Goal: Information Seeking & Learning: Learn about a topic

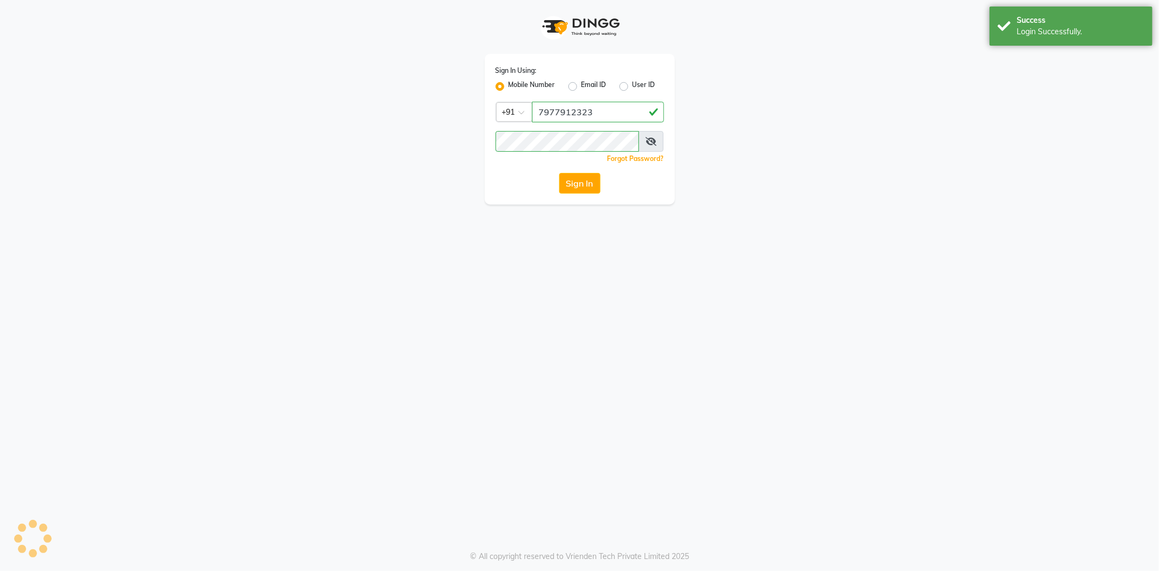
select select "563"
select select "service"
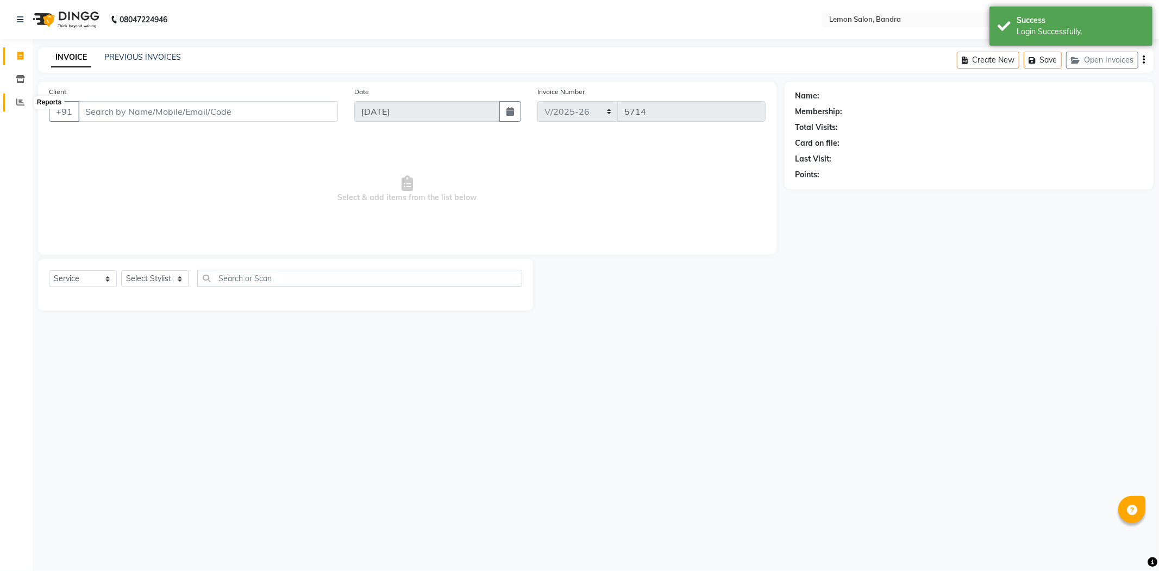
click at [15, 107] on span at bounding box center [20, 102] width 19 height 13
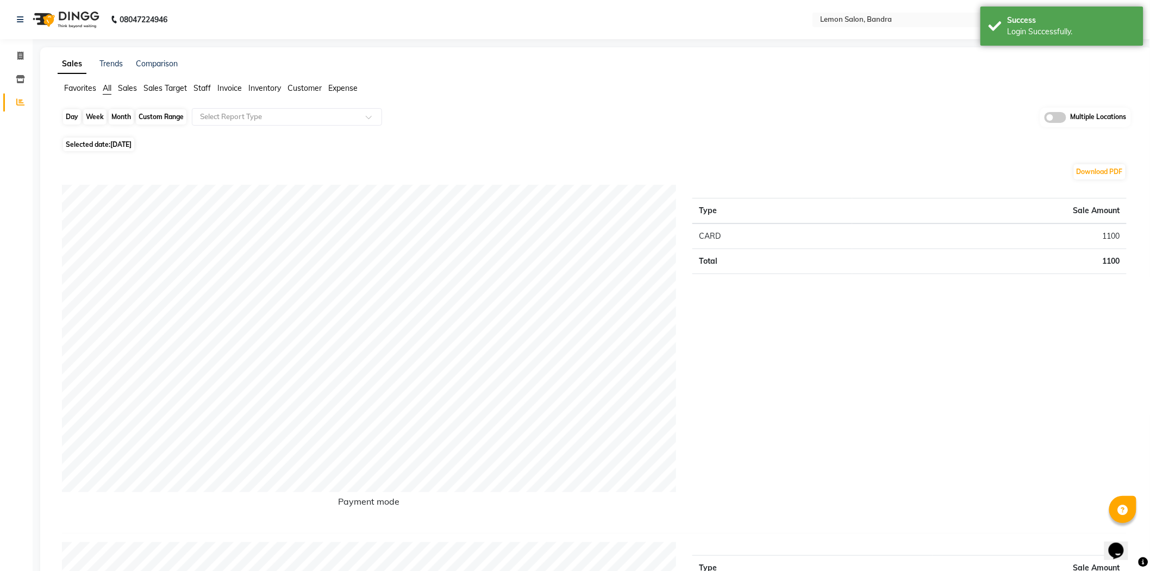
click at [70, 120] on div "Day" at bounding box center [72, 116] width 18 height 15
select select "9"
select select "2025"
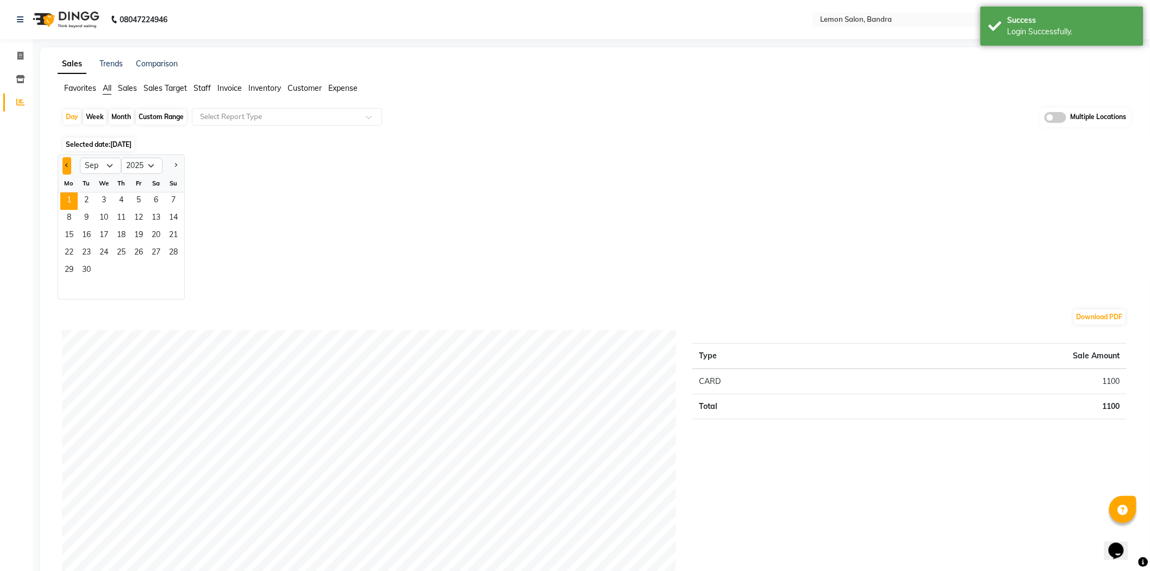
click at [63, 165] on button "Previous month" at bounding box center [67, 165] width 9 height 17
select select "8"
click at [171, 272] on span "31" at bounding box center [173, 270] width 17 height 17
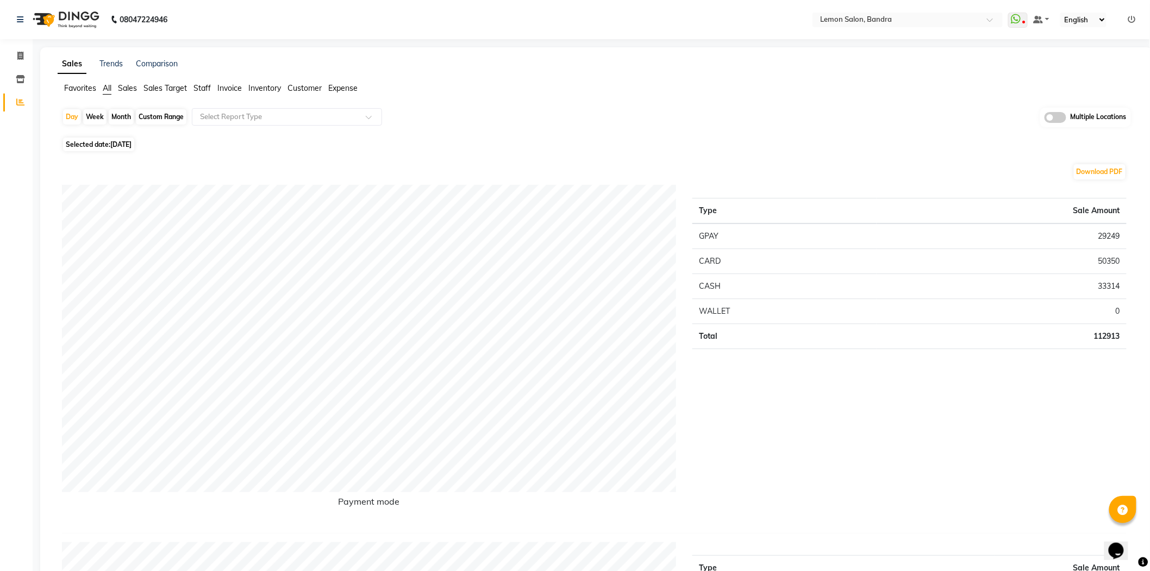
click at [1103, 237] on td "29249" at bounding box center [1002, 236] width 250 height 26
click at [1102, 264] on td "50350" at bounding box center [1002, 260] width 250 height 25
click at [1101, 284] on td "33314" at bounding box center [1002, 285] width 250 height 25
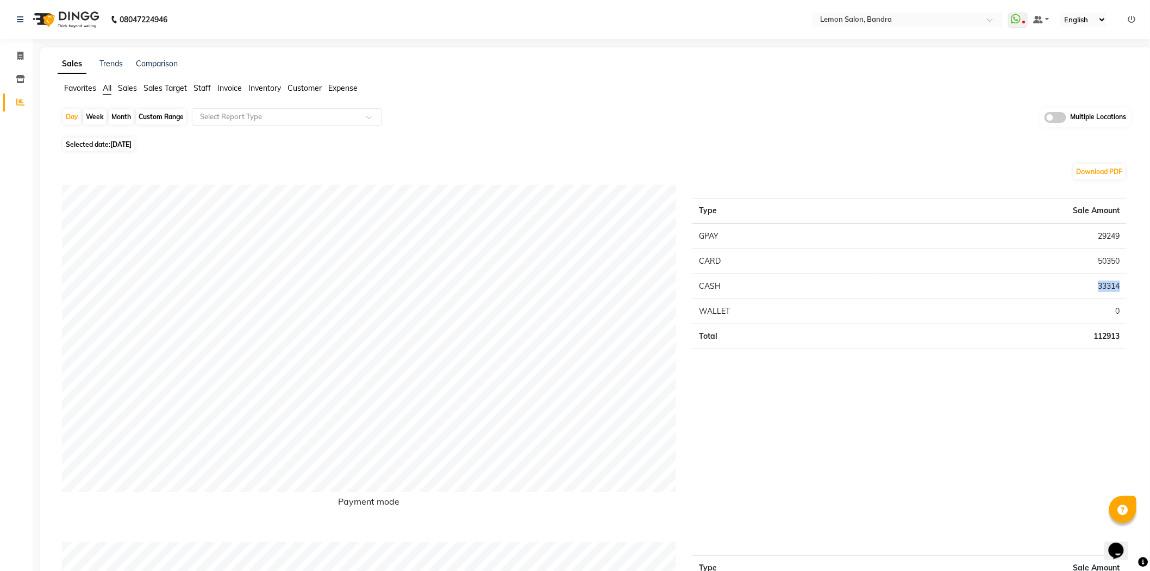
click at [1101, 283] on td "33314" at bounding box center [1002, 285] width 250 height 25
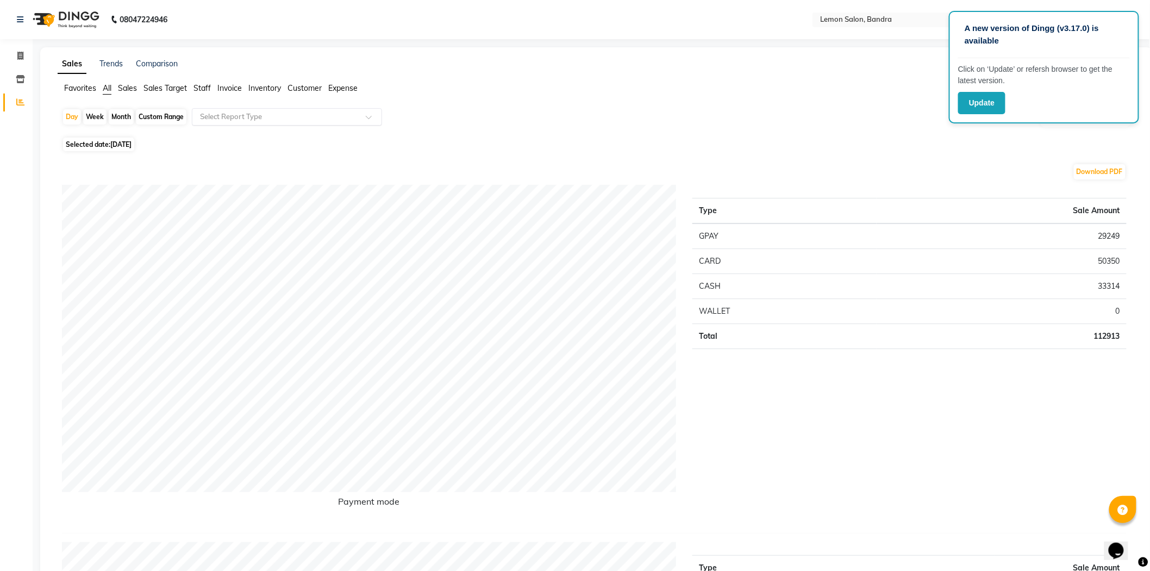
click at [310, 115] on input "text" at bounding box center [276, 116] width 157 height 11
click at [247, 213] on div "Product sales" at bounding box center [286, 224] width 189 height 22
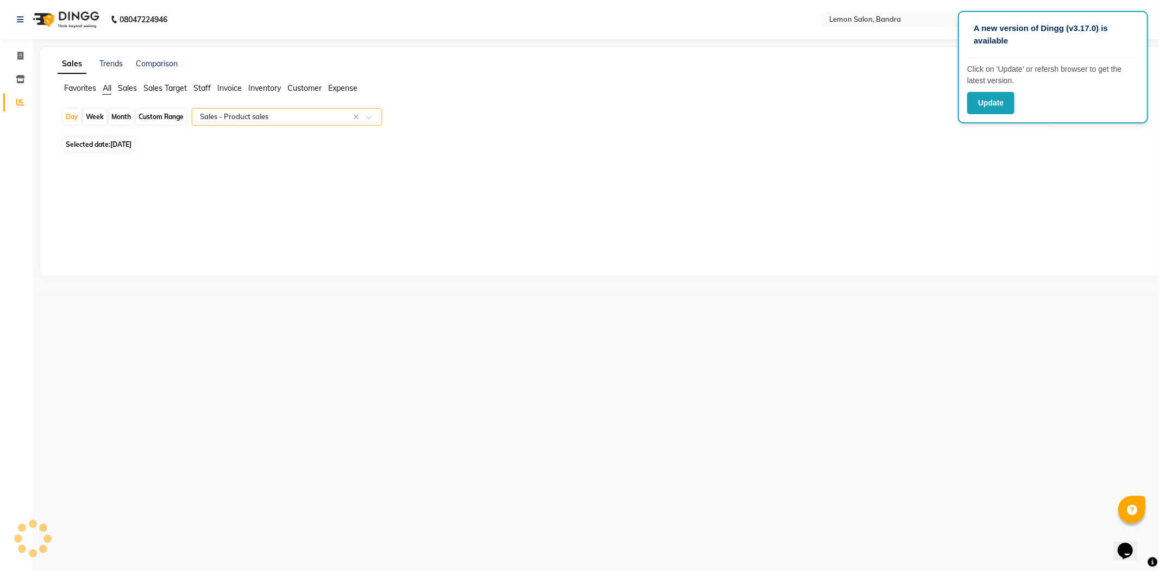
select select "full_report"
select select "csv"
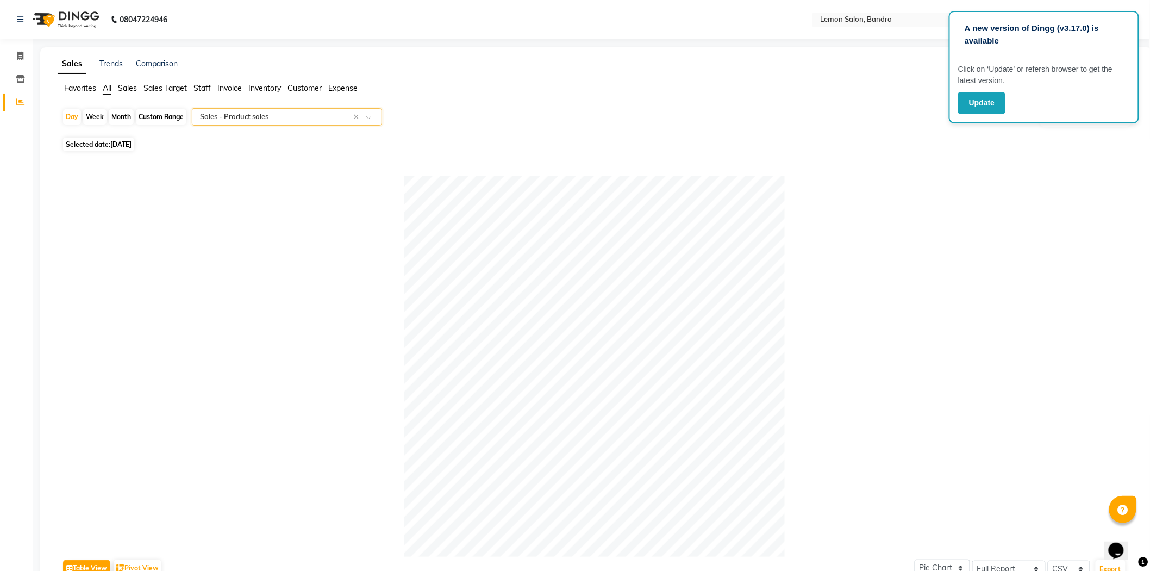
click at [253, 118] on input "text" at bounding box center [276, 116] width 157 height 11
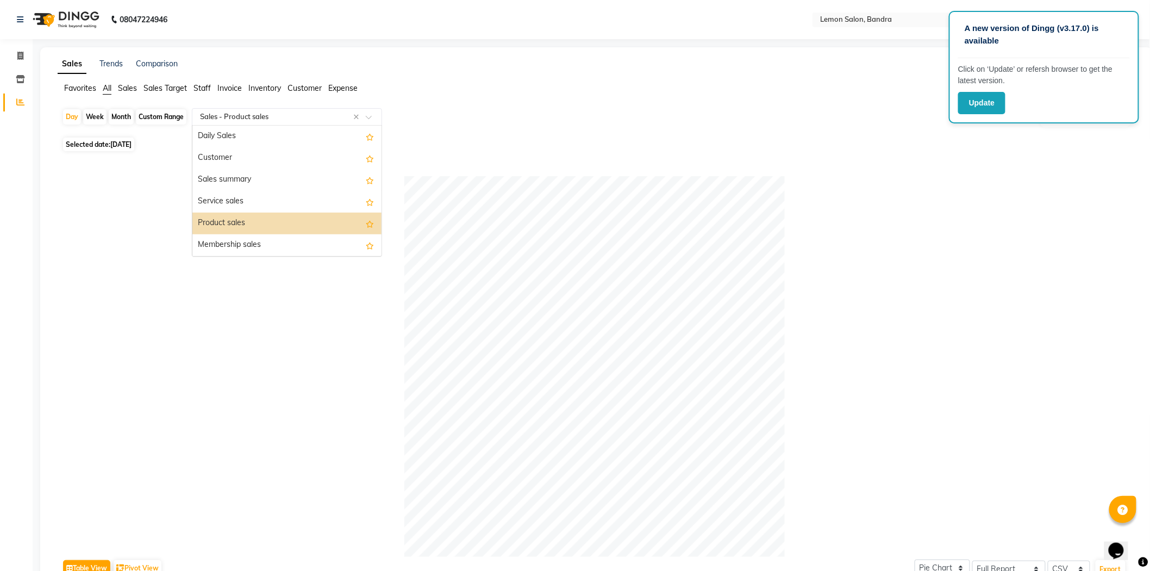
click at [238, 232] on div "Product sales" at bounding box center [286, 224] width 189 height 22
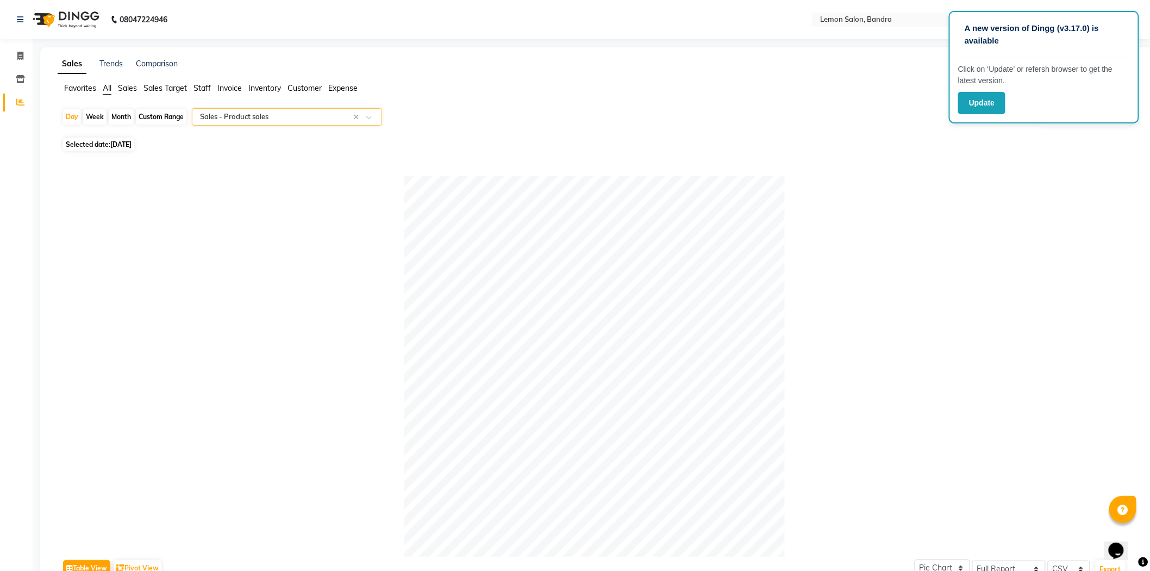
click at [247, 122] on div "Select Report Type × Sales - Product sales ×" at bounding box center [287, 116] width 190 height 17
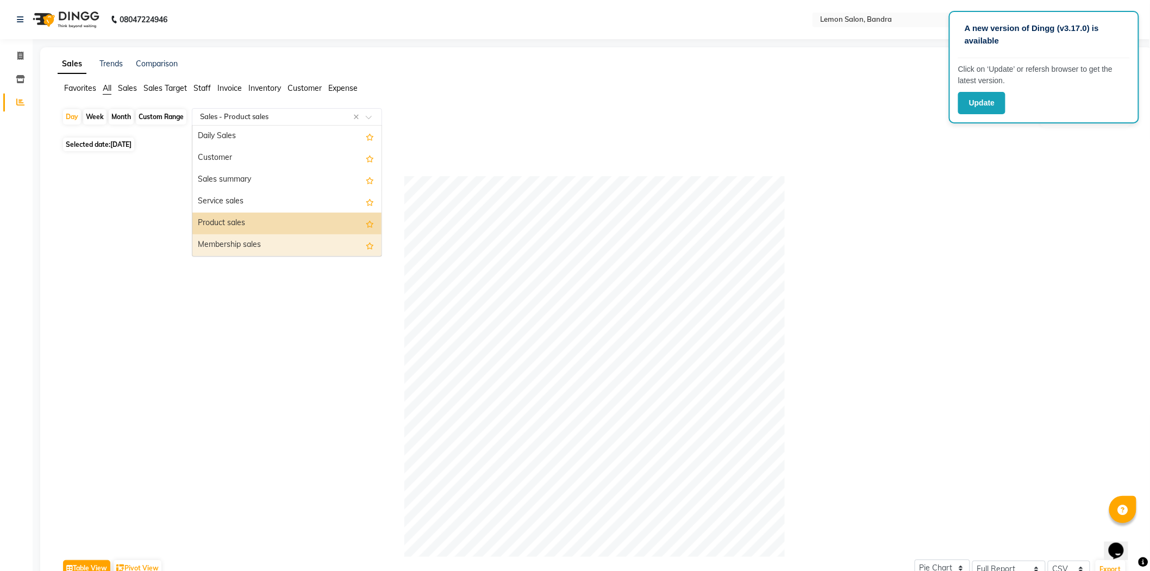
click at [246, 240] on div "Membership sales" at bounding box center [286, 245] width 189 height 22
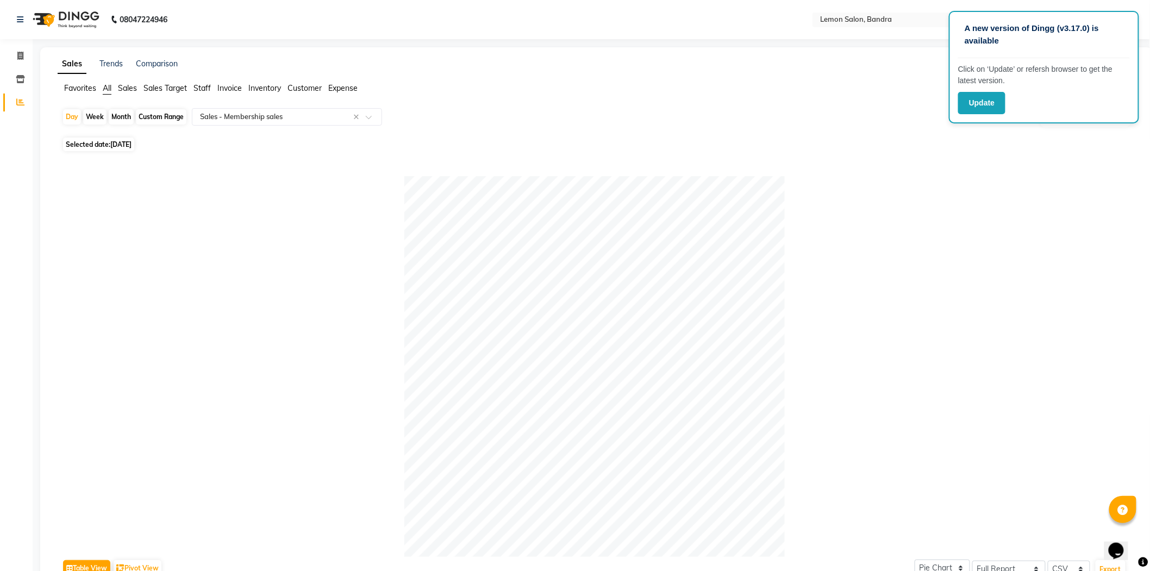
click at [154, 110] on div "Custom Range" at bounding box center [161, 116] width 51 height 15
select select "8"
select select "2025"
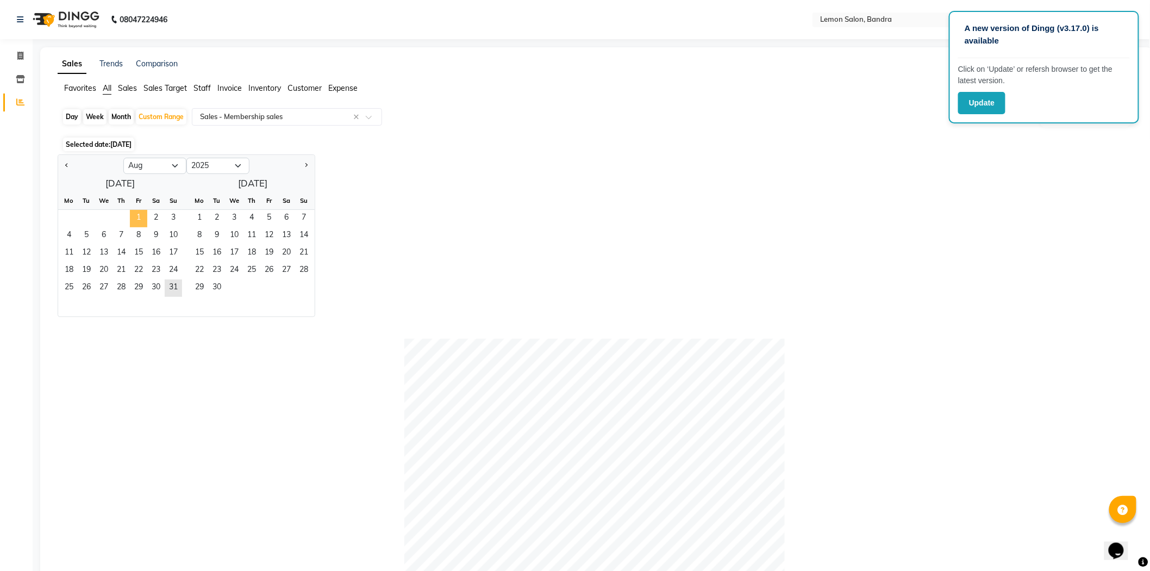
click at [138, 211] on span "1" at bounding box center [138, 218] width 17 height 17
click at [172, 286] on span "31" at bounding box center [173, 287] width 17 height 17
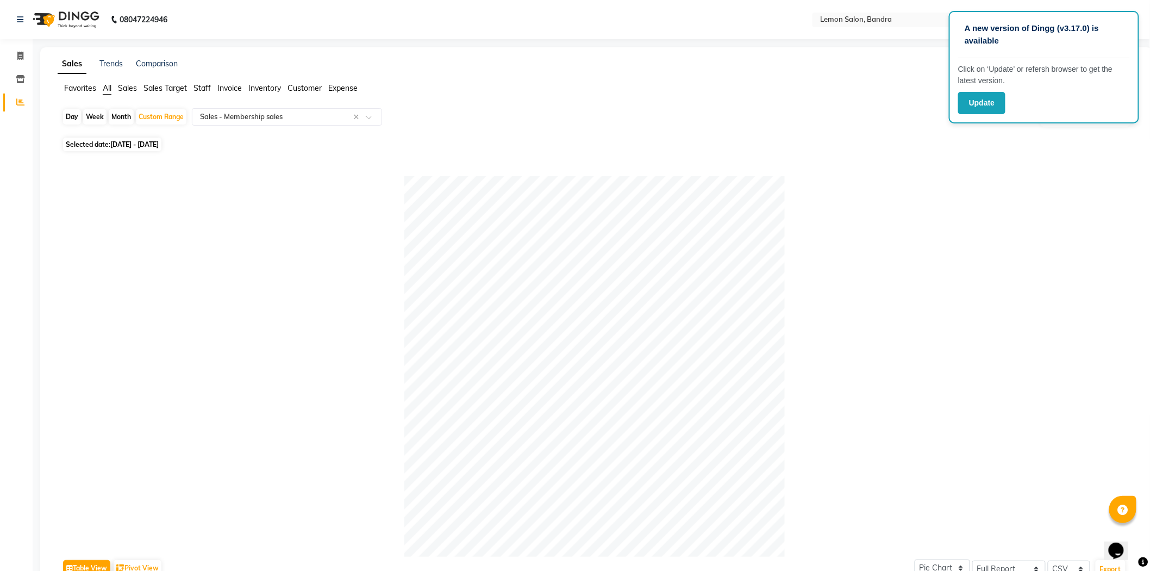
click at [109, 89] on span "All" at bounding box center [107, 88] width 9 height 10
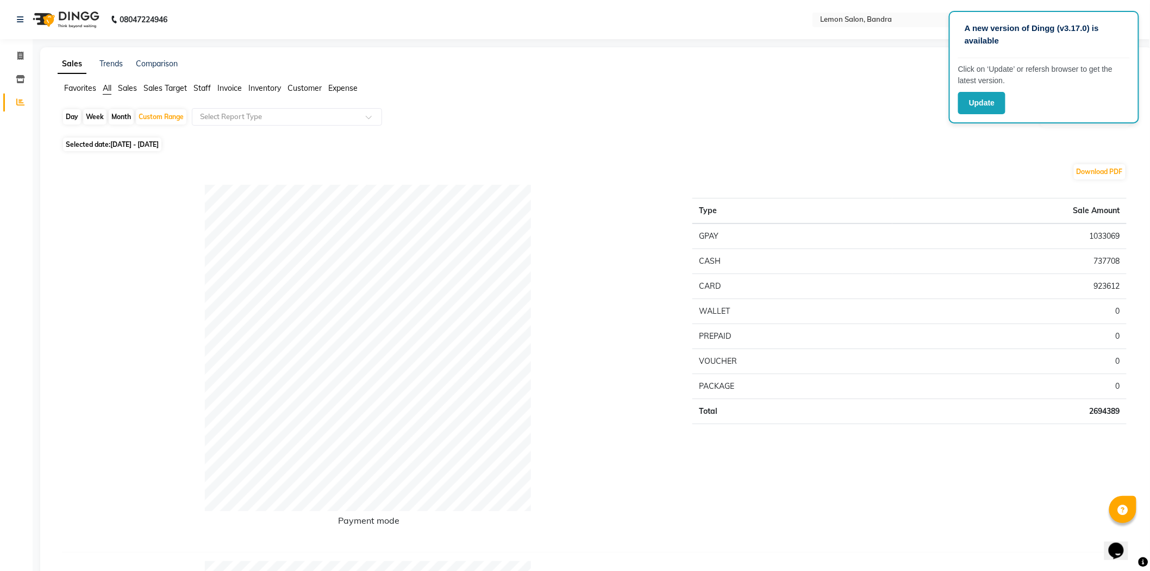
click at [68, 114] on div "Day" at bounding box center [72, 116] width 18 height 15
select select "8"
select select "2025"
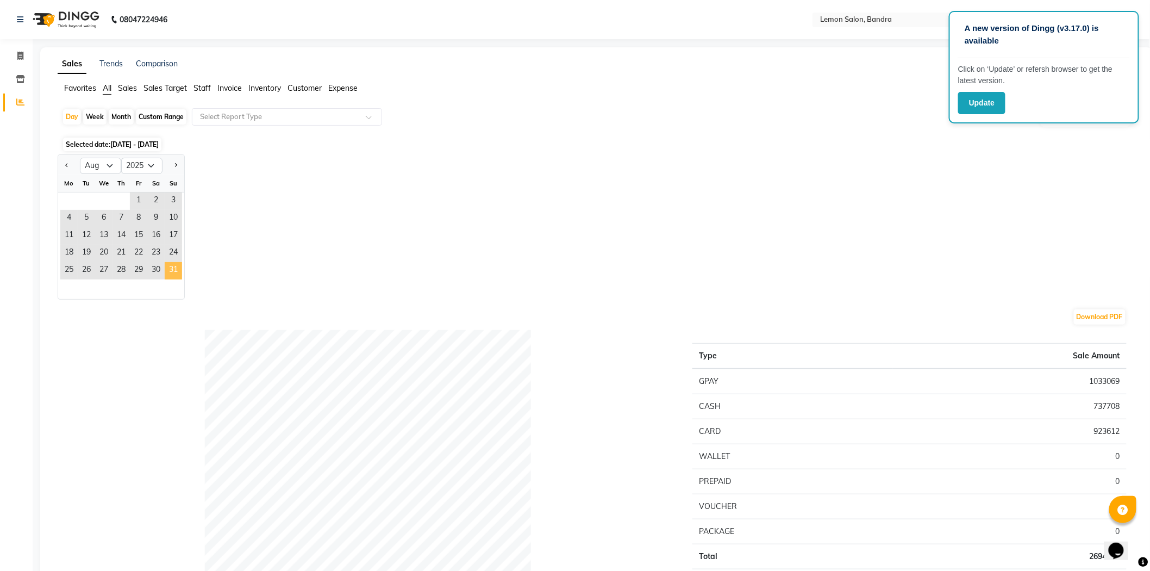
click at [177, 272] on span "31" at bounding box center [173, 270] width 17 height 17
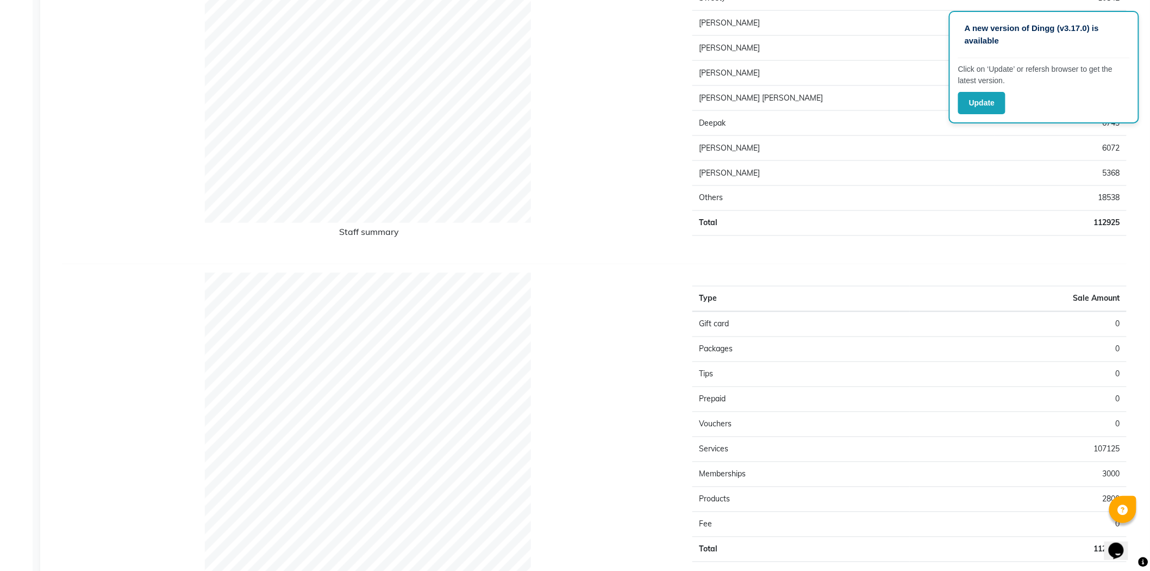
scroll to position [1026, 0]
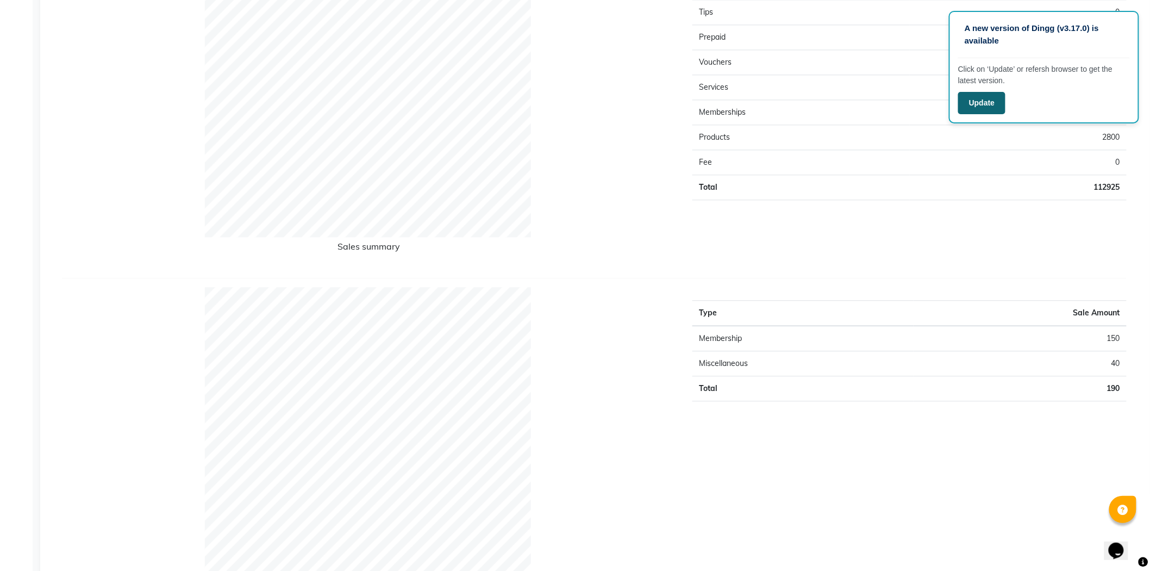
click at [990, 105] on button "Update" at bounding box center [981, 103] width 47 height 22
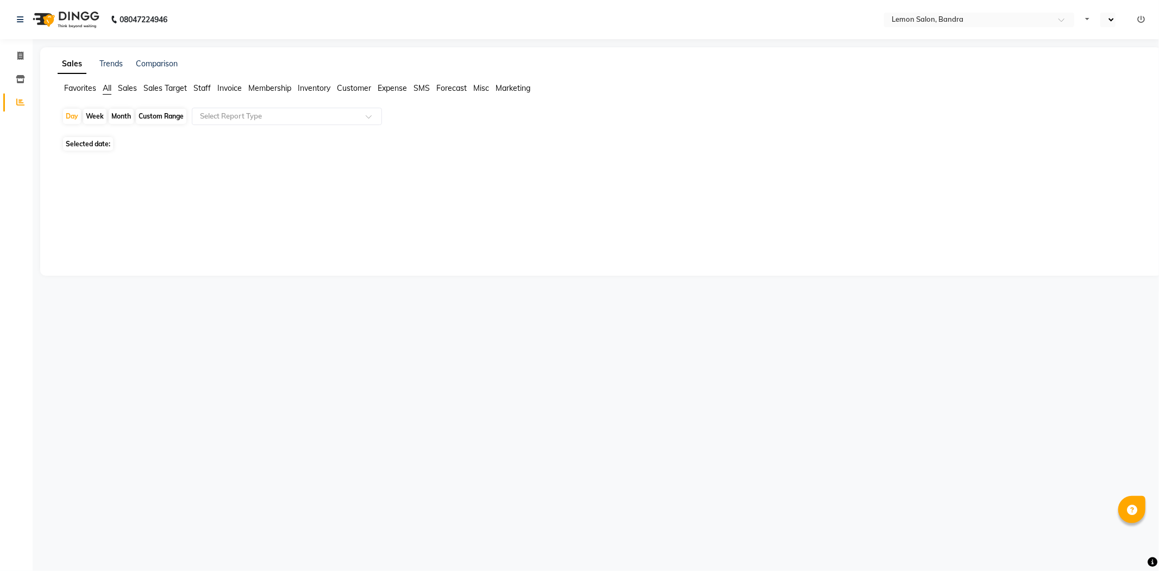
select select "en"
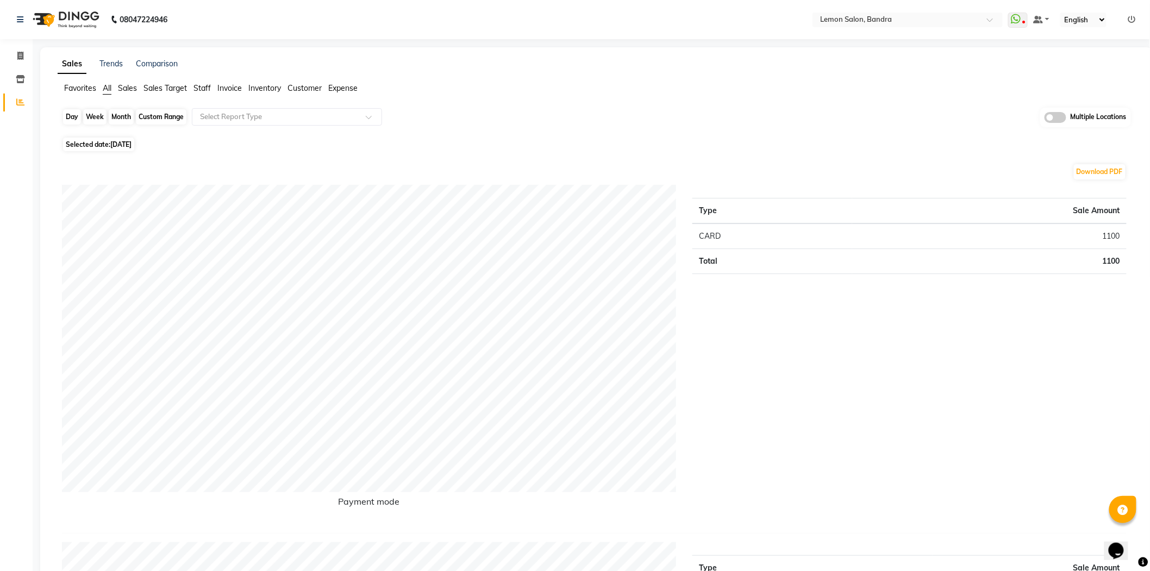
click at [64, 114] on div "Day" at bounding box center [72, 116] width 18 height 15
select select "9"
select select "2025"
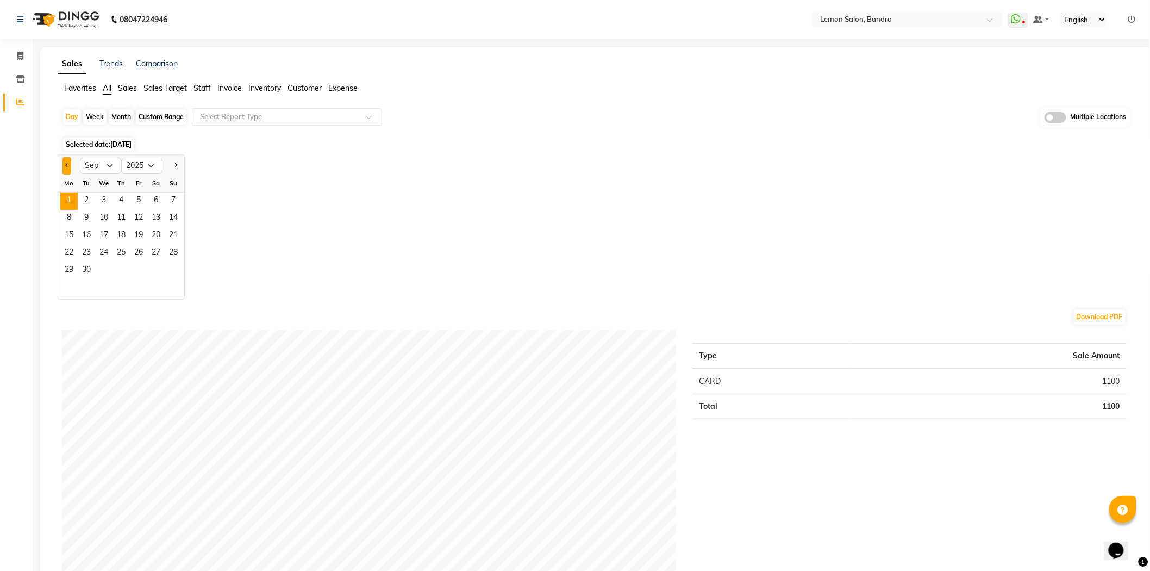
click at [66, 163] on span "Previous month" at bounding box center [67, 165] width 4 height 4
select select "8"
click at [177, 267] on span "31" at bounding box center [173, 270] width 17 height 17
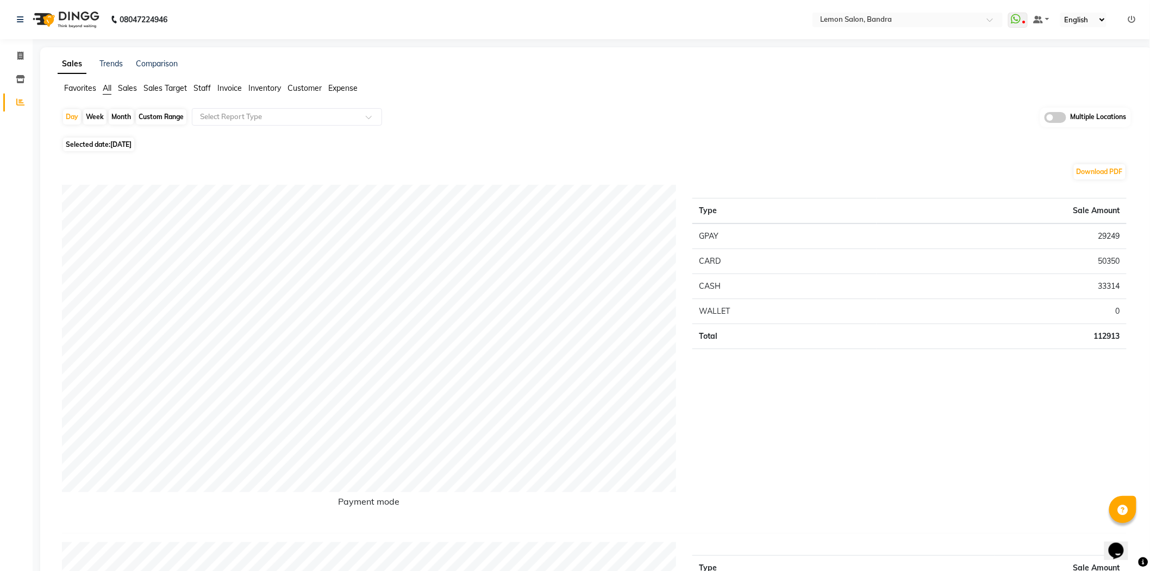
click at [910, 28] on nav "08047224946 Select Location × Lemon Salon, Bandra WhatsApp Status ✕ Status: Dis…" at bounding box center [575, 19] width 1150 height 39
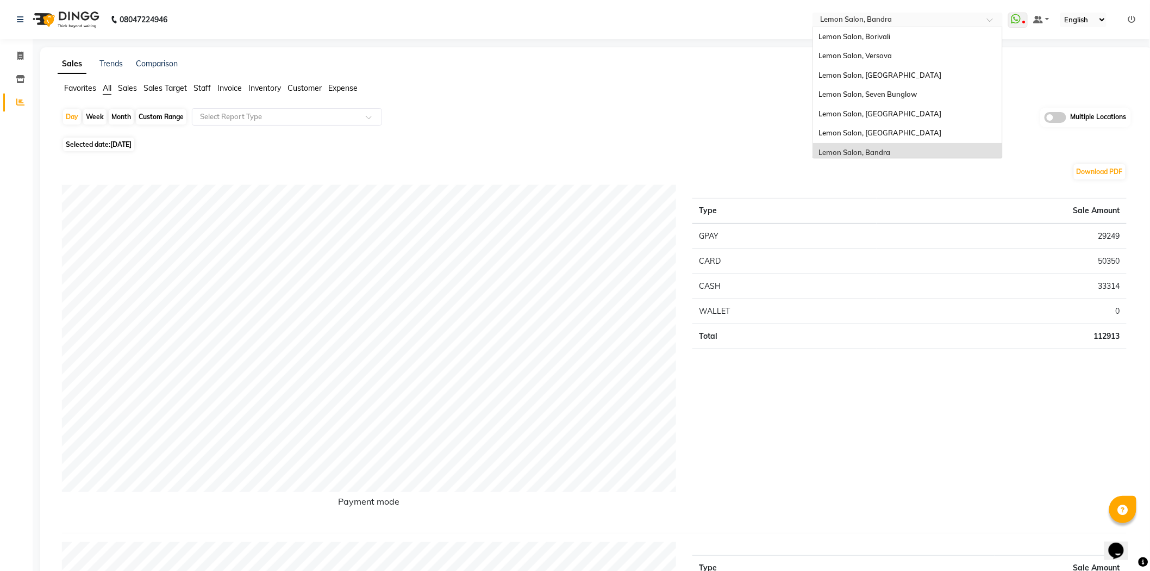
click at [910, 16] on input "text" at bounding box center [897, 20] width 158 height 11
click at [875, 58] on span "Lemon Salon, Versova" at bounding box center [855, 55] width 73 height 9
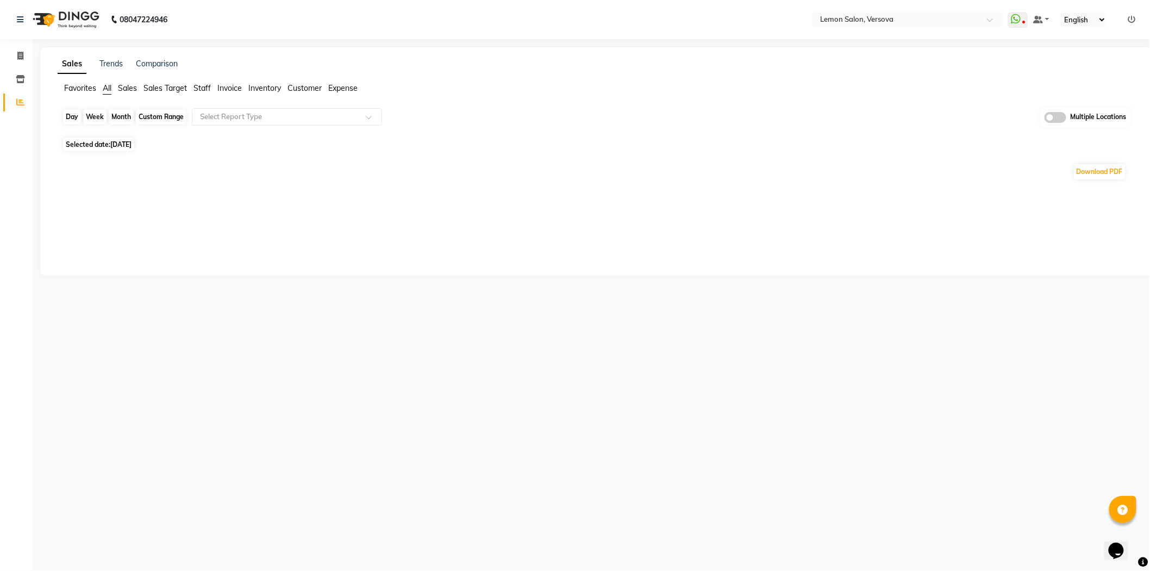
click at [73, 117] on div "Day" at bounding box center [72, 116] width 18 height 15
select select "9"
select select "2025"
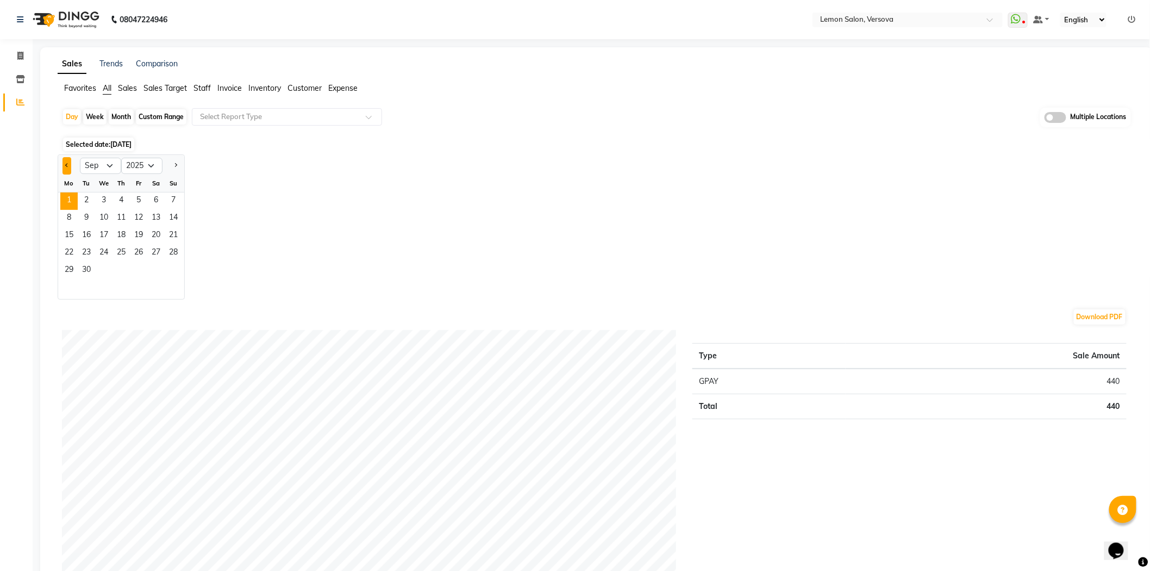
click at [64, 166] on button "Previous month" at bounding box center [67, 165] width 9 height 17
select select "8"
click at [180, 266] on span "31" at bounding box center [173, 270] width 17 height 17
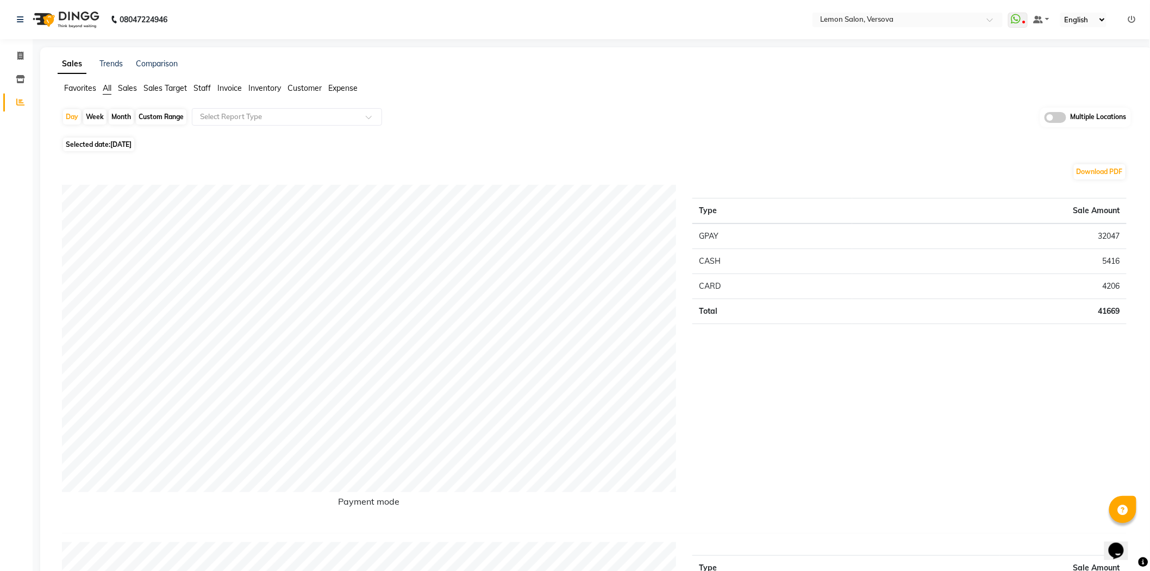
click at [1105, 232] on td "32047" at bounding box center [989, 236] width 275 height 26
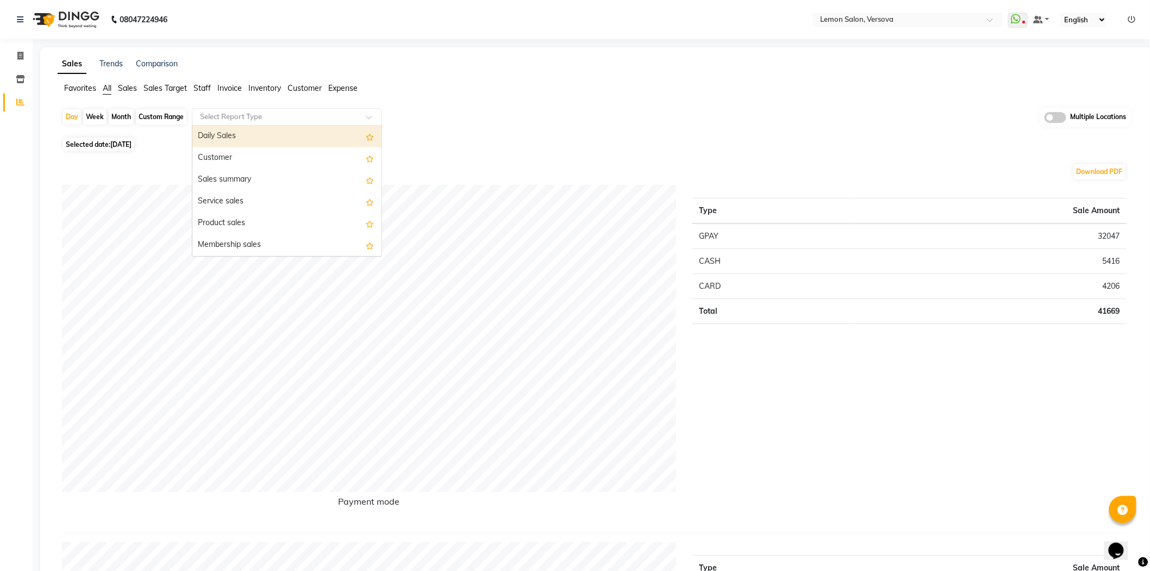
click at [257, 113] on input "text" at bounding box center [276, 116] width 157 height 11
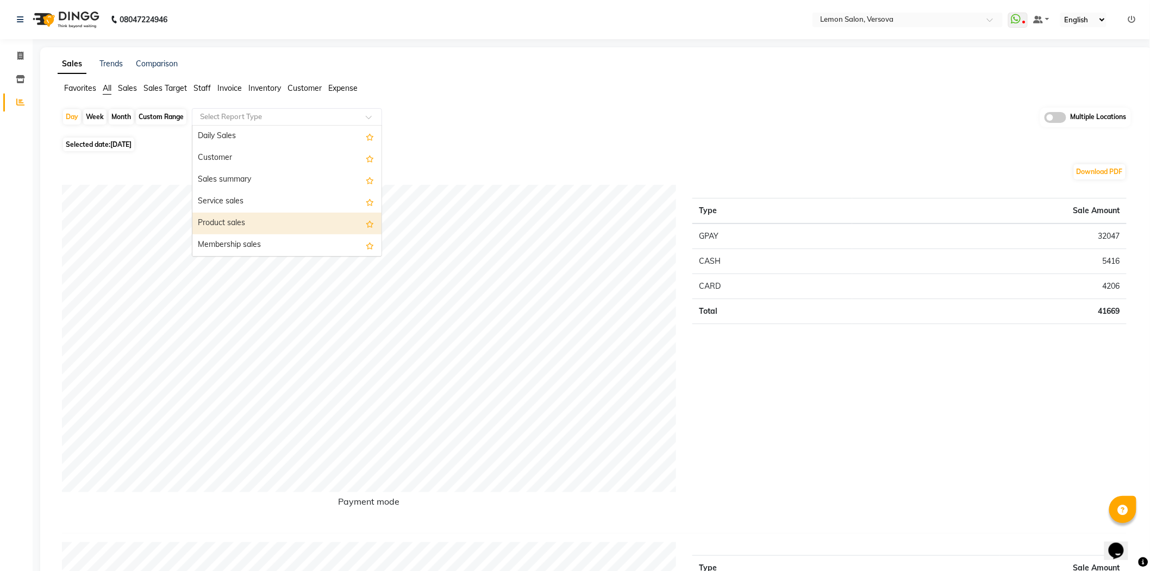
click at [255, 214] on div "Product sales" at bounding box center [286, 224] width 189 height 22
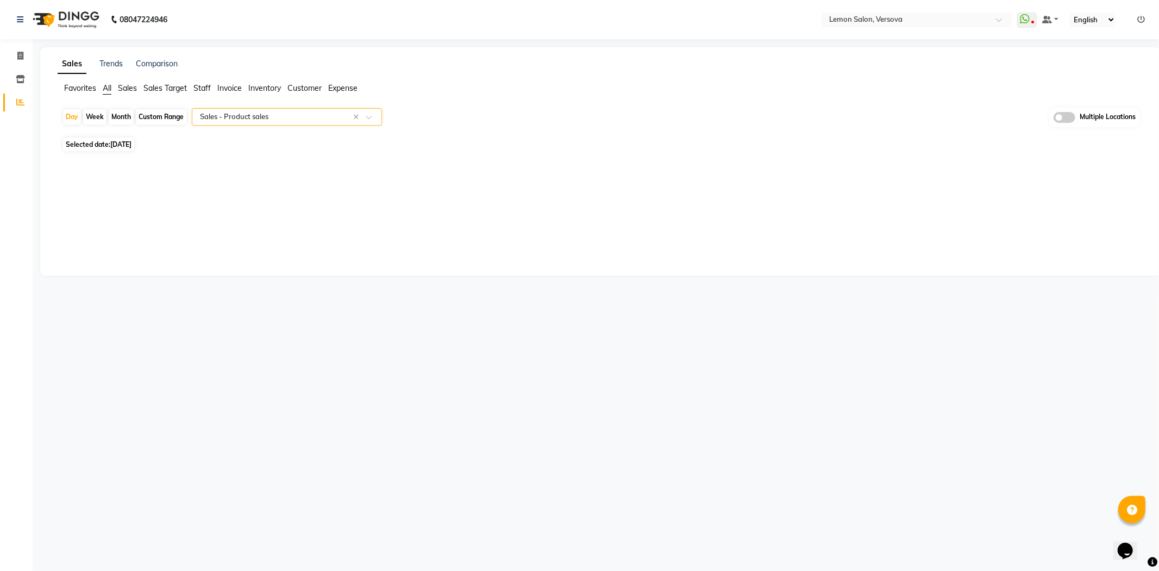
click at [173, 120] on div "Custom Range" at bounding box center [161, 116] width 51 height 15
select select "8"
select select "2025"
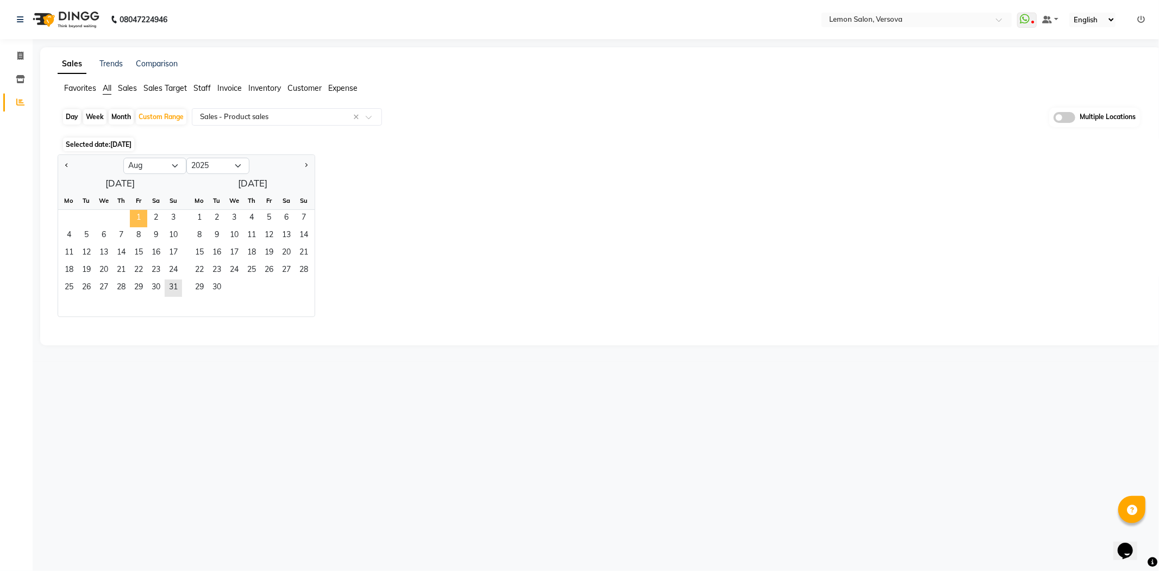
click at [136, 217] on span "1" at bounding box center [138, 218] width 17 height 17
click at [174, 290] on span "31" at bounding box center [173, 287] width 17 height 17
select select "filtered_report"
select select "csv"
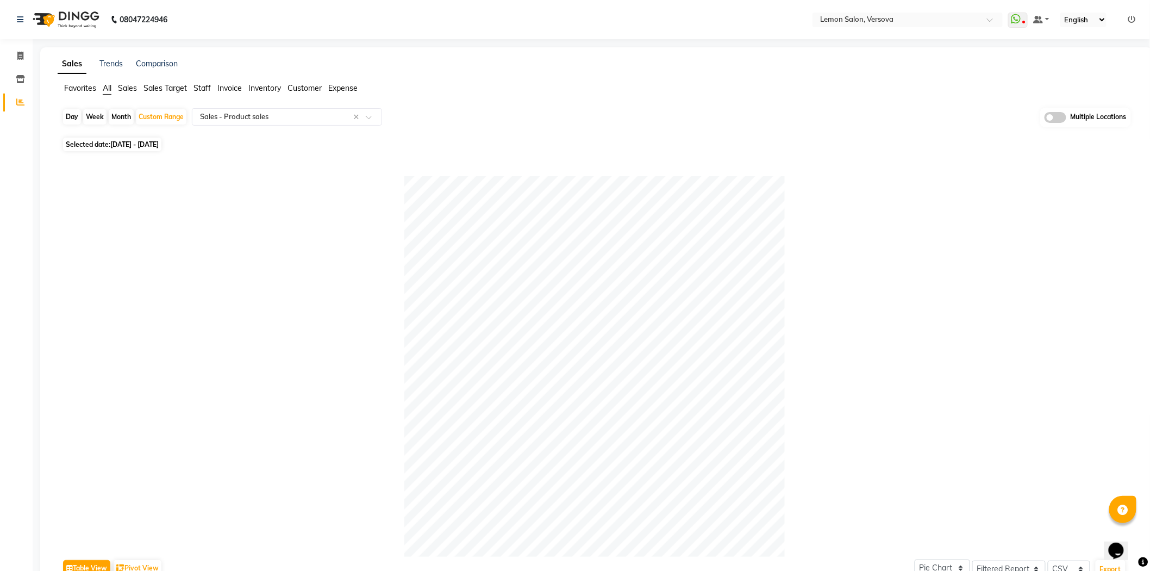
click at [107, 88] on span "All" at bounding box center [107, 88] width 9 height 10
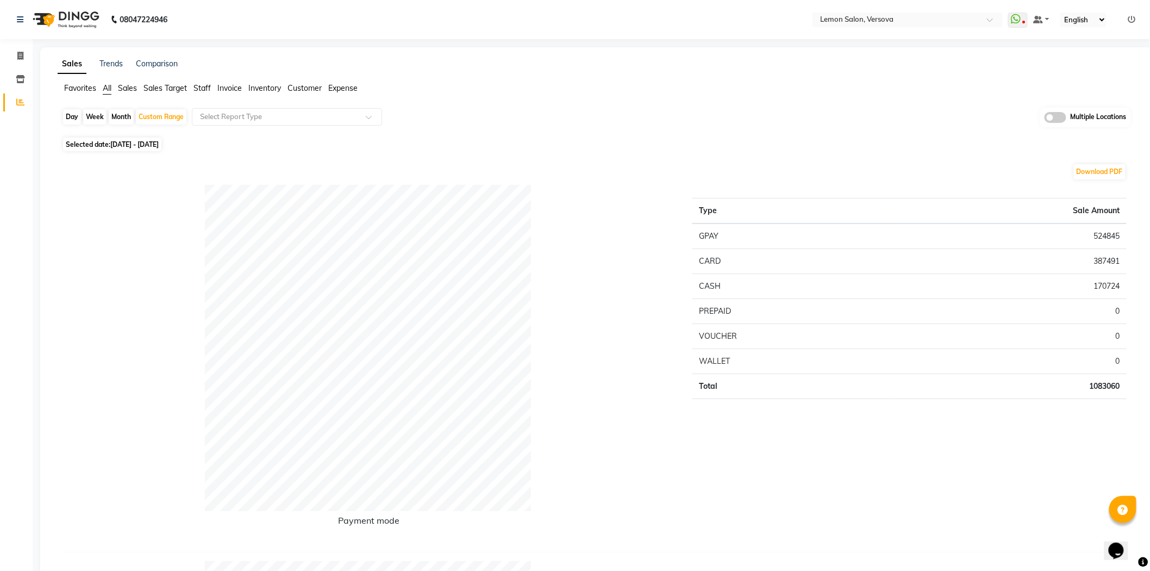
click at [69, 115] on div "Day" at bounding box center [72, 116] width 18 height 15
select select "8"
select select "2025"
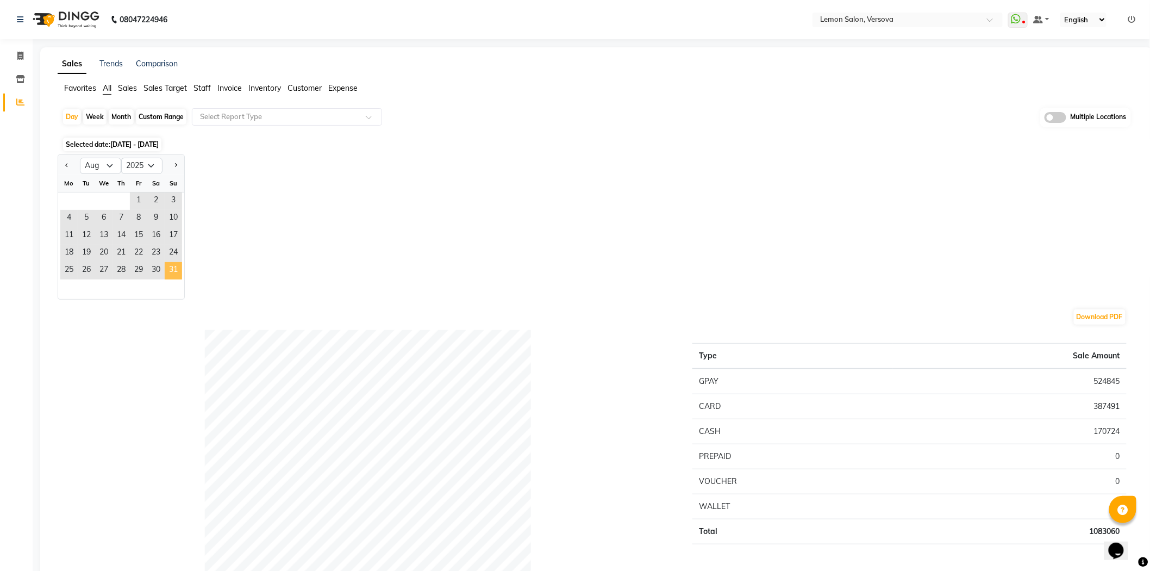
click at [172, 266] on span "31" at bounding box center [173, 270] width 17 height 17
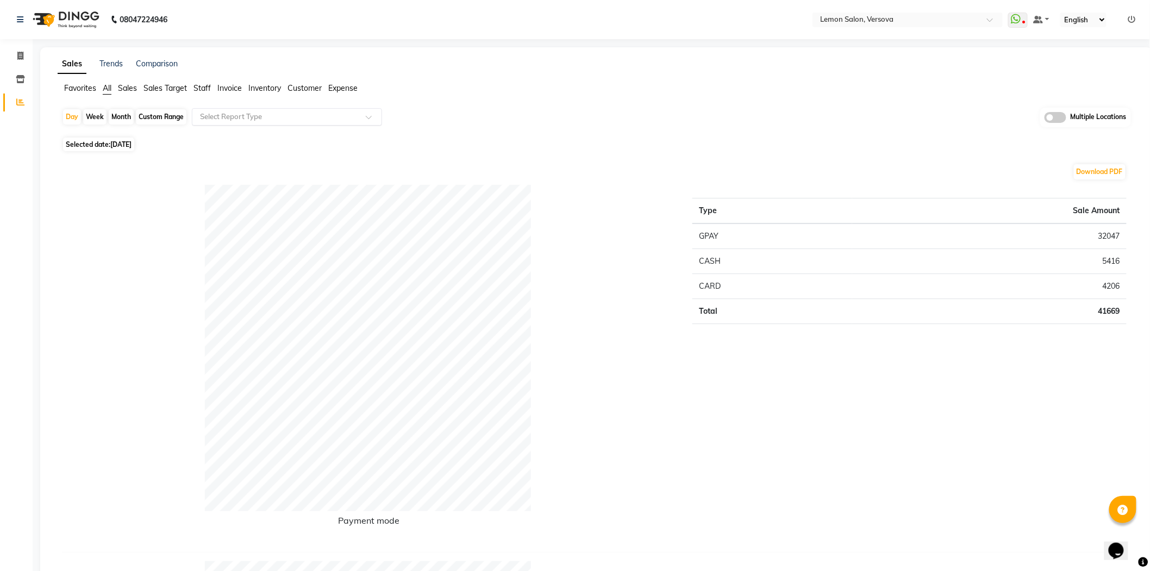
click at [281, 118] on input "text" at bounding box center [276, 116] width 157 height 11
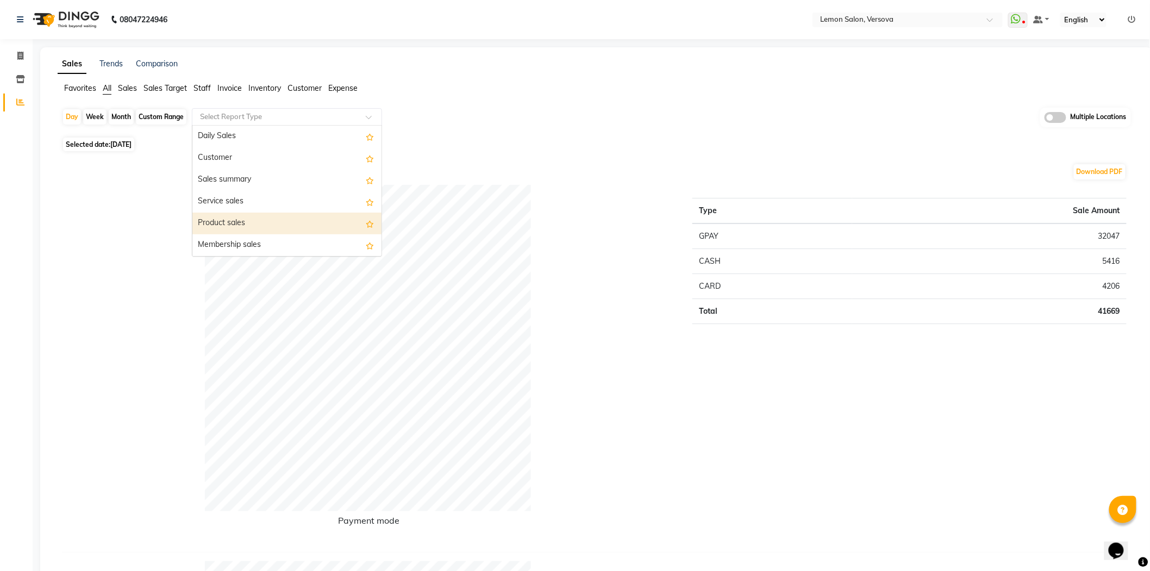
click at [264, 230] on div "Product sales" at bounding box center [286, 224] width 189 height 22
select select "filtered_report"
select select "csv"
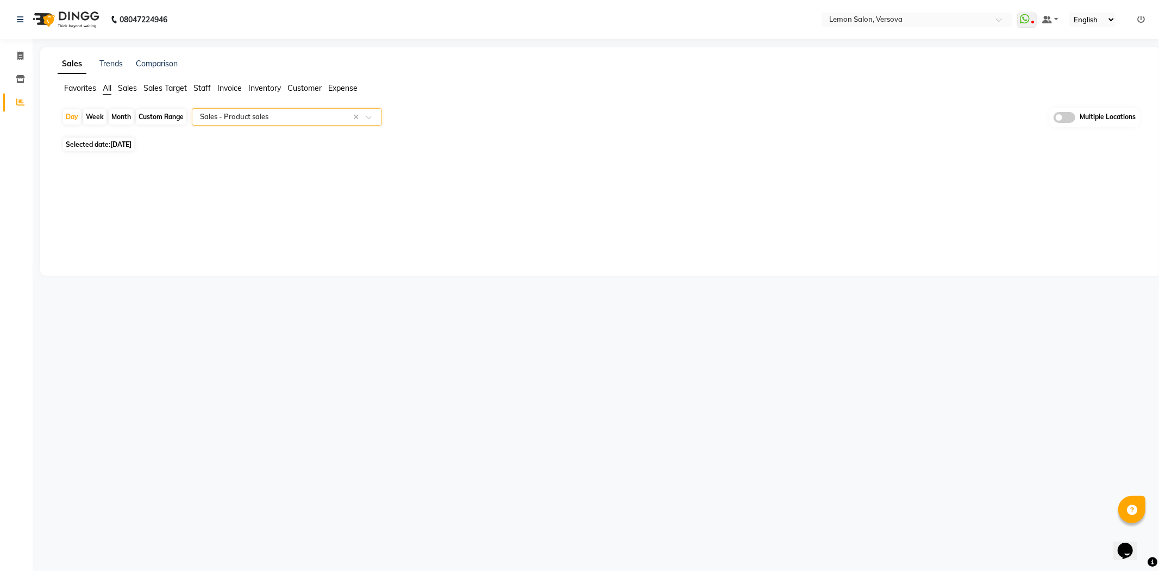
click at [157, 120] on div "Custom Range" at bounding box center [161, 116] width 51 height 15
select select "8"
select select "2025"
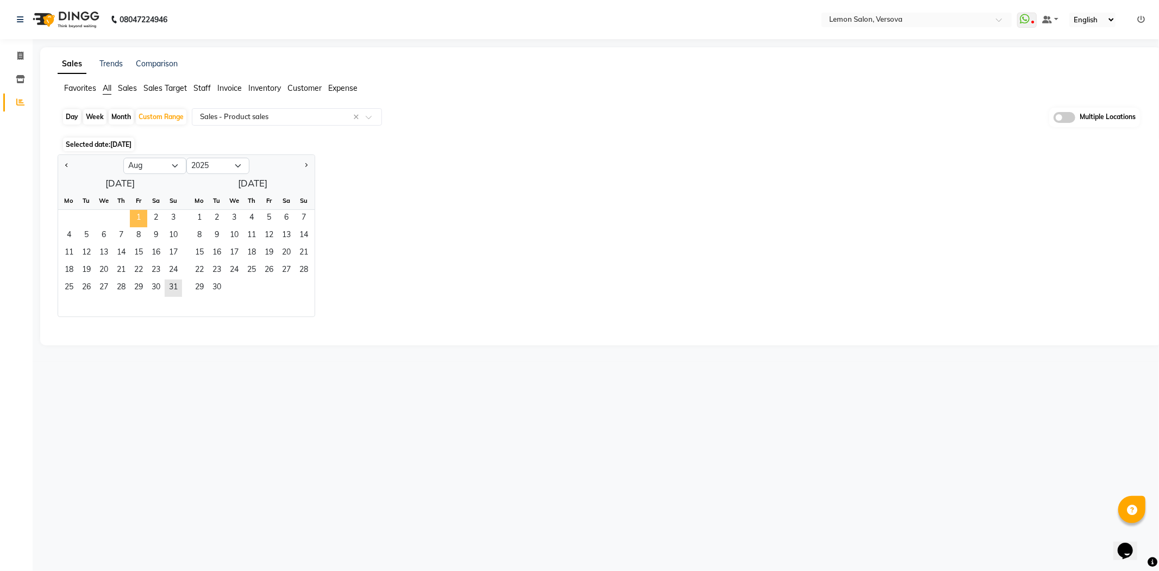
click at [140, 212] on span "1" at bounding box center [138, 218] width 17 height 17
click at [173, 283] on span "31" at bounding box center [173, 287] width 17 height 17
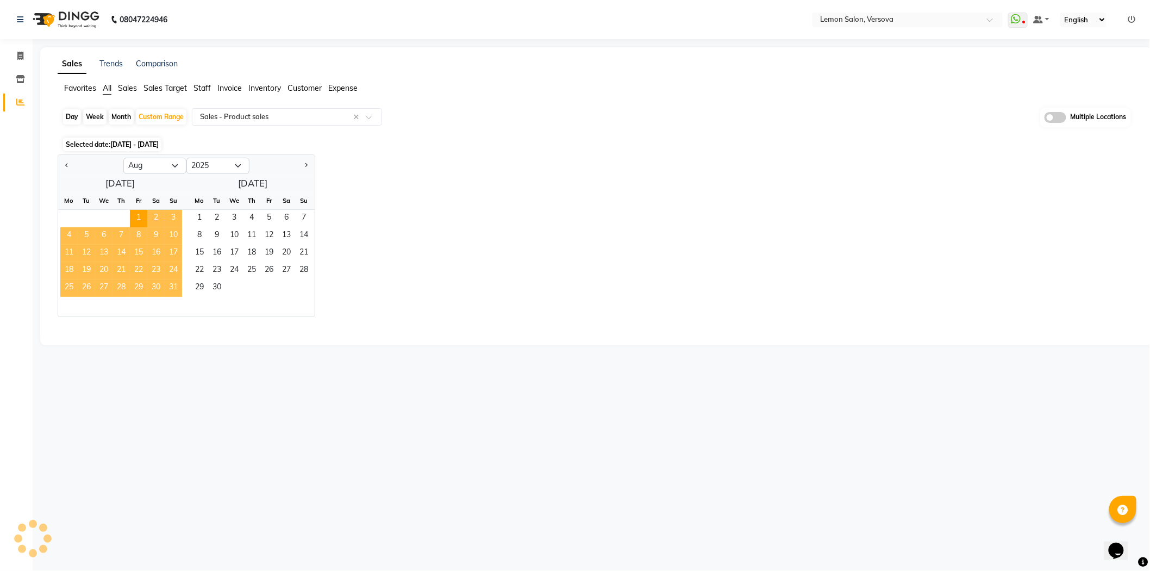
select select "filtered_report"
select select "csv"
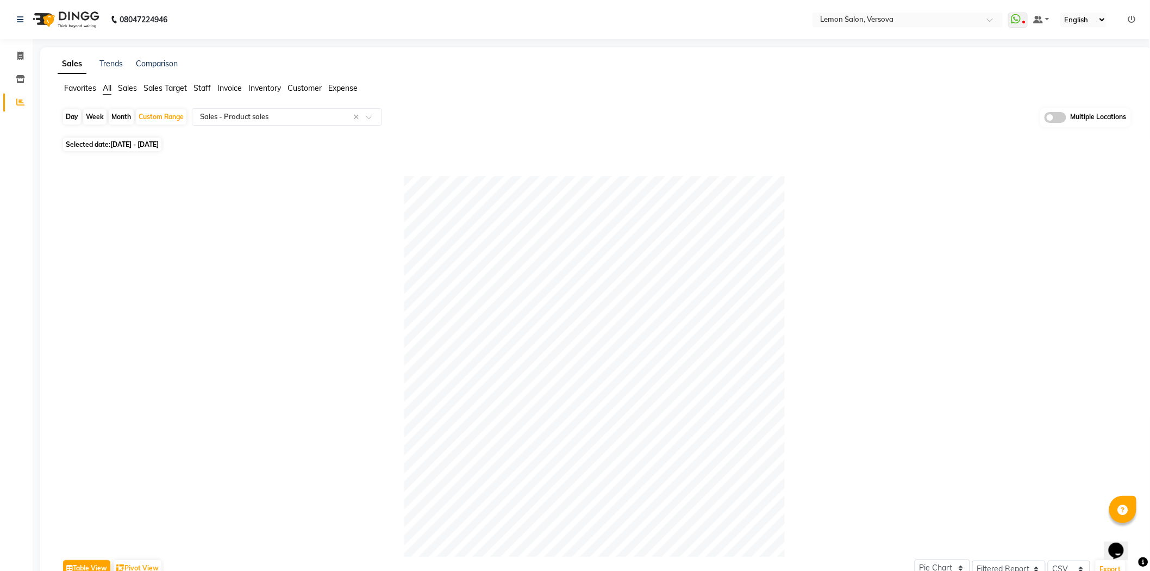
click at [106, 88] on span "All" at bounding box center [107, 88] width 9 height 10
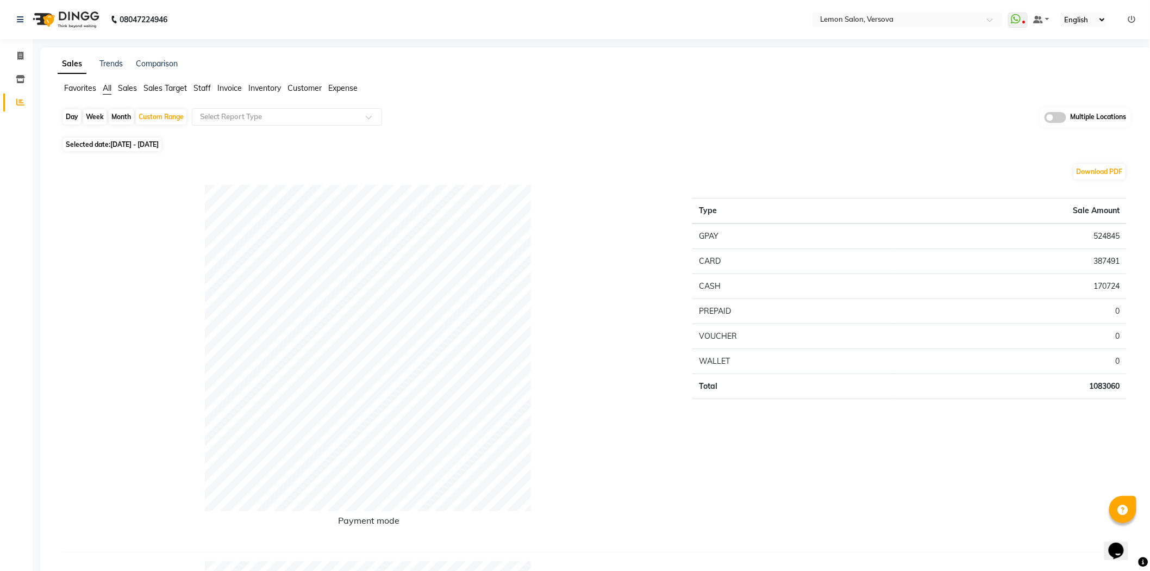
click at [884, 27] on nav "08047224946 Select Location × Lemon Salon, Versova WhatsApp Status ✕ Status: Di…" at bounding box center [575, 19] width 1150 height 39
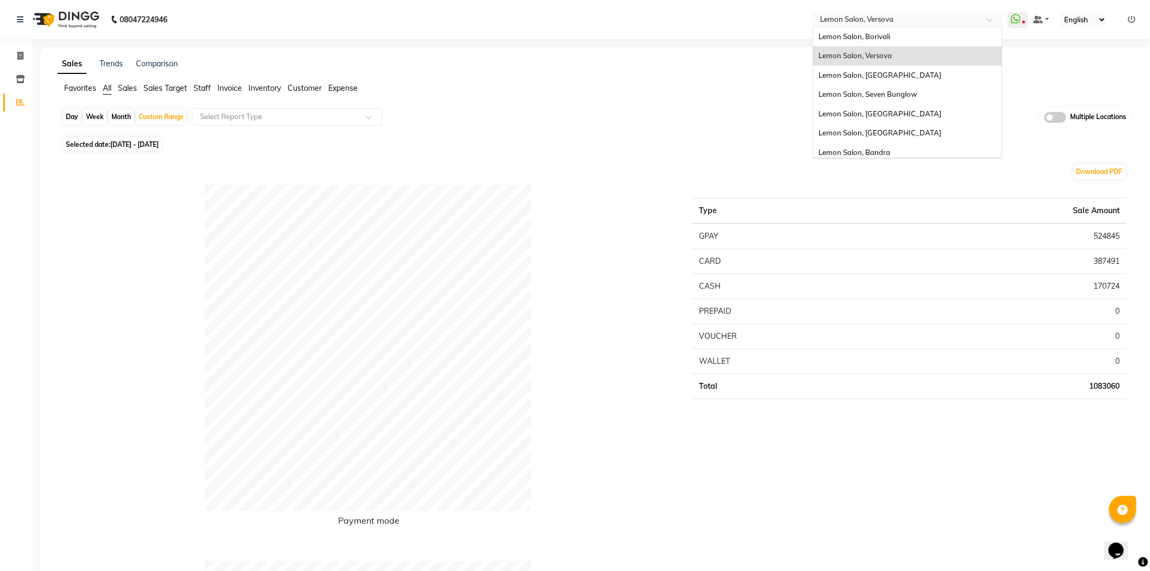
click at [890, 22] on input "text" at bounding box center [897, 20] width 158 height 11
click at [889, 93] on span "Lemon Salon, Seven Bunglow" at bounding box center [868, 94] width 98 height 9
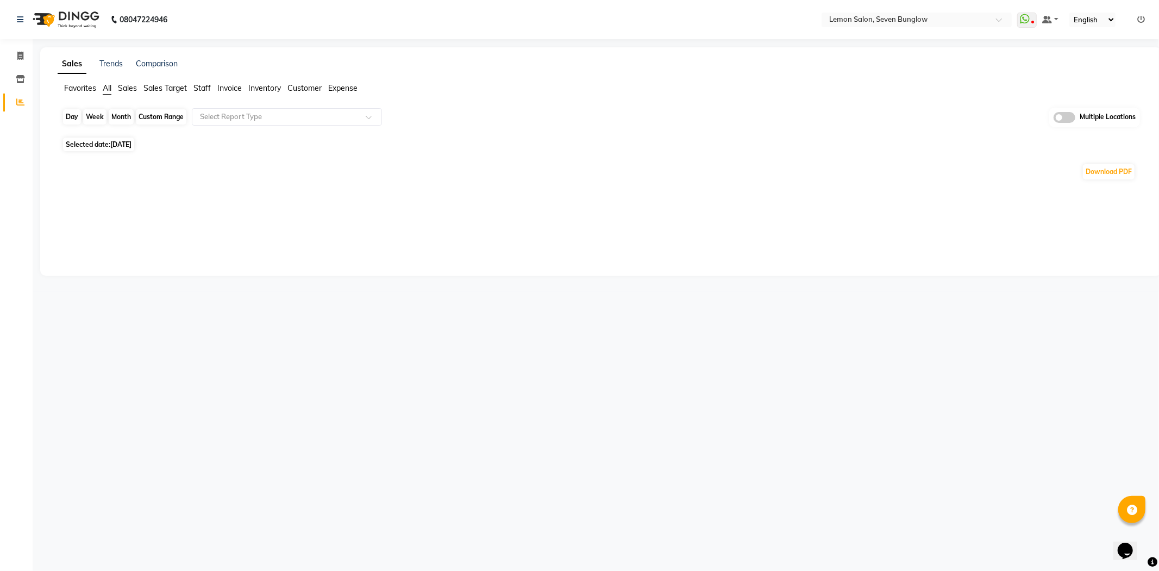
click at [67, 117] on div "Day" at bounding box center [72, 116] width 18 height 15
select select "9"
select select "2025"
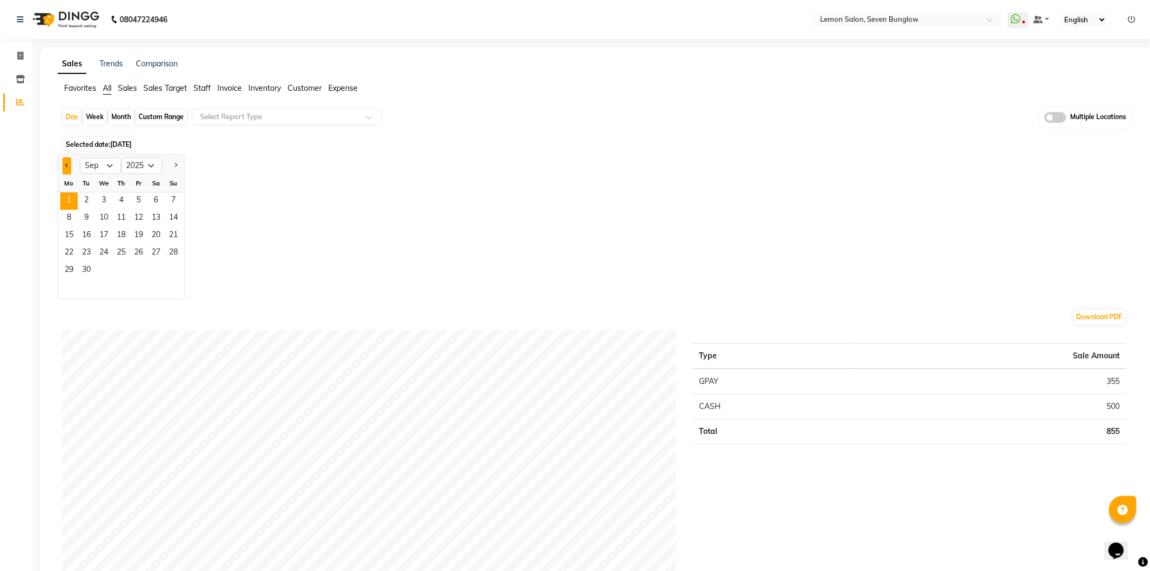
click at [64, 159] on button "Previous month" at bounding box center [67, 165] width 9 height 17
select select "8"
click at [180, 270] on span "31" at bounding box center [173, 270] width 17 height 17
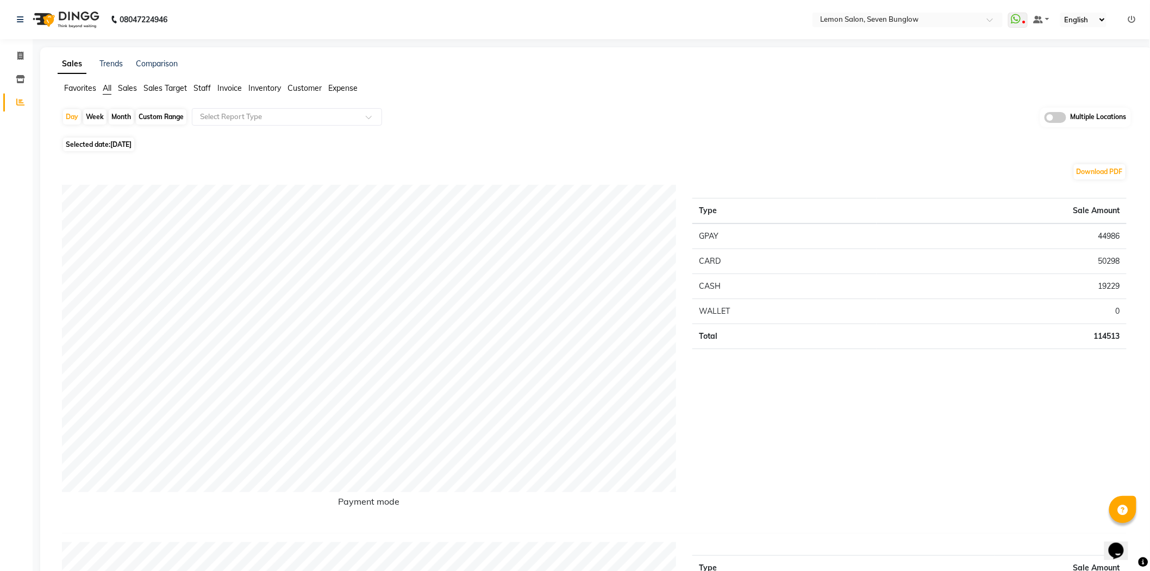
click at [1109, 235] on td "44986" at bounding box center [1002, 236] width 250 height 26
click at [1109, 261] on td "50298" at bounding box center [1002, 260] width 250 height 25
click at [1096, 236] on td "44986" at bounding box center [1002, 236] width 250 height 26
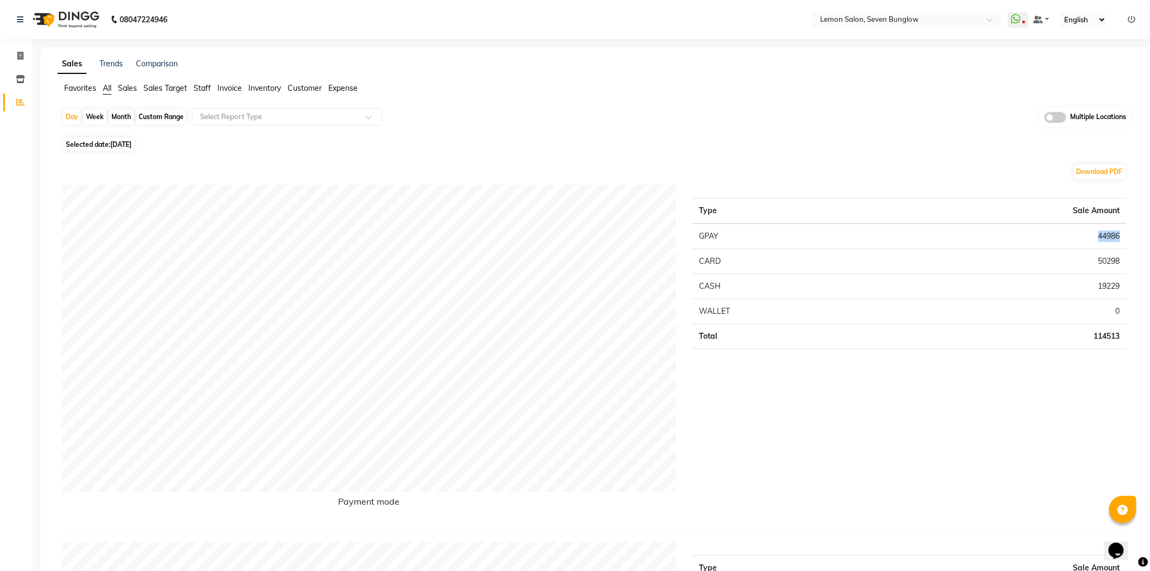
click at [1097, 236] on td "44986" at bounding box center [1002, 236] width 250 height 26
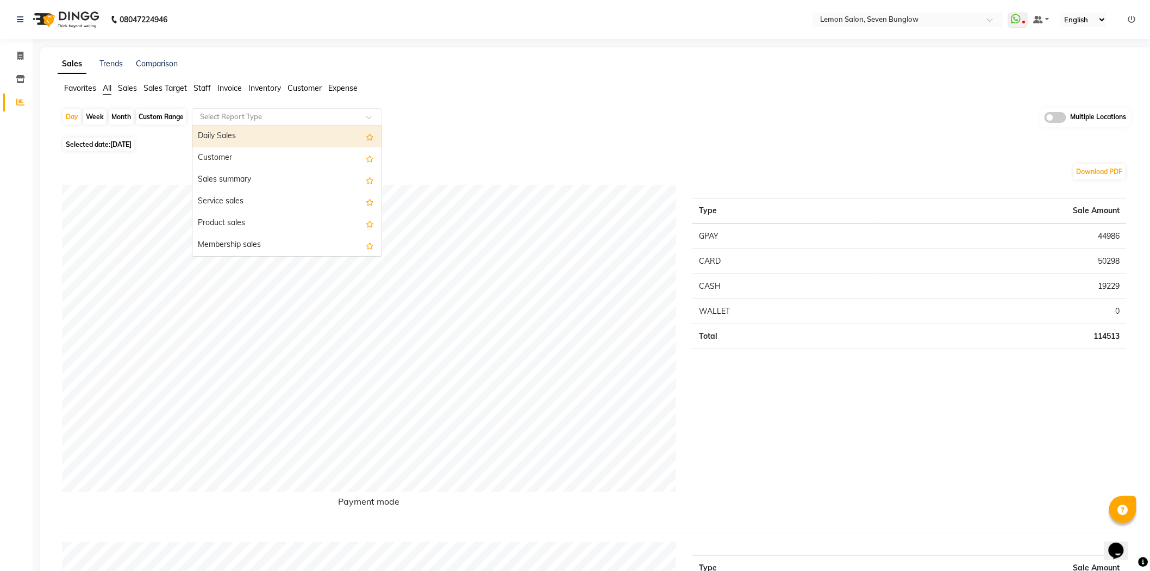
click at [262, 120] on input "text" at bounding box center [276, 116] width 157 height 11
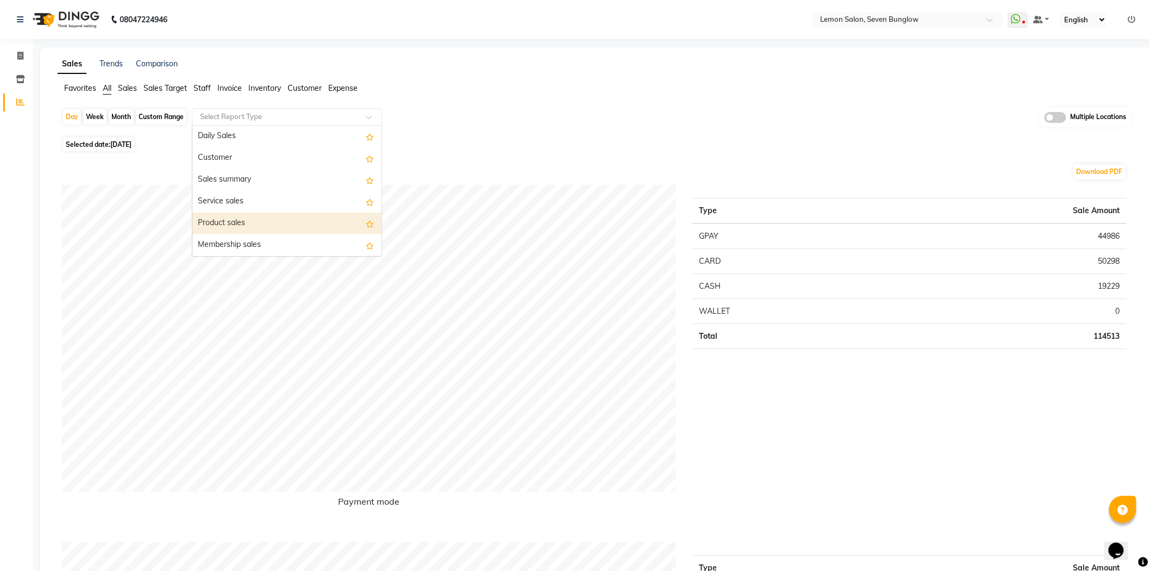
click at [257, 217] on div "Product sales" at bounding box center [286, 224] width 189 height 22
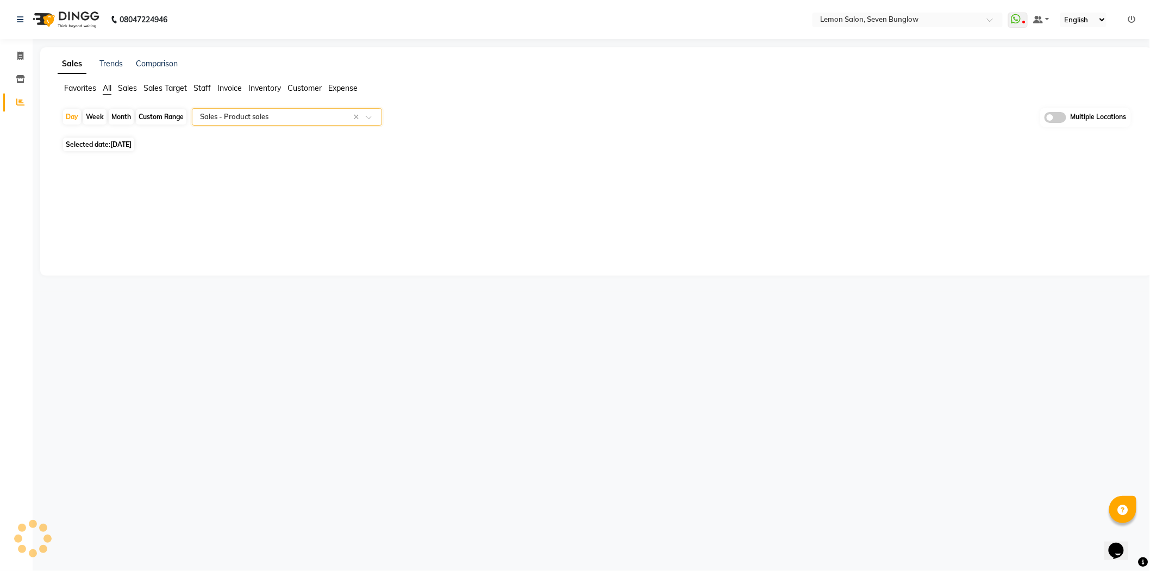
select select "filtered_report"
select select "csv"
click at [244, 116] on input "text" at bounding box center [276, 116] width 157 height 11
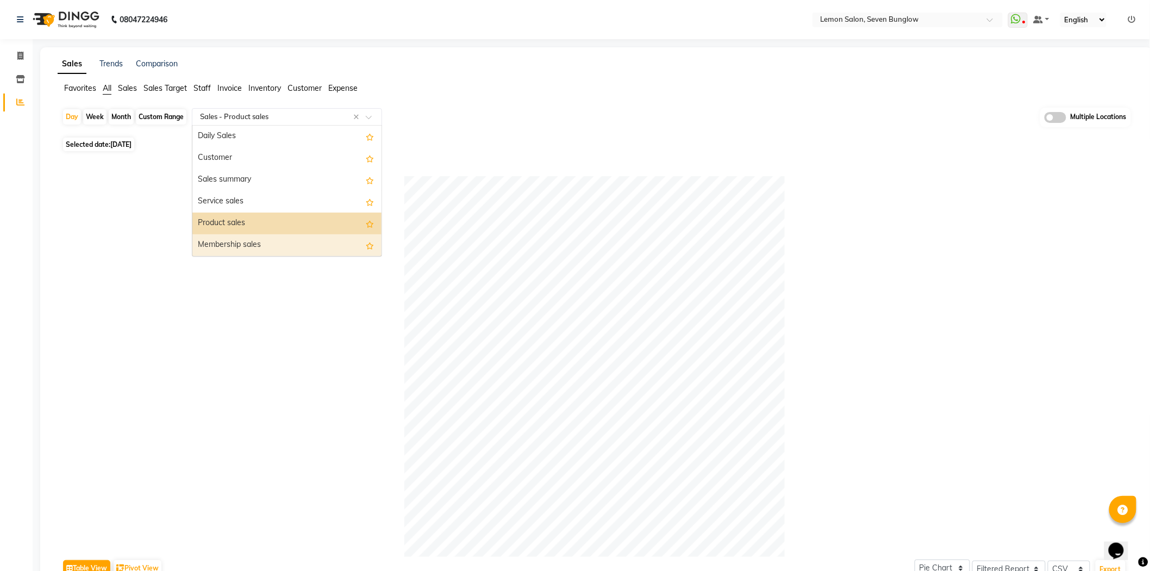
click at [238, 247] on div "Membership sales" at bounding box center [286, 245] width 189 height 22
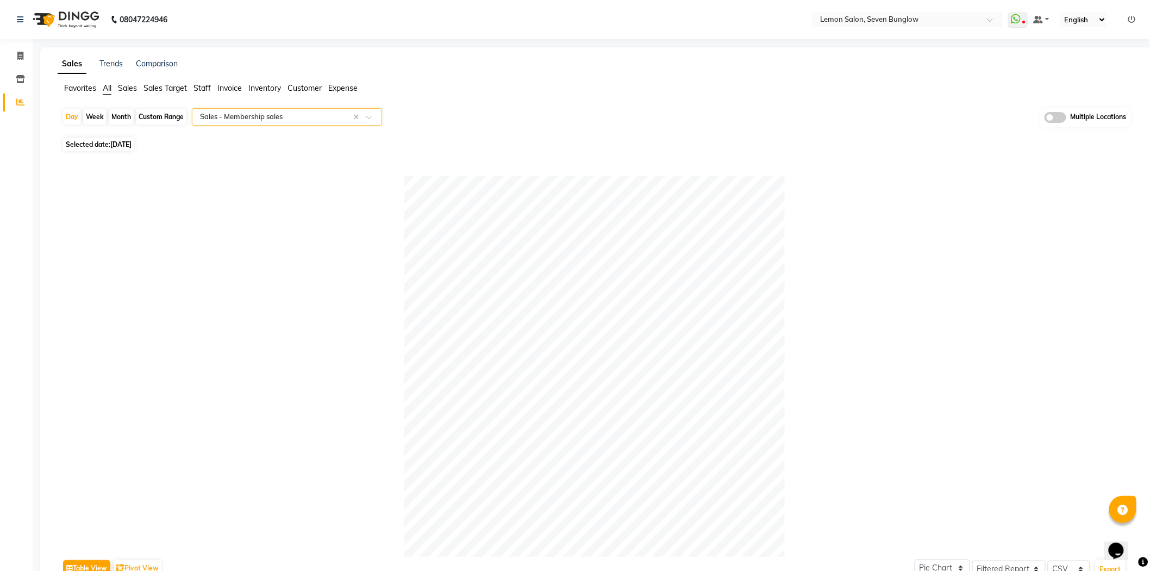
click at [165, 118] on div "Custom Range" at bounding box center [161, 116] width 51 height 15
select select "8"
select select "2025"
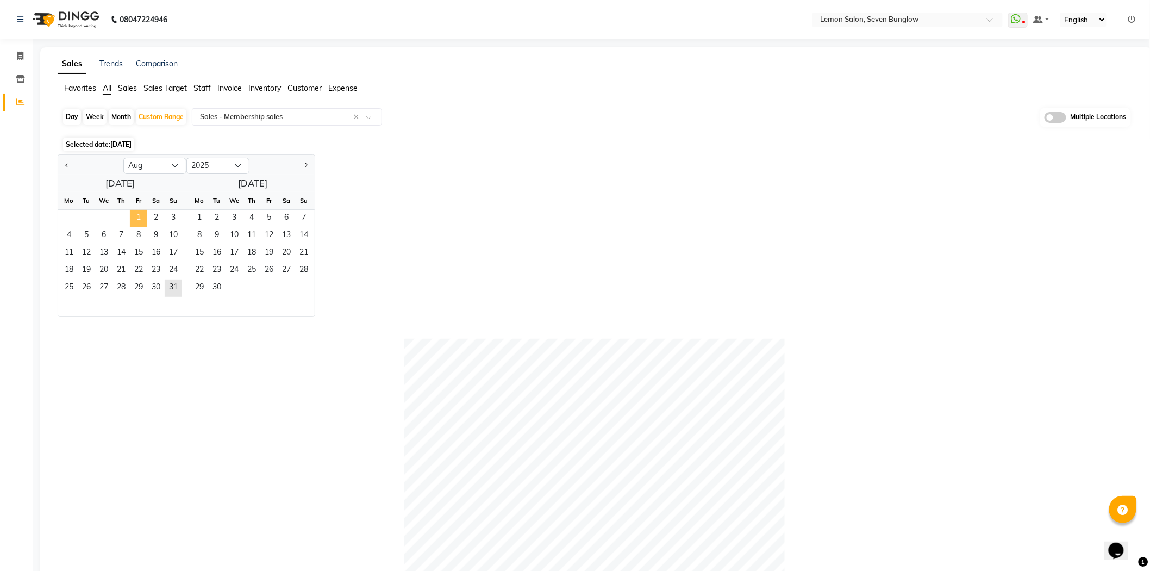
click at [142, 215] on span "1" at bounding box center [138, 218] width 17 height 17
click at [169, 285] on span "31" at bounding box center [173, 287] width 17 height 17
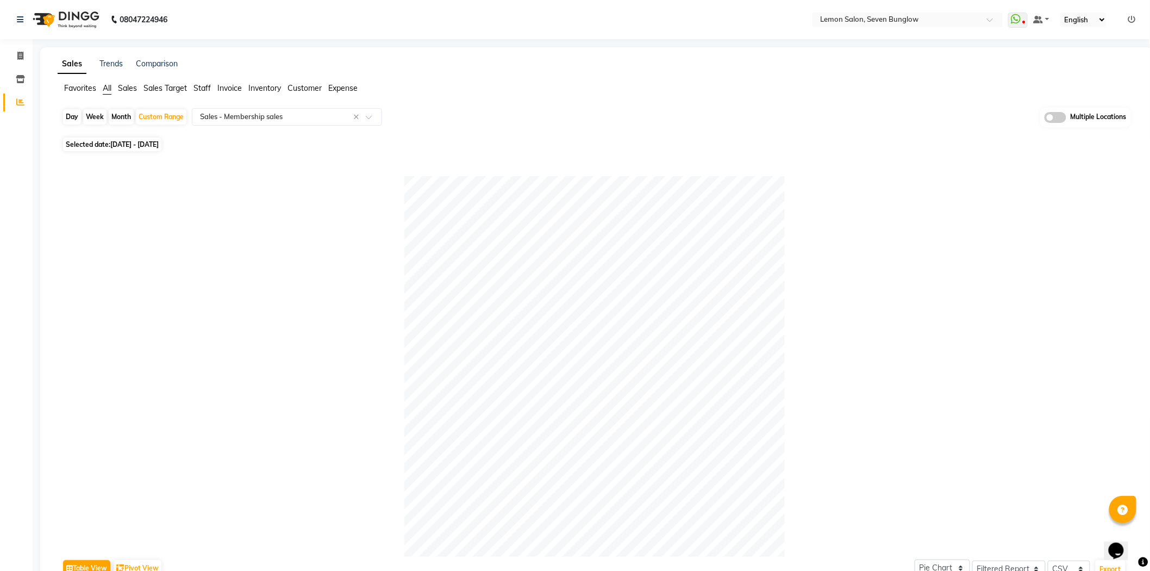
click at [110, 85] on span "All" at bounding box center [107, 88] width 9 height 10
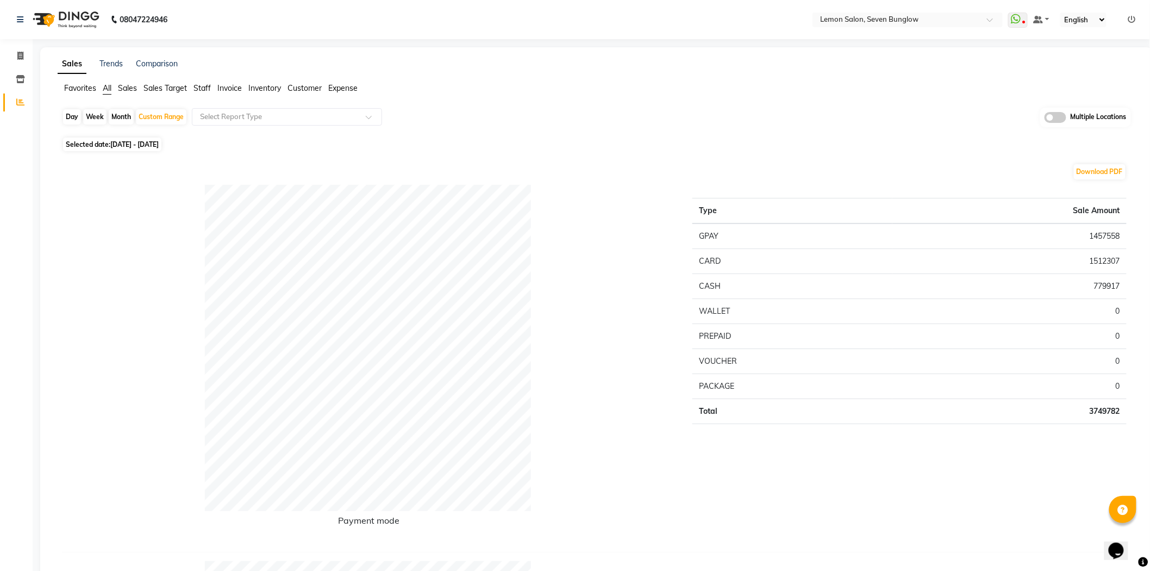
click at [72, 113] on div "Day" at bounding box center [72, 116] width 18 height 15
select select "8"
select select "2025"
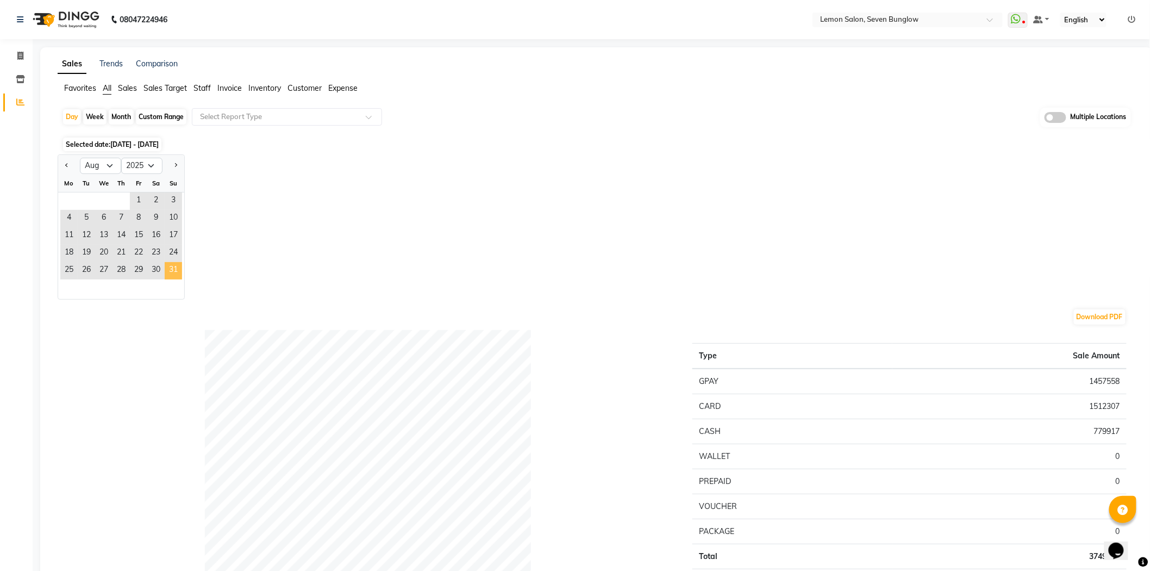
click at [175, 269] on span "31" at bounding box center [173, 270] width 17 height 17
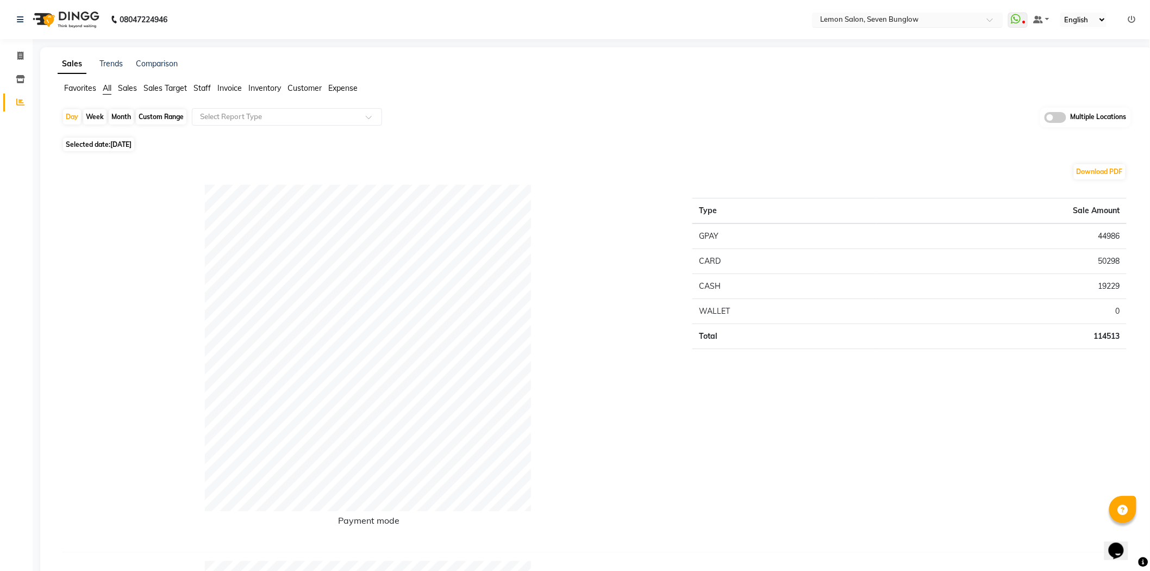
click at [881, 26] on ng-select "Select Location × Lemon Salon, Seven Bunglow" at bounding box center [908, 20] width 190 height 15
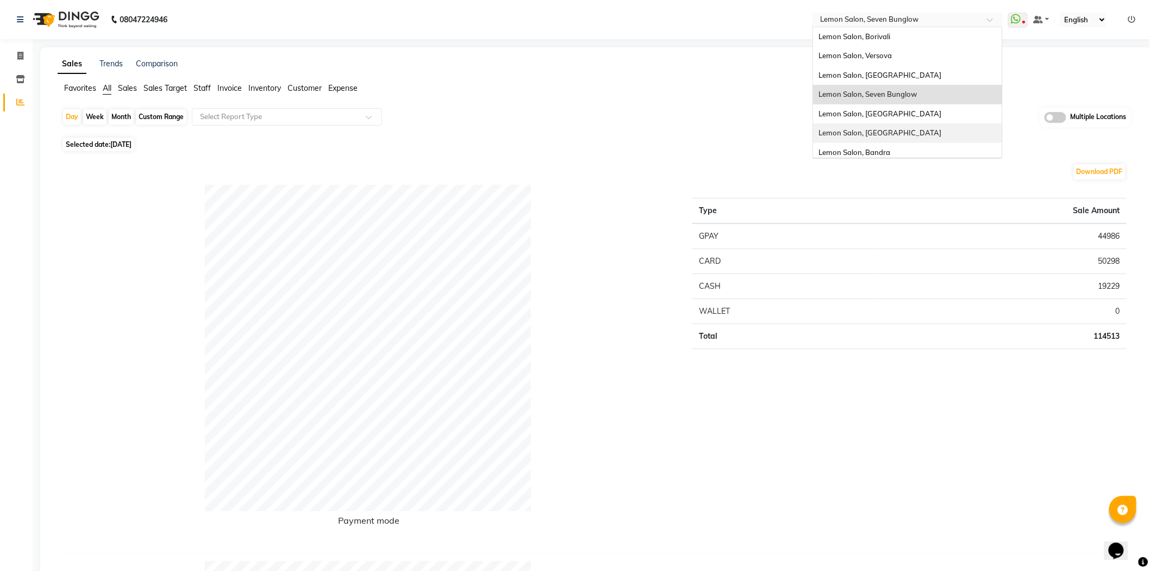
scroll to position [60, 0]
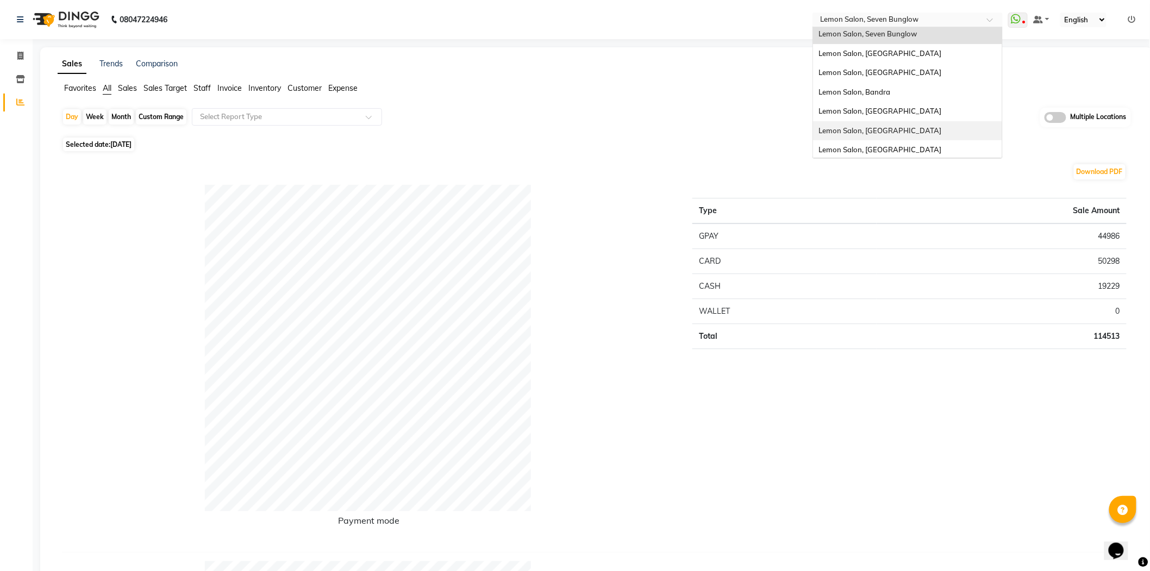
click at [899, 138] on div "Lemon Salon, [GEOGRAPHIC_DATA]" at bounding box center [907, 131] width 189 height 20
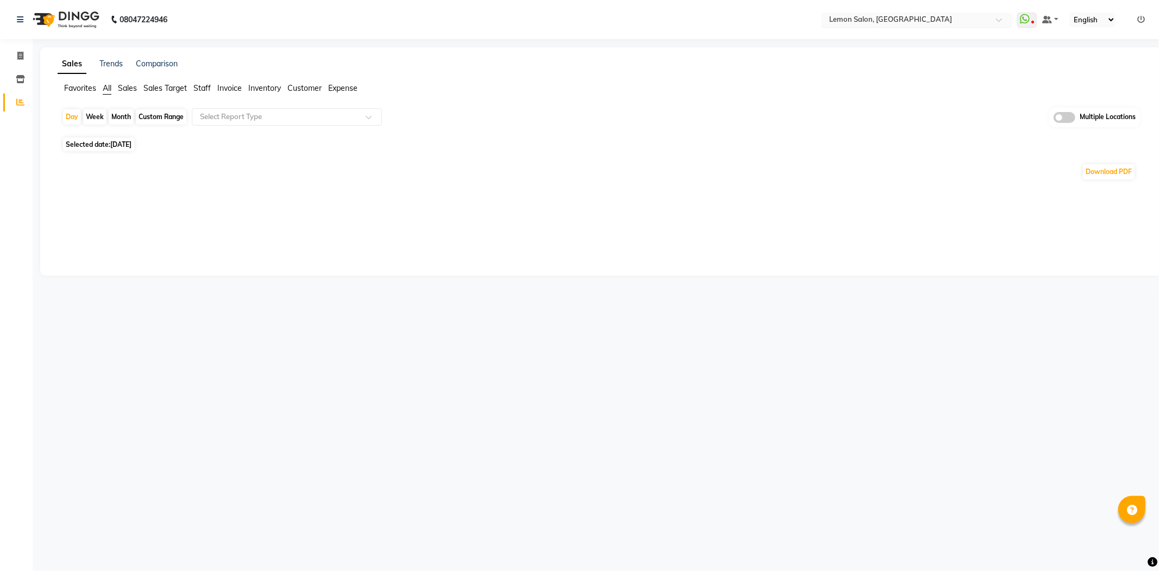
click at [902, 22] on input "text" at bounding box center [906, 20] width 158 height 11
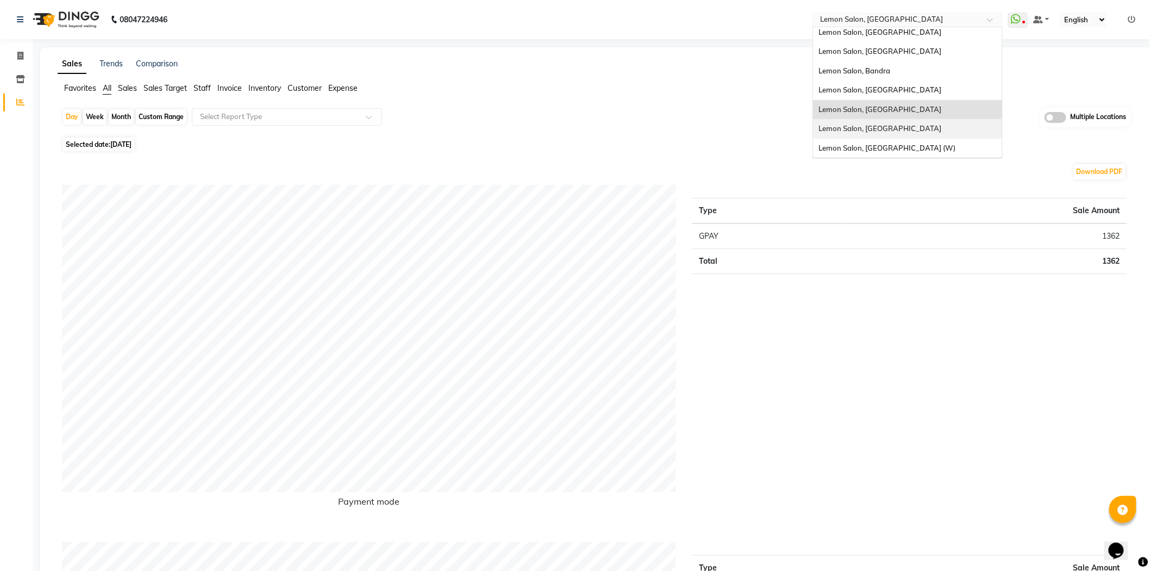
click at [897, 131] on span "Lemon Salon, [GEOGRAPHIC_DATA]" at bounding box center [880, 128] width 123 height 9
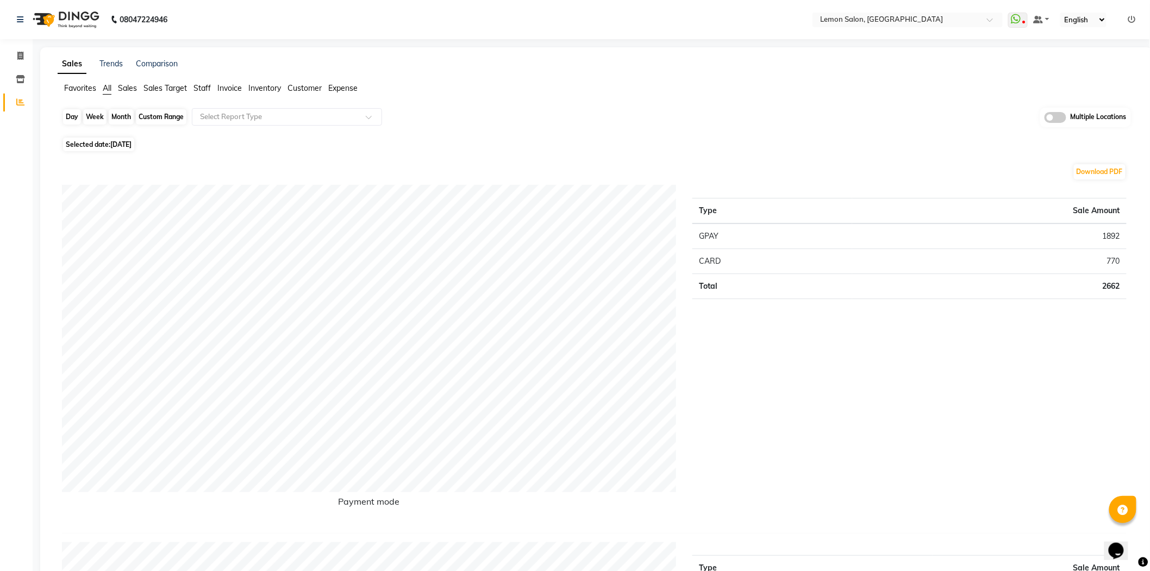
click at [72, 114] on div "Day" at bounding box center [72, 116] width 18 height 15
select select "9"
select select "2025"
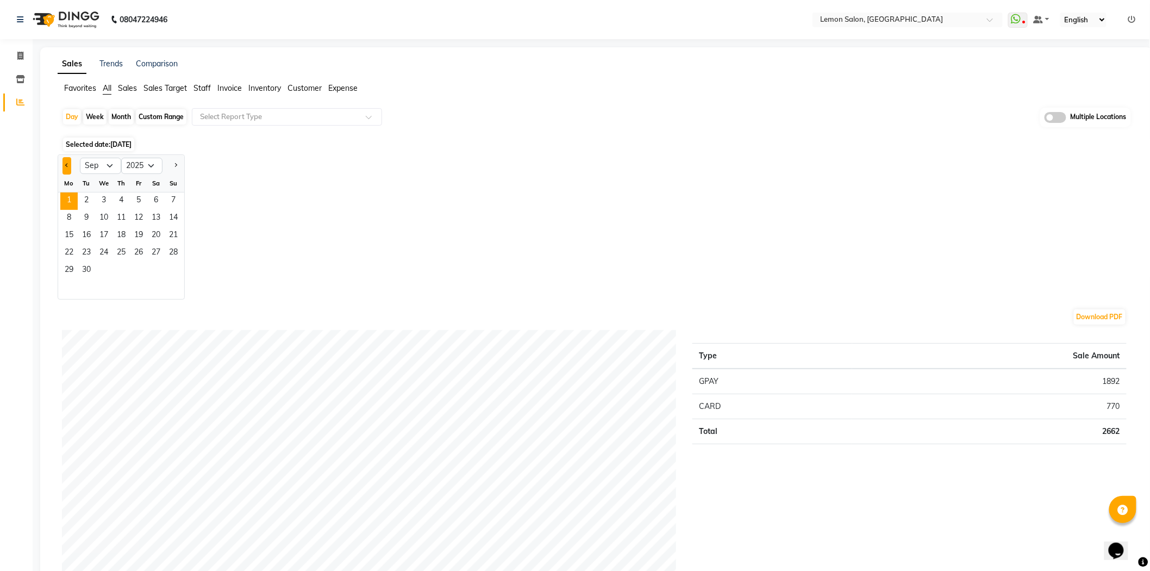
click at [64, 158] on button "Previous month" at bounding box center [67, 165] width 9 height 17
select select "8"
click at [170, 269] on span "31" at bounding box center [173, 270] width 17 height 17
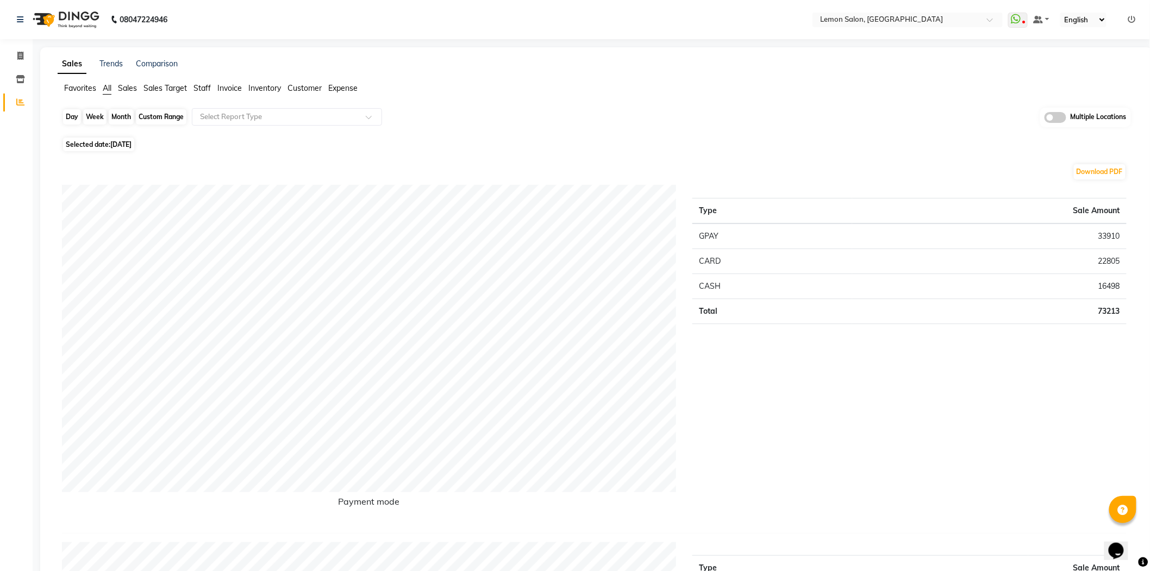
click at [74, 114] on div "Day" at bounding box center [72, 116] width 18 height 15
select select "8"
select select "2025"
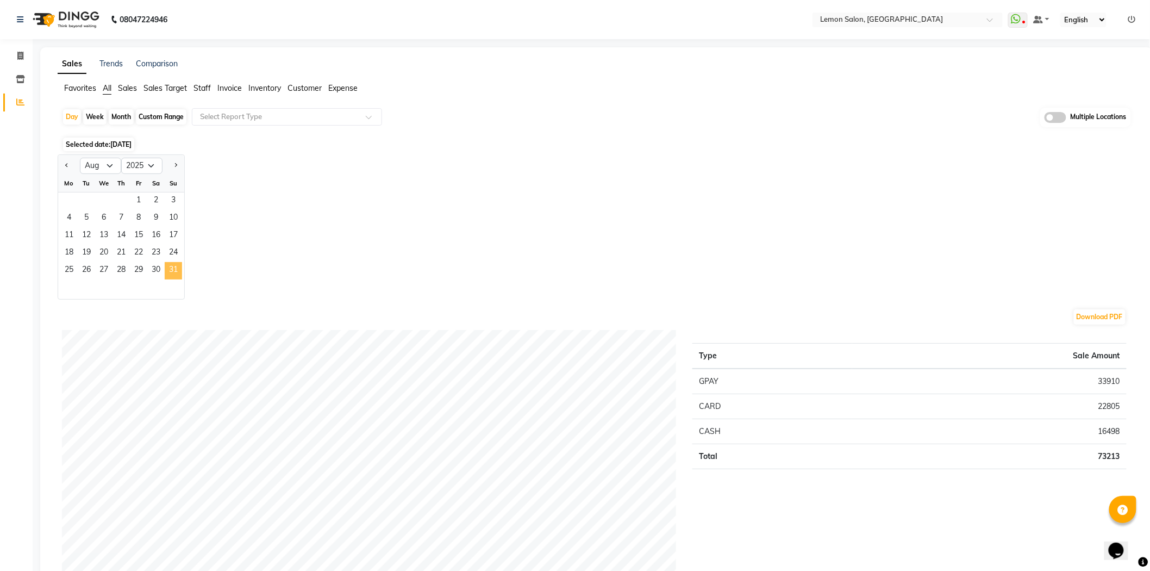
click at [171, 264] on span "31" at bounding box center [173, 270] width 17 height 17
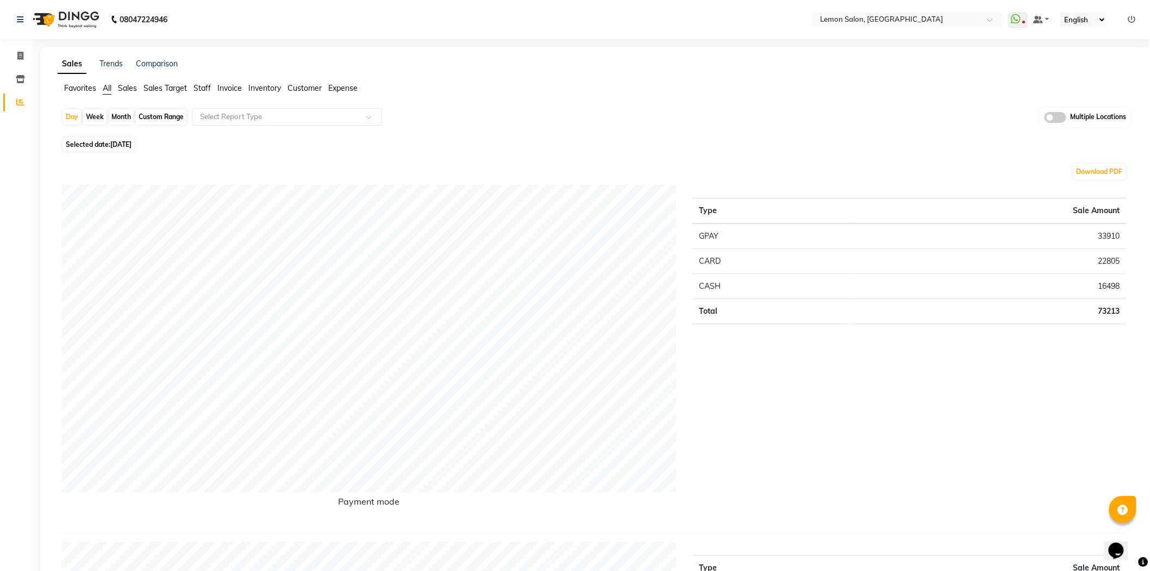
click at [1107, 238] on td "33910" at bounding box center [989, 236] width 275 height 26
click at [1102, 254] on td "22805" at bounding box center [989, 260] width 275 height 25
click at [1103, 254] on td "22805" at bounding box center [989, 260] width 275 height 25
click at [442, 167] on div "Download PDF" at bounding box center [594, 171] width 1065 height 17
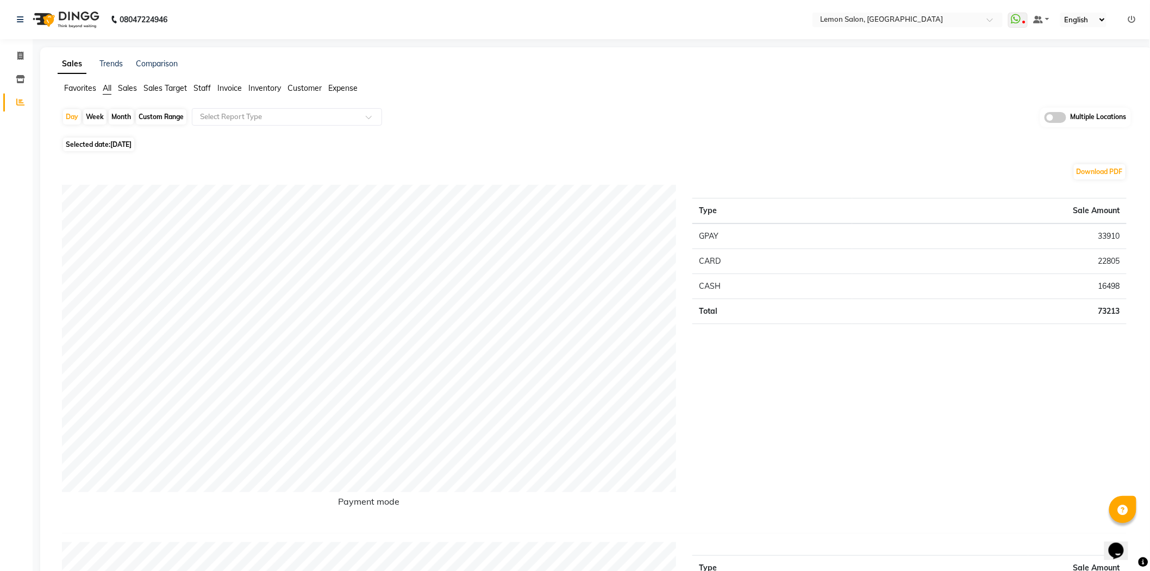
click at [1100, 258] on td "22805" at bounding box center [989, 260] width 275 height 25
click at [1113, 283] on td "16498" at bounding box center [989, 285] width 275 height 25
click at [1107, 229] on td "33910" at bounding box center [989, 236] width 275 height 26
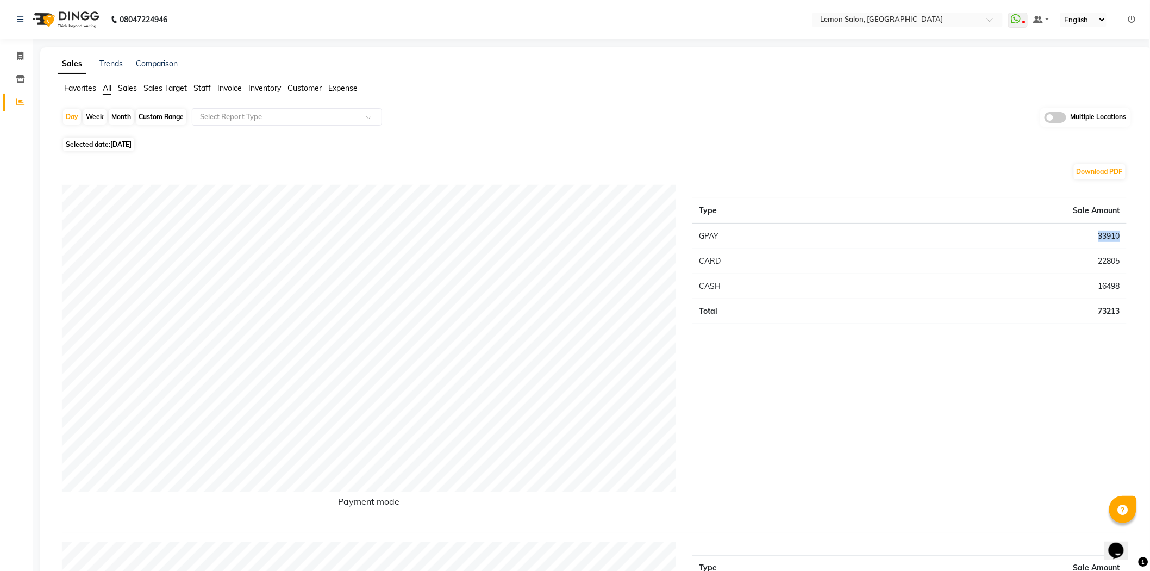
click at [1107, 229] on td "33910" at bounding box center [989, 236] width 275 height 26
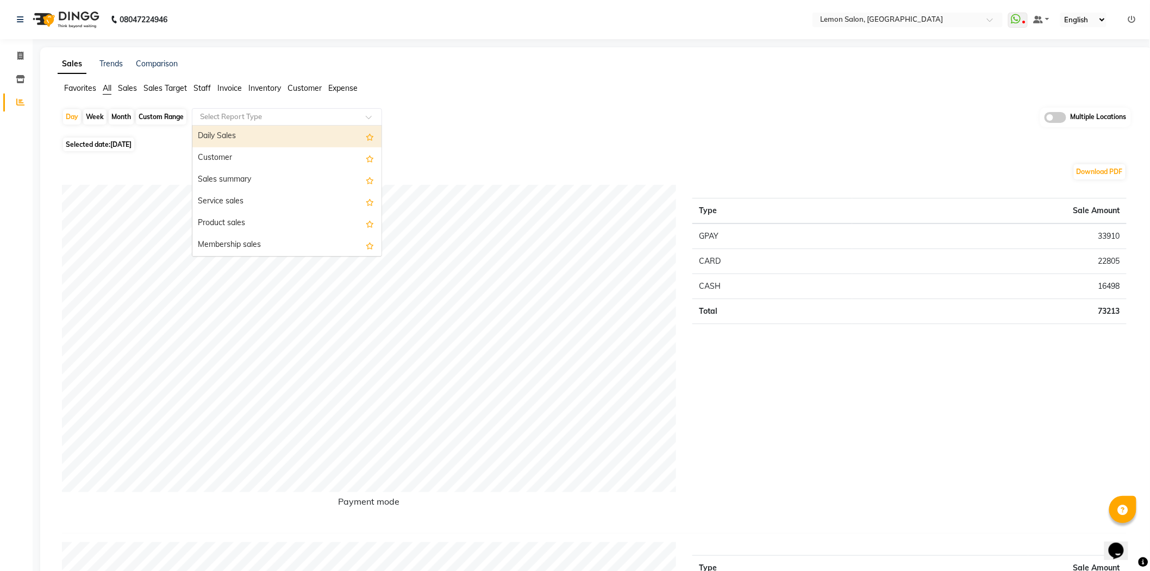
click at [261, 115] on input "text" at bounding box center [276, 116] width 157 height 11
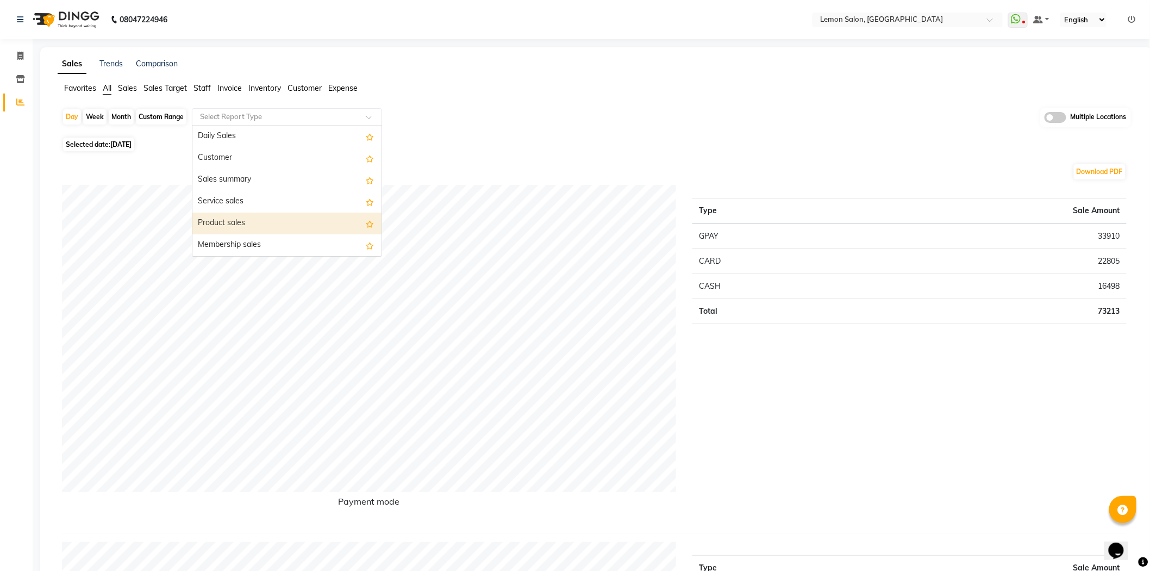
click at [254, 218] on div "Product sales" at bounding box center [286, 224] width 189 height 22
select select "full_report"
select select "csv"
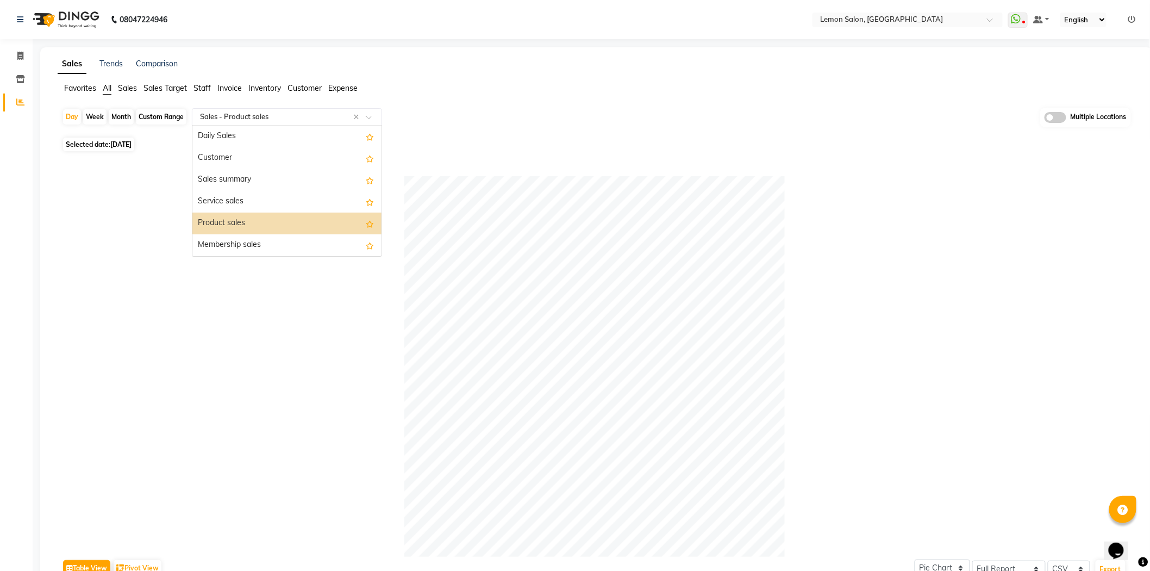
click at [232, 118] on input "text" at bounding box center [276, 116] width 157 height 11
click at [235, 250] on div "Membership sales" at bounding box center [286, 245] width 189 height 22
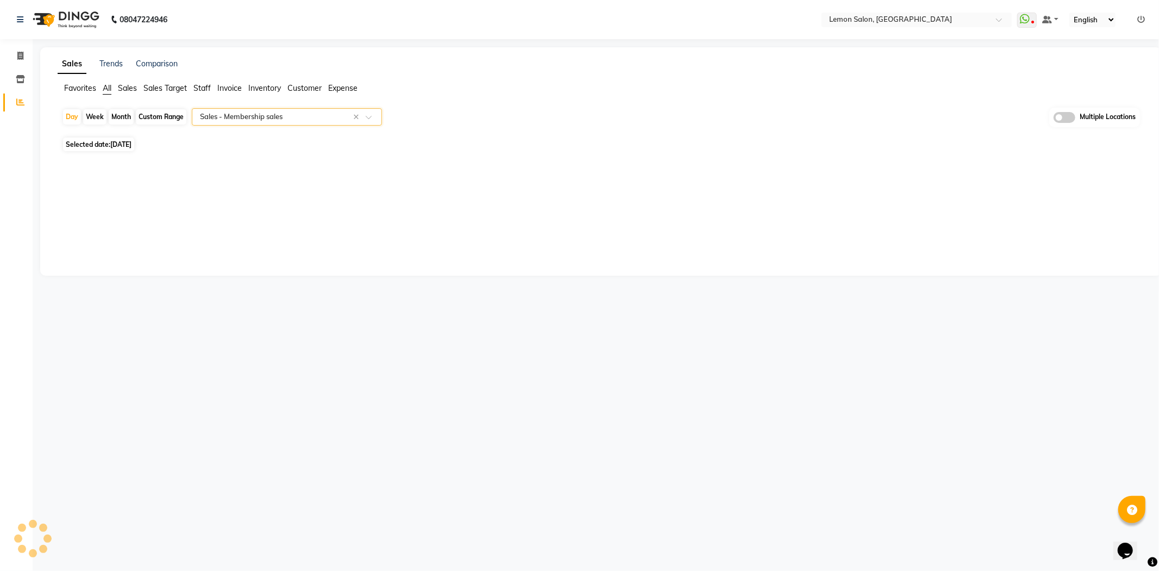
click at [158, 117] on div "Custom Range" at bounding box center [161, 116] width 51 height 15
select select "8"
select select "2025"
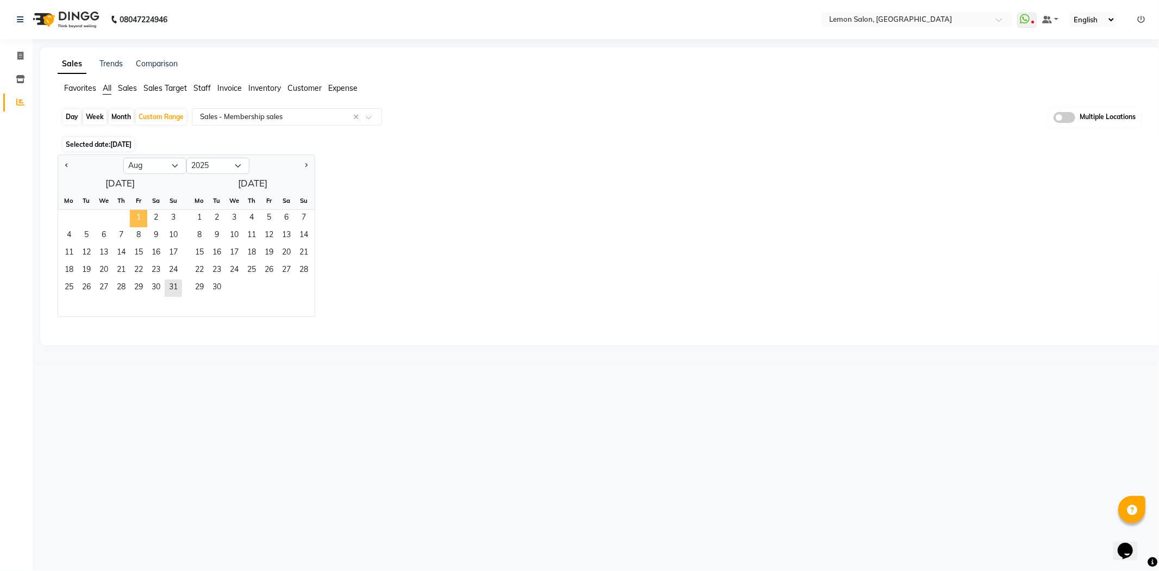
click at [143, 216] on span "1" at bounding box center [138, 218] width 17 height 17
click at [173, 278] on span "24" at bounding box center [173, 270] width 17 height 17
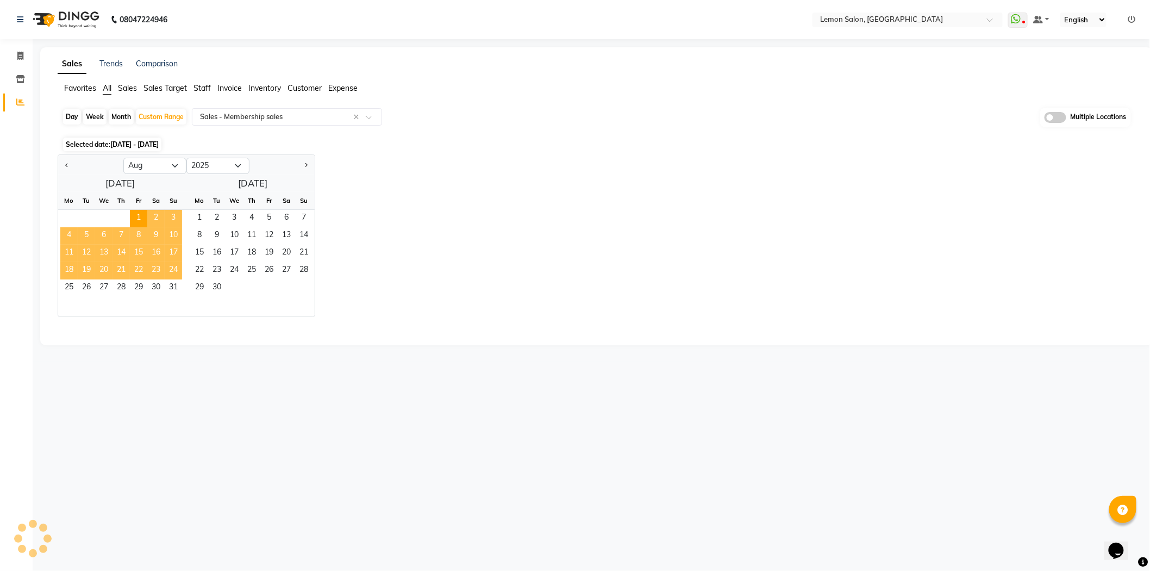
select select "full_report"
select select "csv"
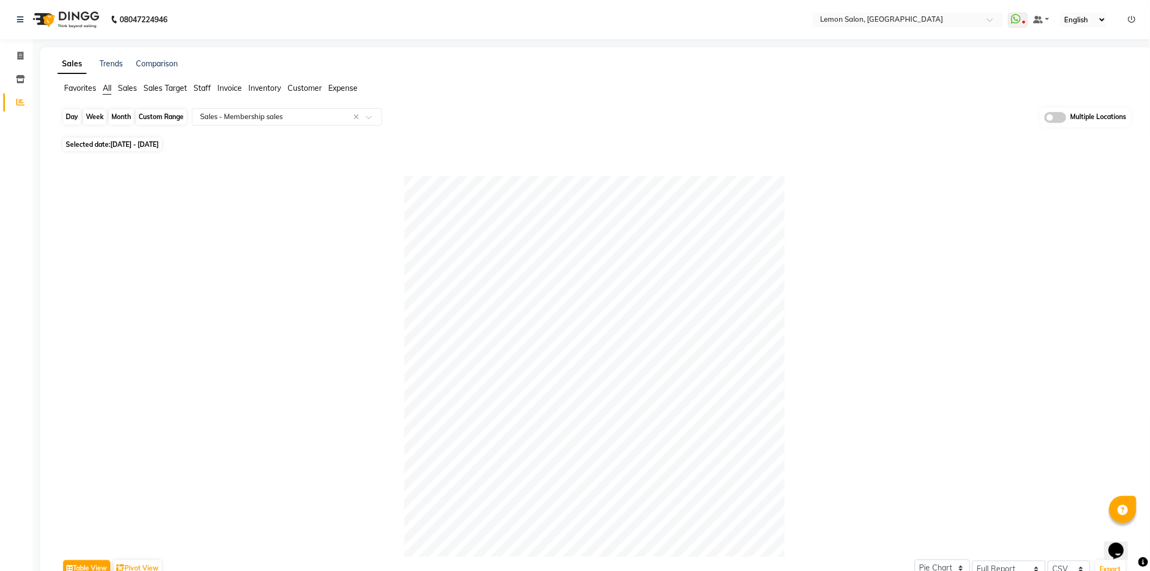
click at [158, 117] on div "Custom Range" at bounding box center [161, 116] width 51 height 15
select select "8"
select select "2025"
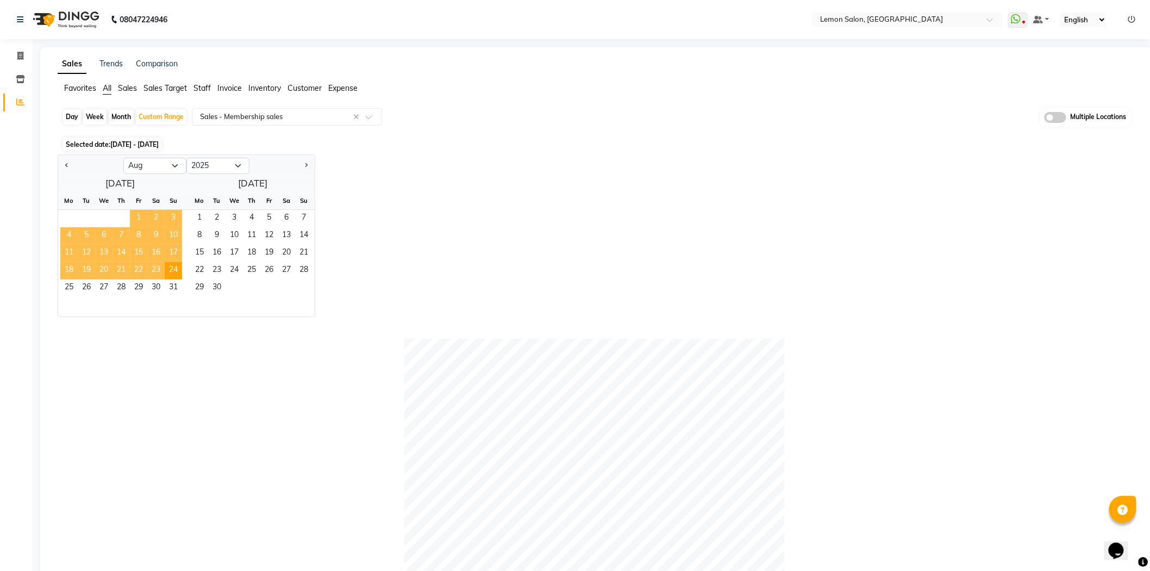
click at [136, 215] on span "1" at bounding box center [138, 218] width 17 height 17
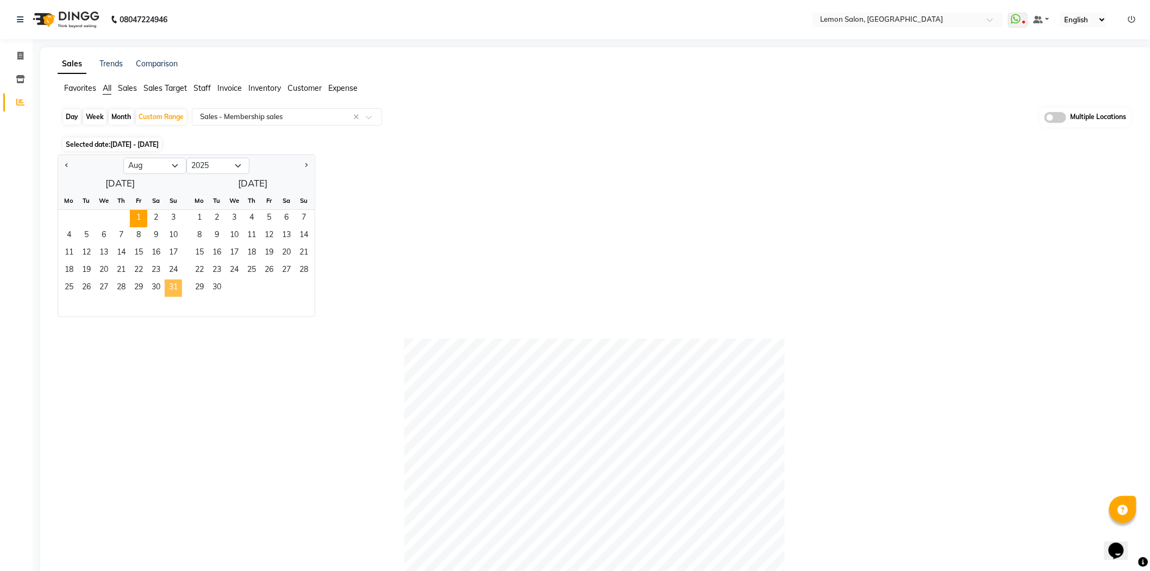
click at [170, 289] on span "31" at bounding box center [173, 287] width 17 height 17
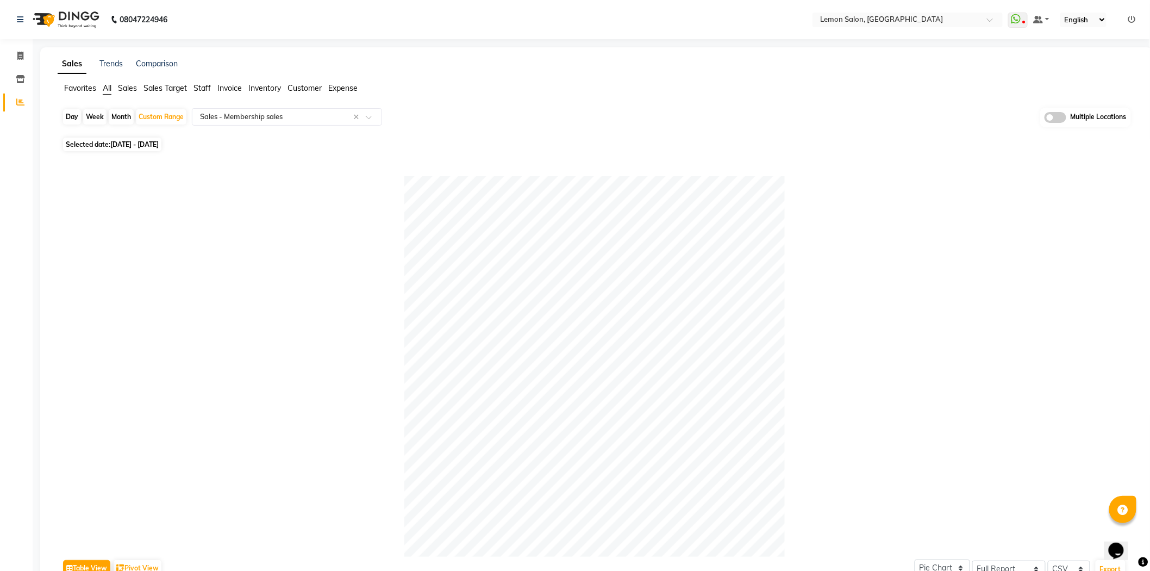
click at [104, 87] on span "All" at bounding box center [107, 88] width 9 height 10
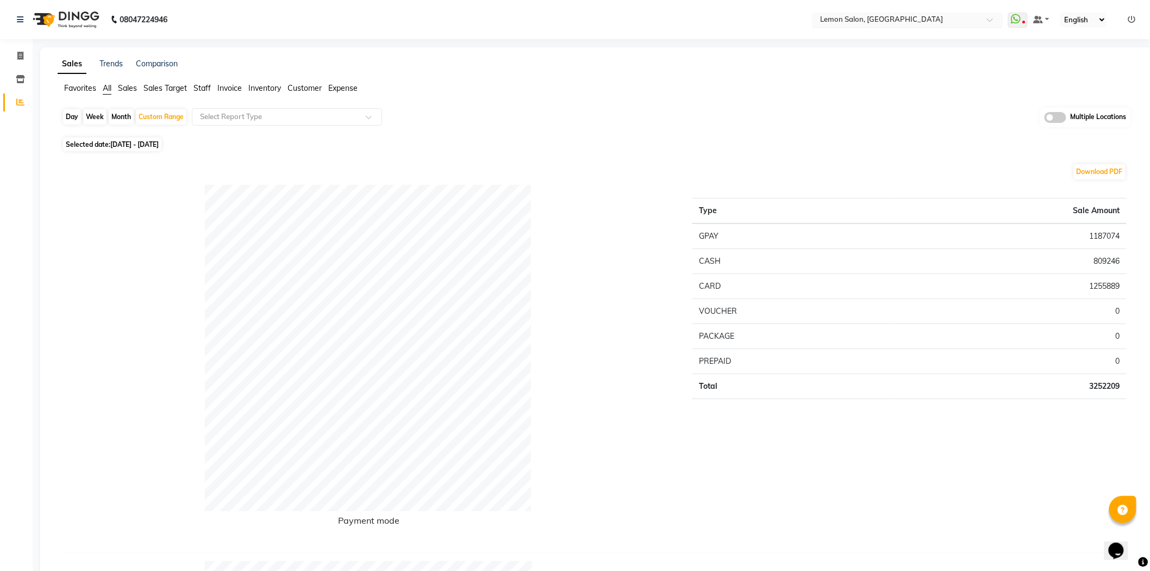
click at [882, 21] on input "text" at bounding box center [897, 20] width 158 height 11
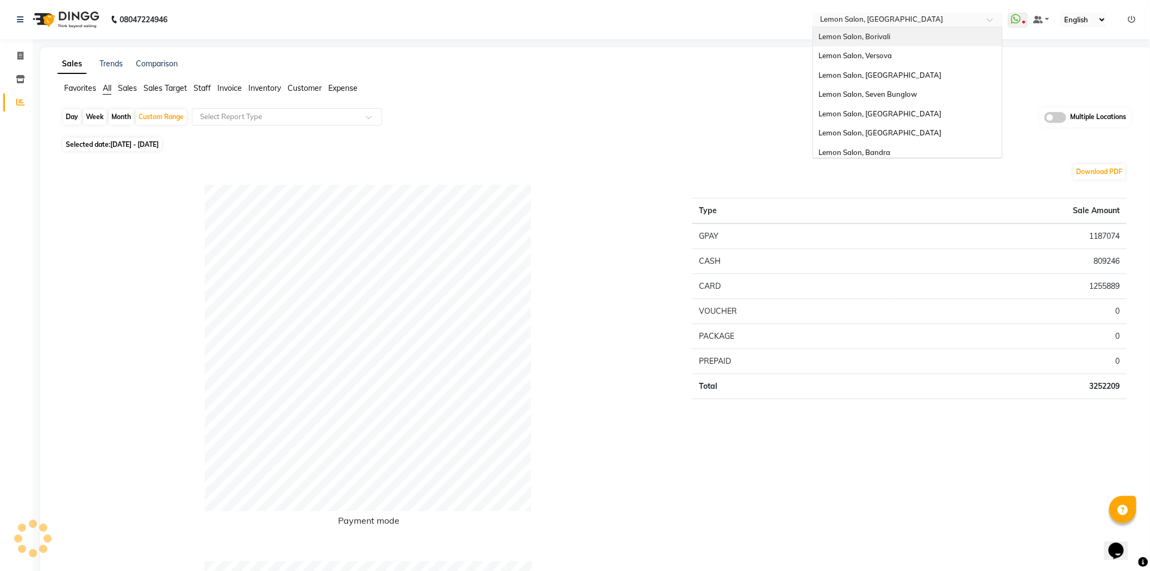
click at [910, 40] on div "Lemon Salon, Borivali" at bounding box center [907, 37] width 189 height 20
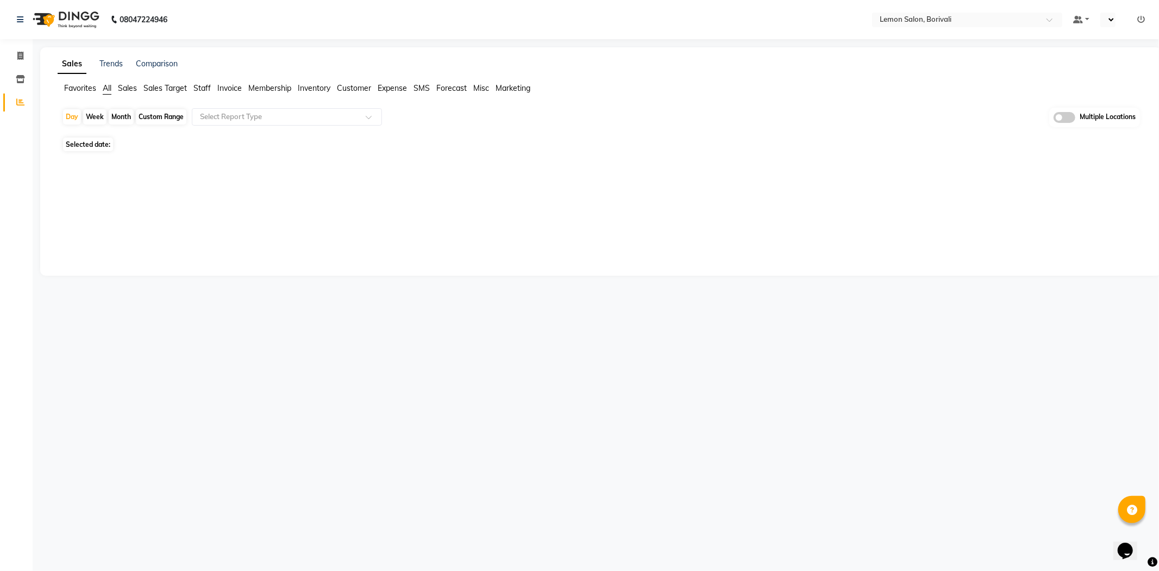
select select "en"
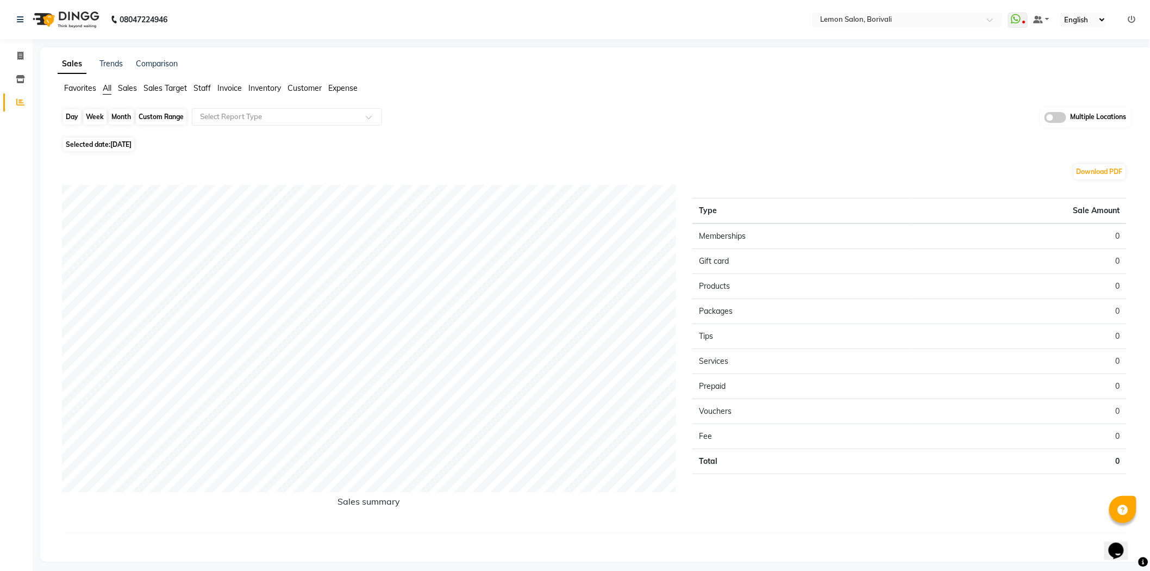
click at [68, 110] on div "Day" at bounding box center [72, 116] width 18 height 15
select select "9"
select select "2025"
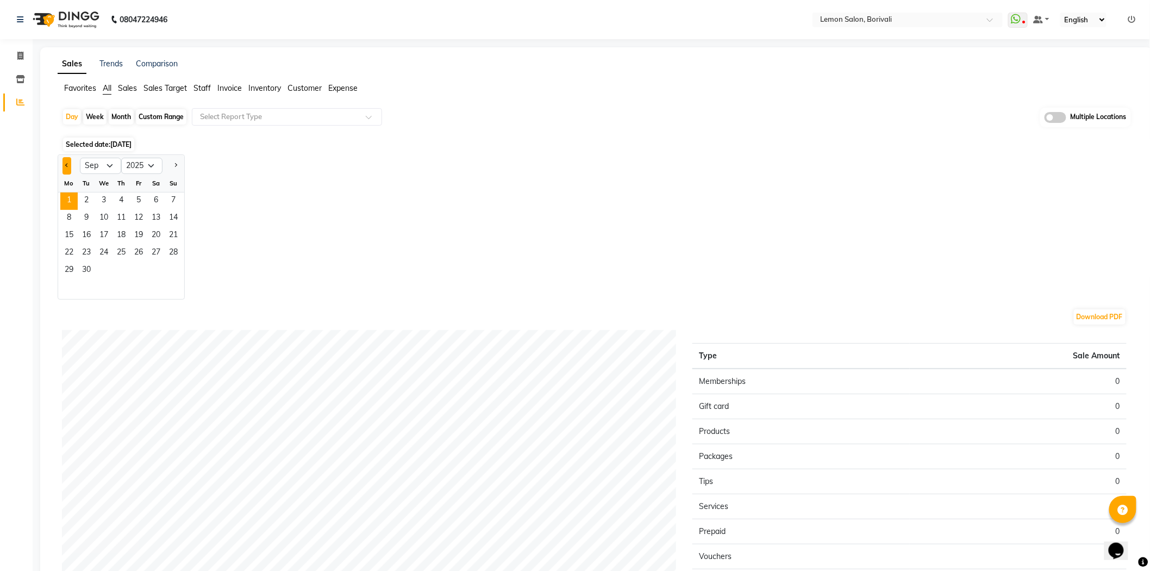
click at [64, 166] on button "Previous month" at bounding box center [67, 165] width 9 height 17
select select "8"
click at [176, 266] on span "31" at bounding box center [173, 270] width 17 height 17
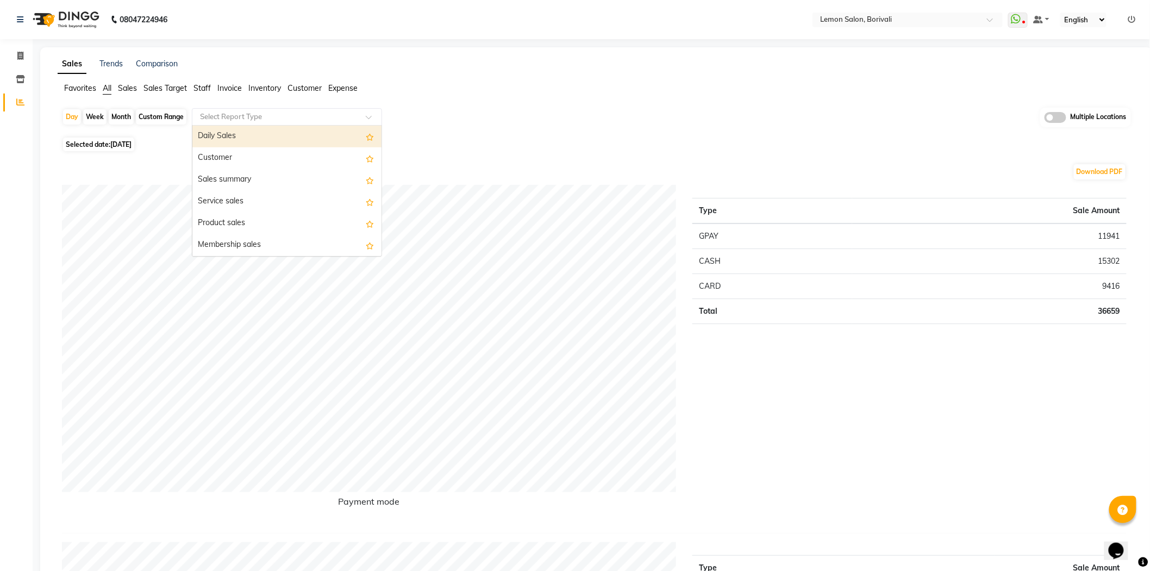
click at [243, 113] on input "text" at bounding box center [276, 116] width 157 height 11
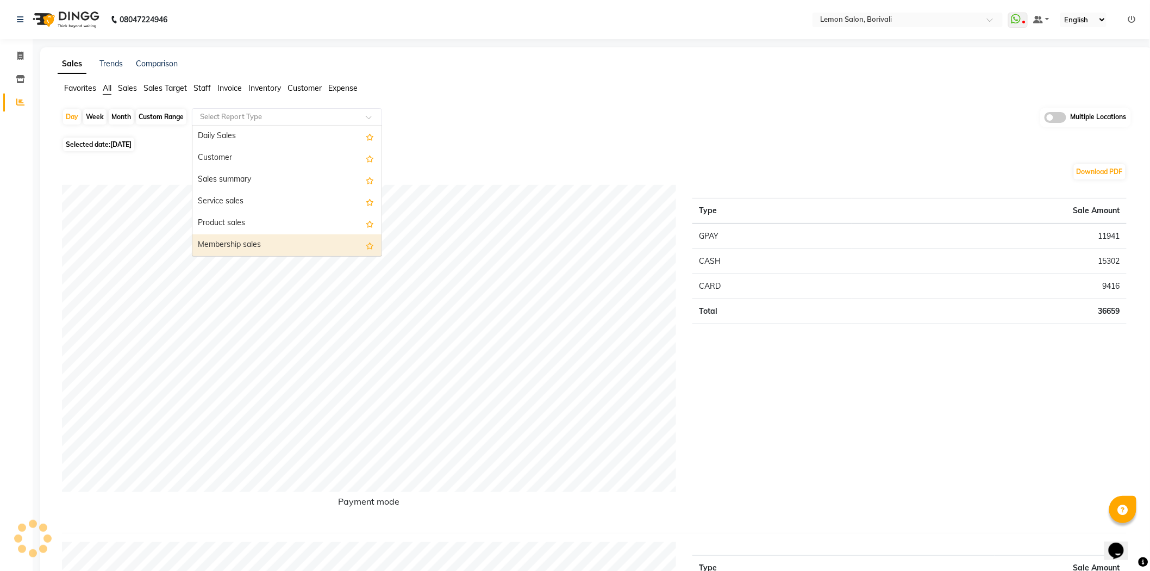
click at [260, 236] on div "Membership sales" at bounding box center [286, 245] width 189 height 22
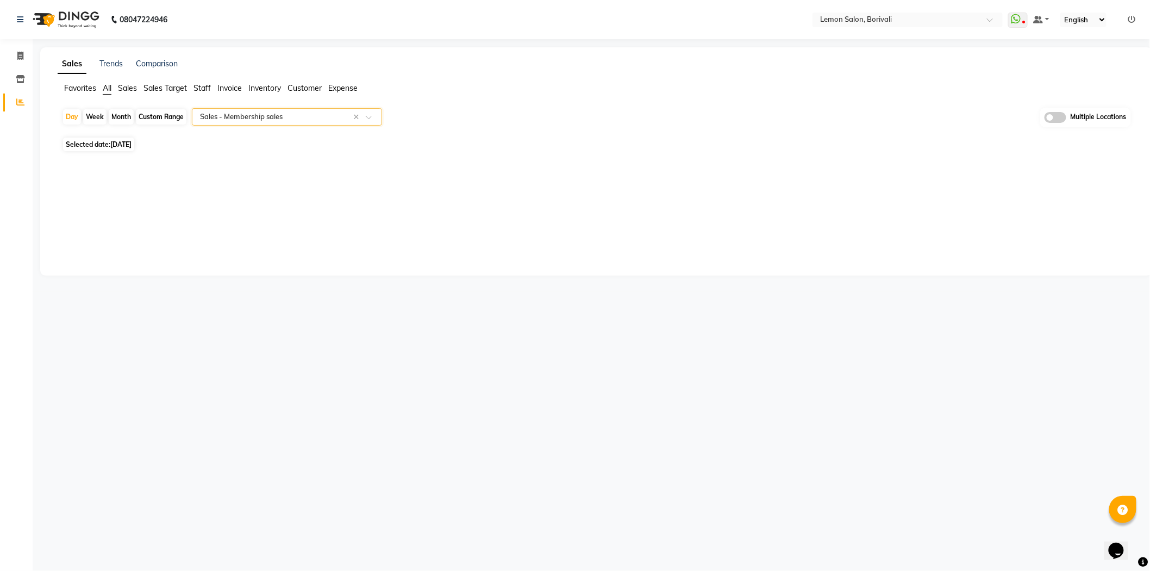
select select "full_report"
select select "csv"
click at [283, 116] on input "text" at bounding box center [276, 116] width 157 height 11
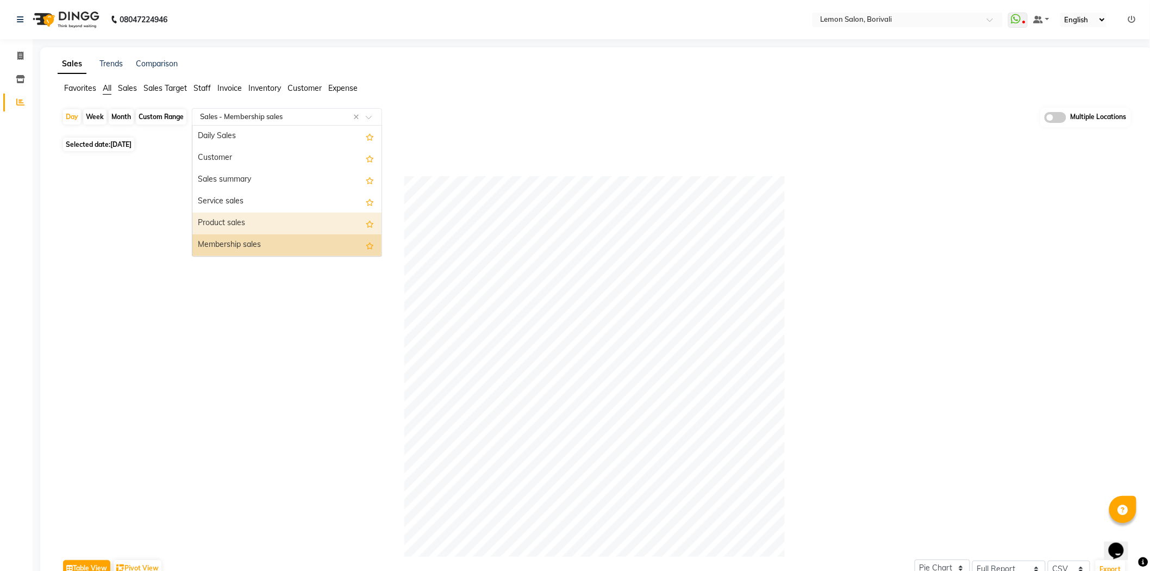
click at [267, 226] on div "Product sales" at bounding box center [286, 224] width 189 height 22
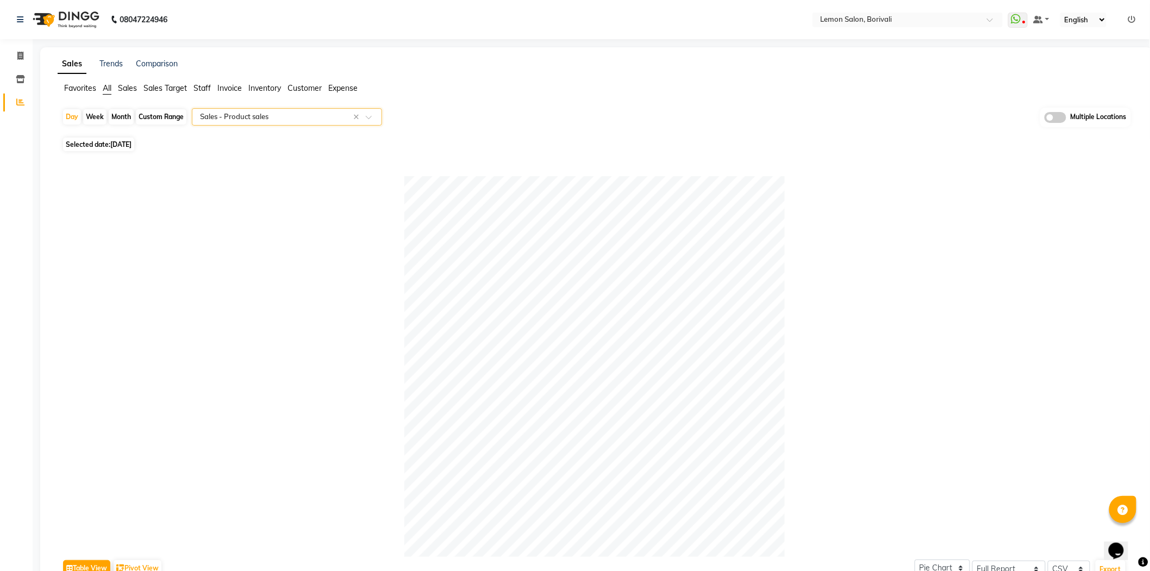
click at [170, 120] on div "Custom Range" at bounding box center [161, 116] width 51 height 15
select select "8"
select select "2025"
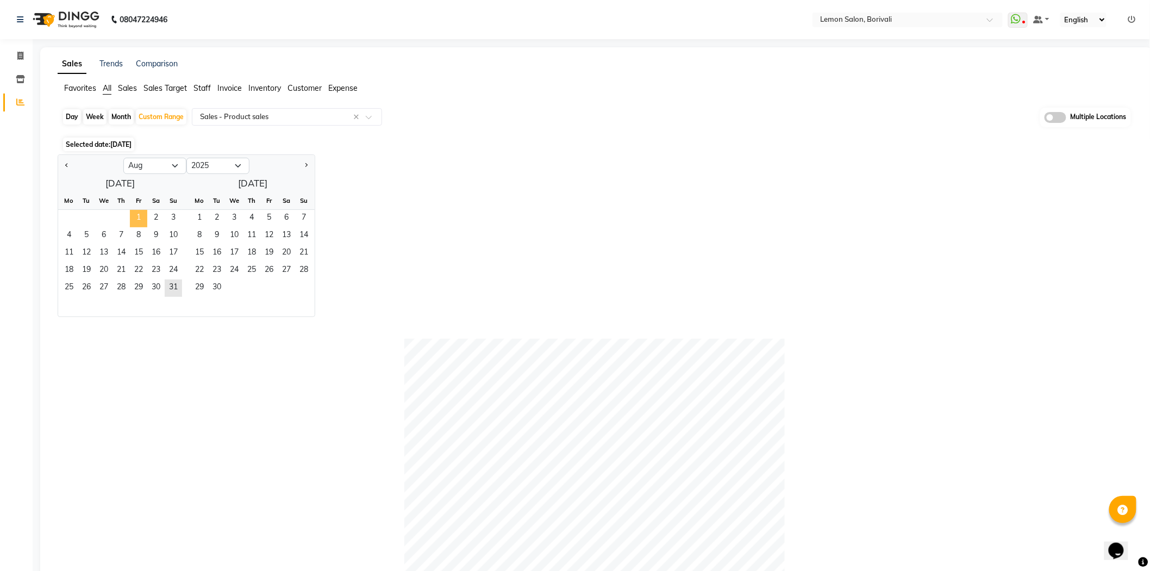
click at [139, 218] on span "1" at bounding box center [138, 218] width 17 height 17
click at [177, 286] on span "31" at bounding box center [173, 287] width 17 height 17
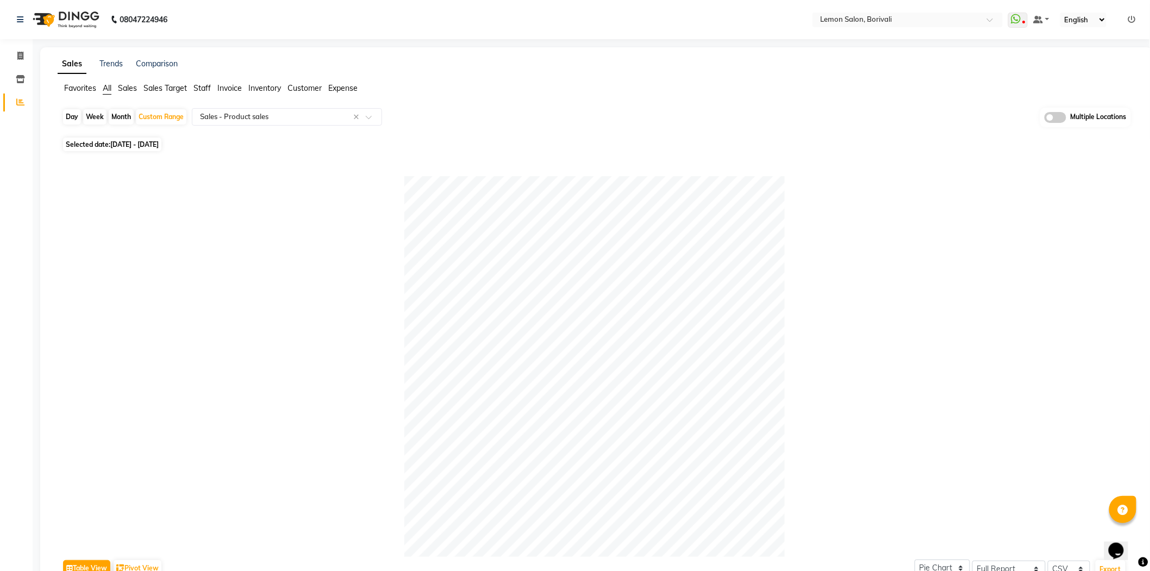
click at [105, 89] on span "All" at bounding box center [107, 88] width 9 height 10
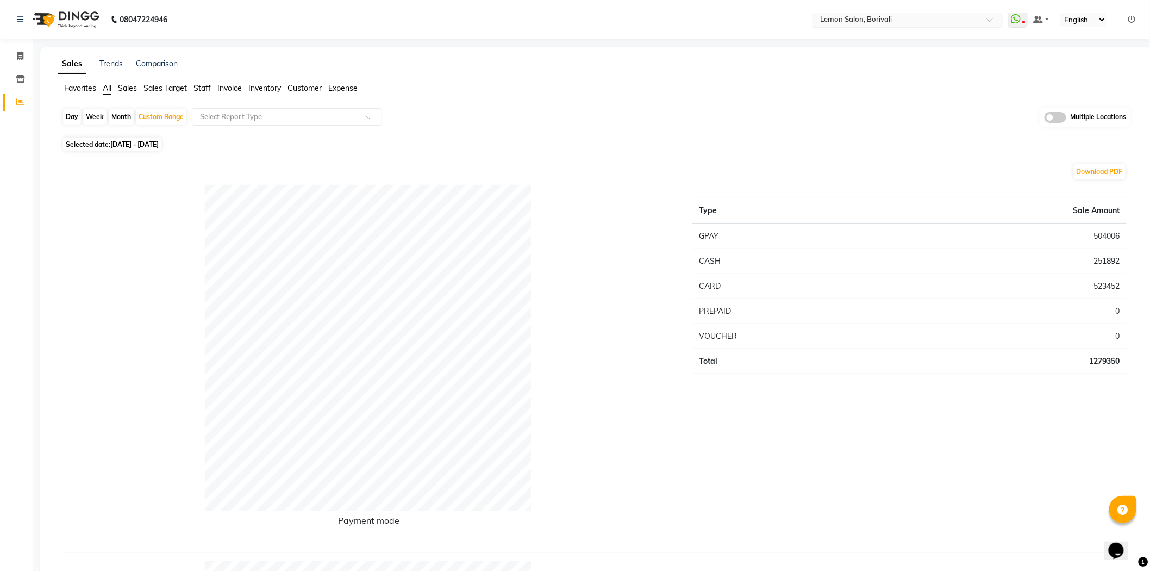
click at [872, 20] on input "text" at bounding box center [897, 20] width 158 height 11
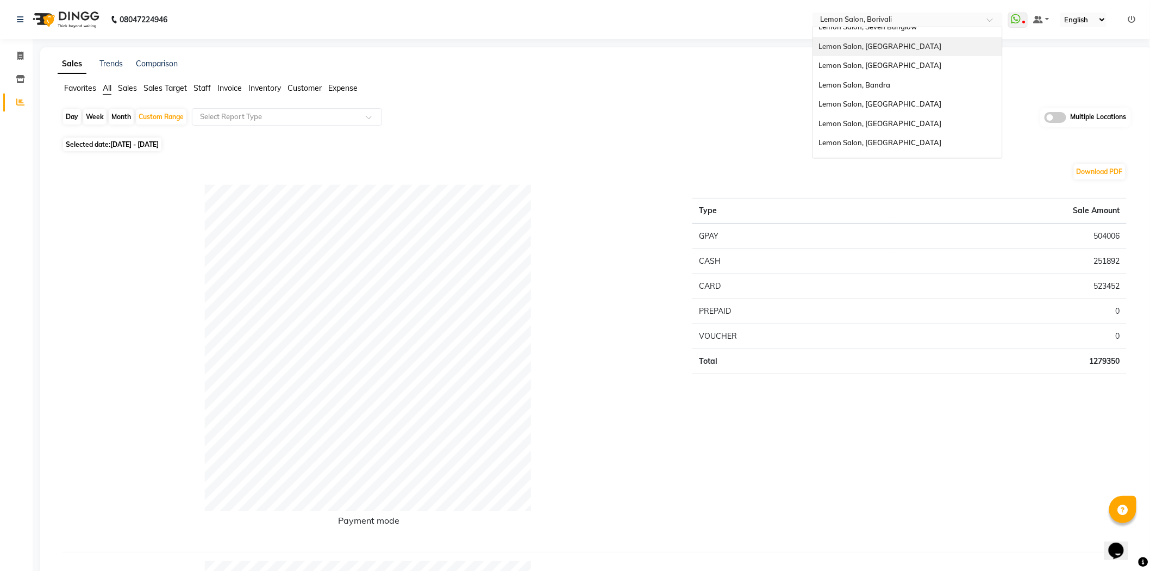
scroll to position [82, 0]
click at [906, 117] on div "Lemon Salon, [GEOGRAPHIC_DATA]" at bounding box center [907, 110] width 189 height 20
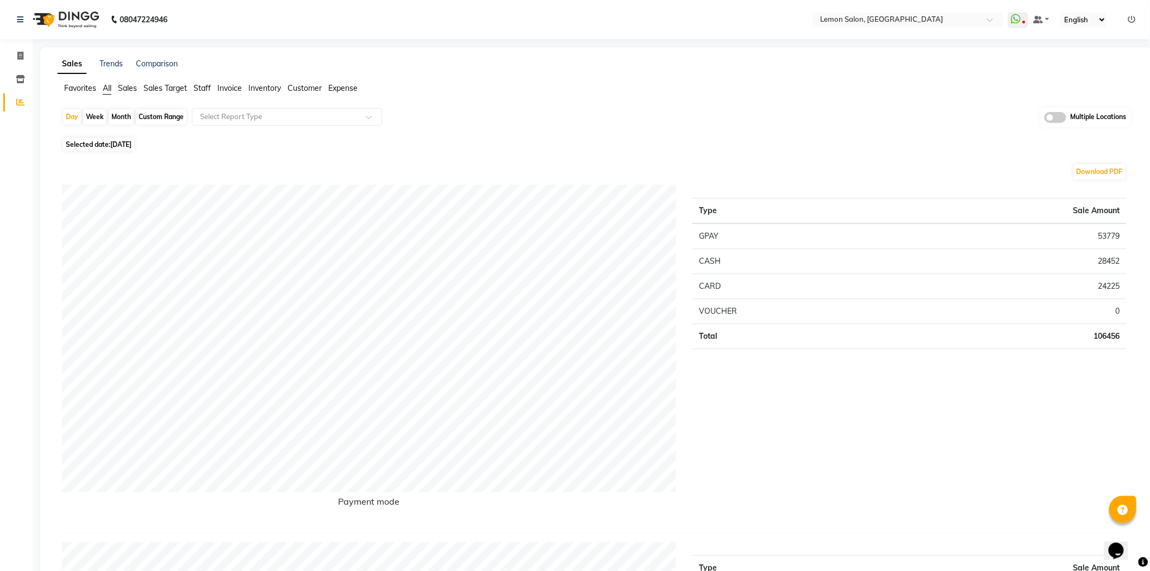
click at [1113, 240] on td "53779" at bounding box center [1010, 236] width 234 height 26
click at [1113, 239] on td "53779" at bounding box center [1010, 236] width 234 height 26
click at [1103, 258] on td "28452" at bounding box center [1010, 260] width 234 height 25
click at [1111, 231] on td "53779" at bounding box center [1010, 236] width 234 height 26
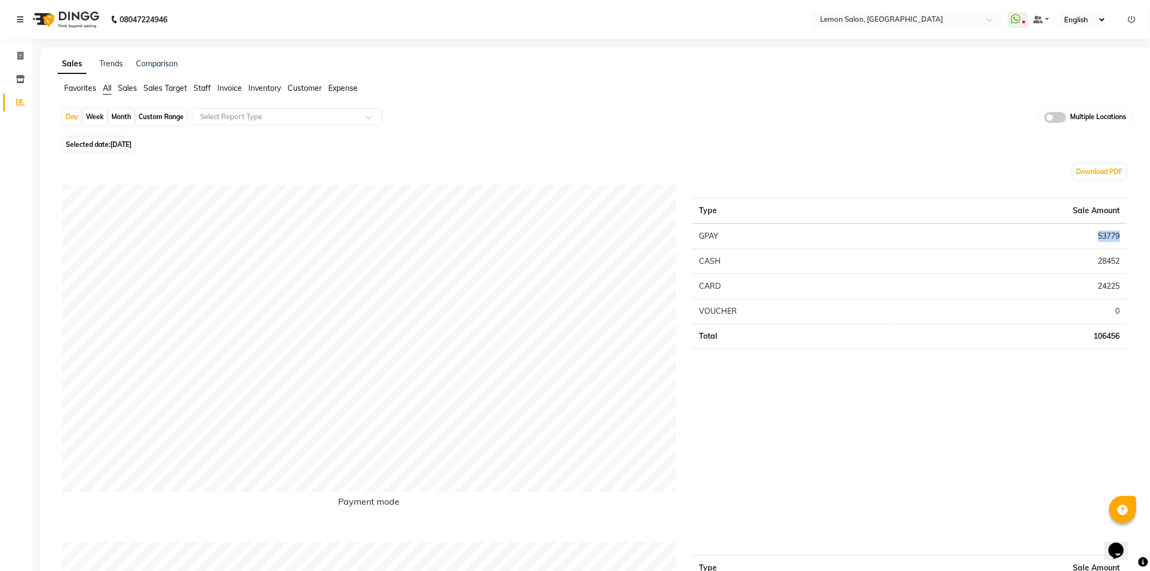
click at [1111, 231] on td "53779" at bounding box center [1010, 236] width 234 height 26
click at [154, 121] on div "Custom Range" at bounding box center [161, 116] width 51 height 15
select select "8"
select select "2025"
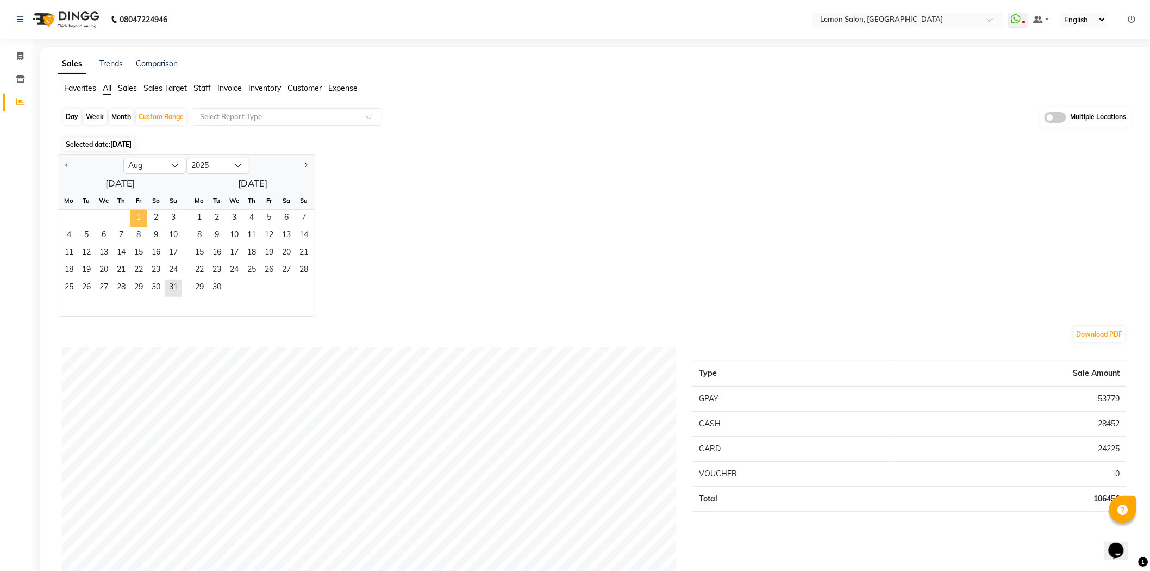
click at [137, 219] on span "1" at bounding box center [138, 218] width 17 height 17
click at [171, 282] on span "31" at bounding box center [173, 287] width 17 height 17
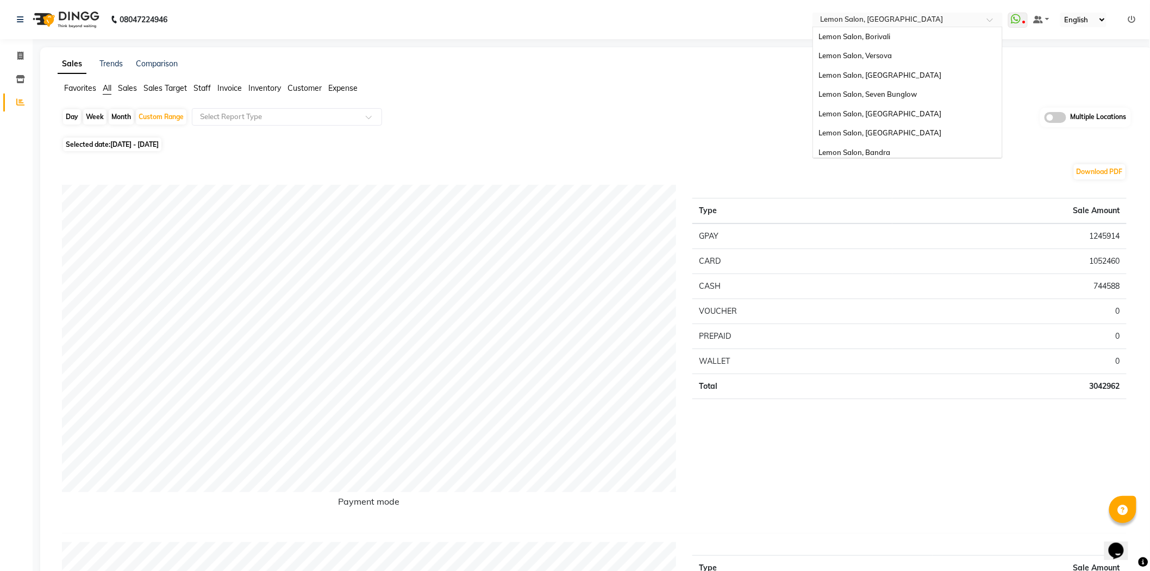
click at [890, 24] on input "text" at bounding box center [897, 20] width 158 height 11
click at [884, 78] on span "Lemon Salon, [GEOGRAPHIC_DATA]" at bounding box center [880, 75] width 123 height 9
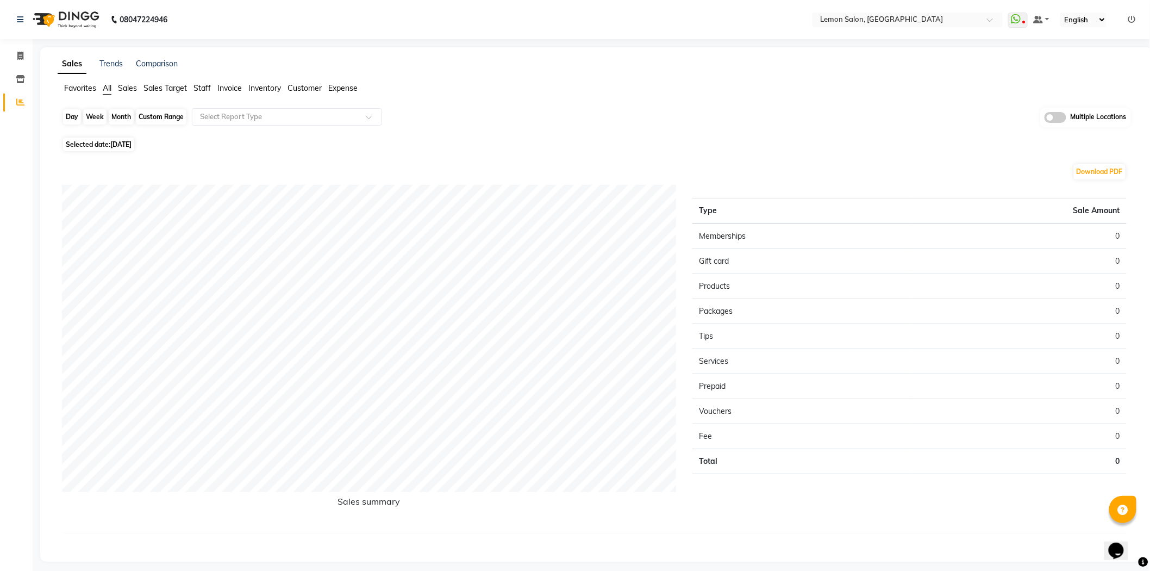
click at [76, 121] on div "Day" at bounding box center [72, 116] width 18 height 15
select select "9"
select select "2025"
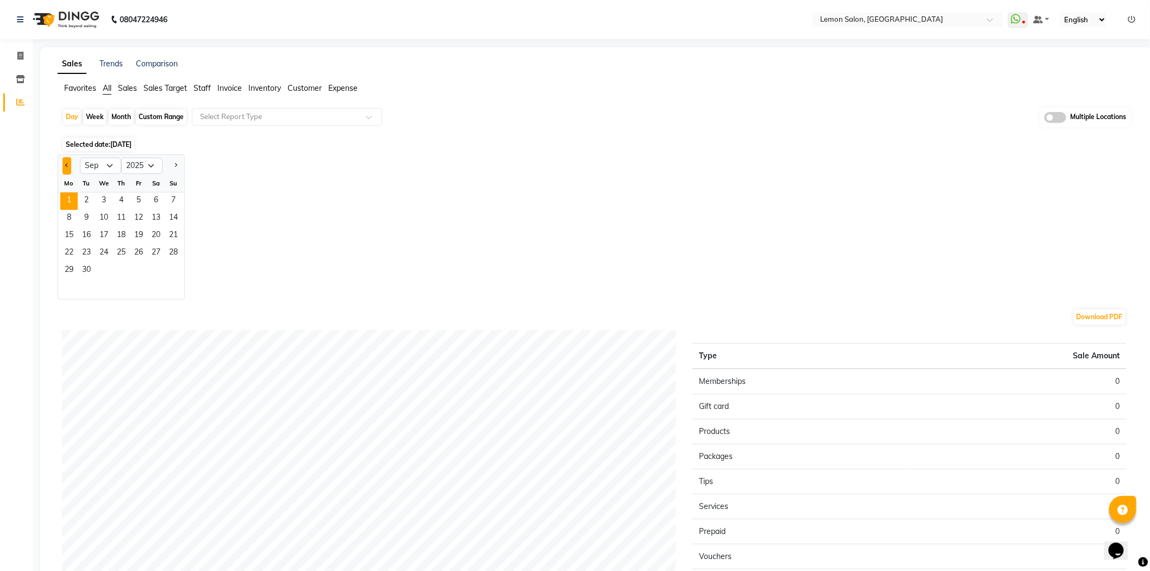
click at [67, 167] on span "Previous month" at bounding box center [67, 165] width 4 height 4
select select "8"
click at [169, 276] on span "31" at bounding box center [173, 270] width 17 height 17
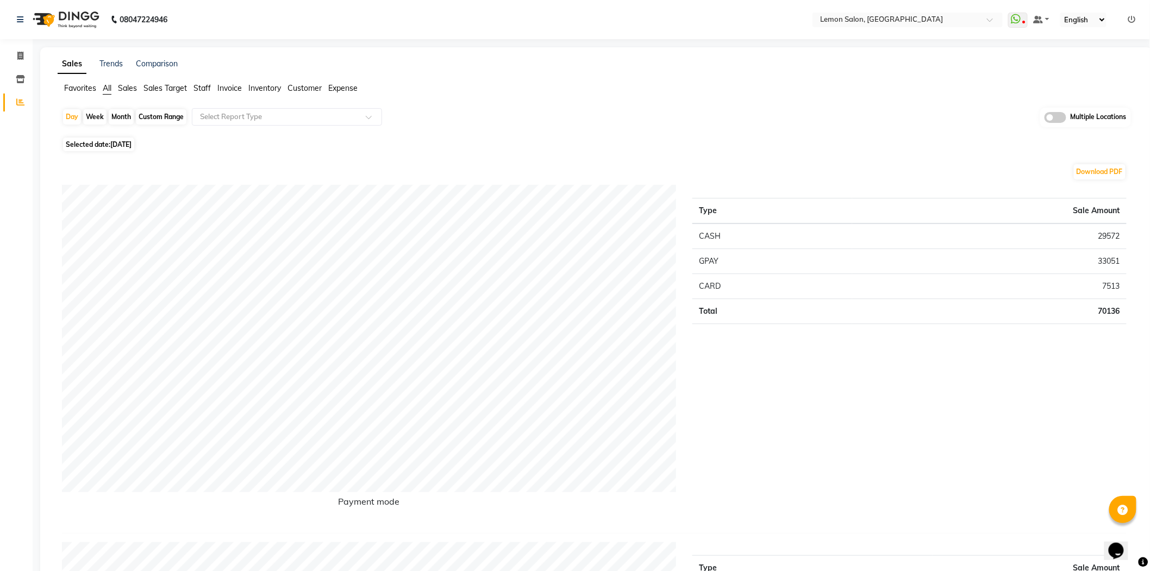
click at [154, 115] on div "Custom Range" at bounding box center [161, 116] width 51 height 15
select select "8"
select select "2025"
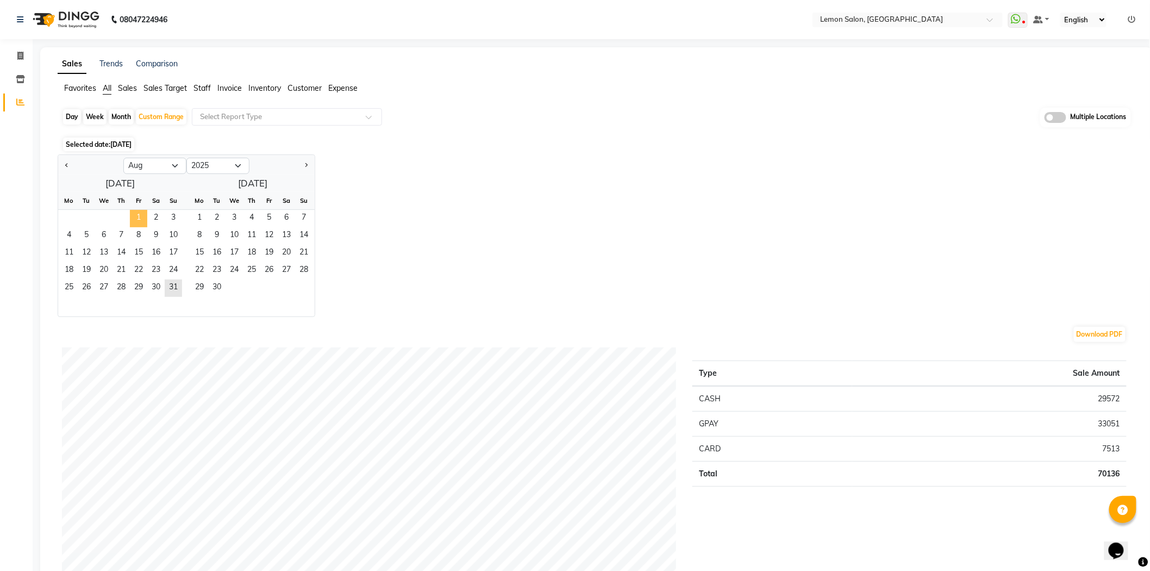
click at [139, 213] on span "1" at bounding box center [138, 218] width 17 height 17
click at [167, 292] on span "31" at bounding box center [173, 287] width 17 height 17
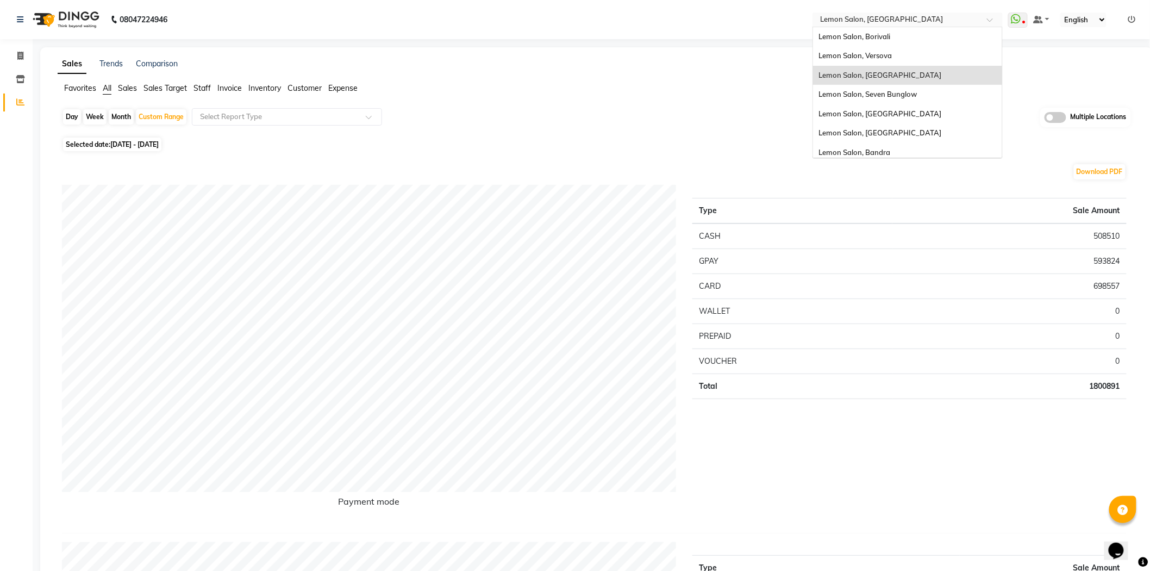
click at [881, 24] on input "text" at bounding box center [897, 20] width 158 height 11
click at [894, 133] on span "Lemon Salon, [GEOGRAPHIC_DATA]" at bounding box center [880, 132] width 123 height 9
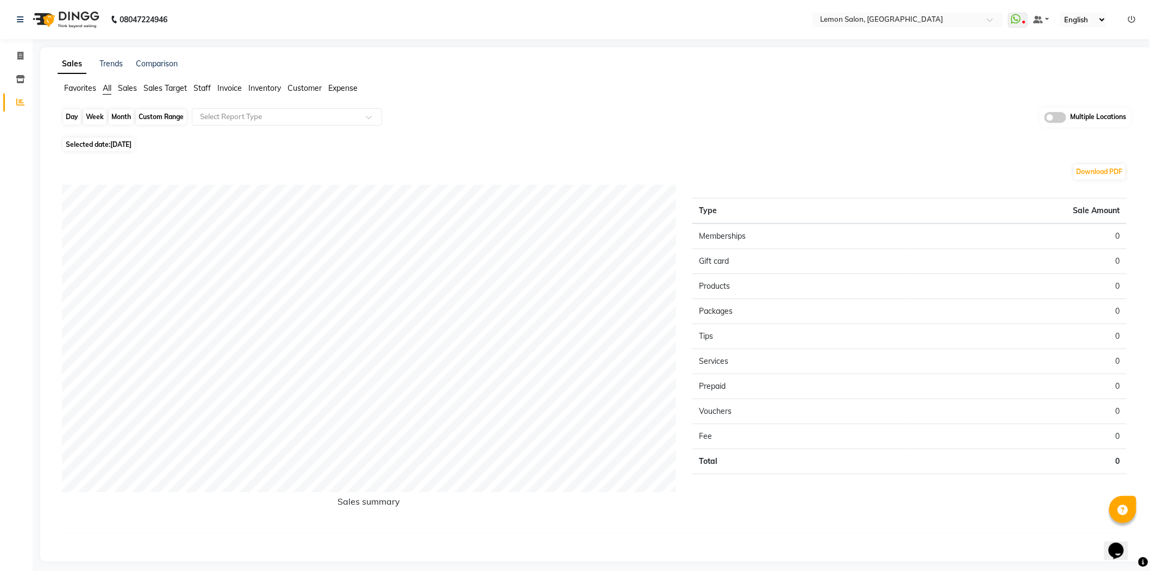
click at [67, 113] on div "Day" at bounding box center [72, 116] width 18 height 15
select select "9"
select select "2025"
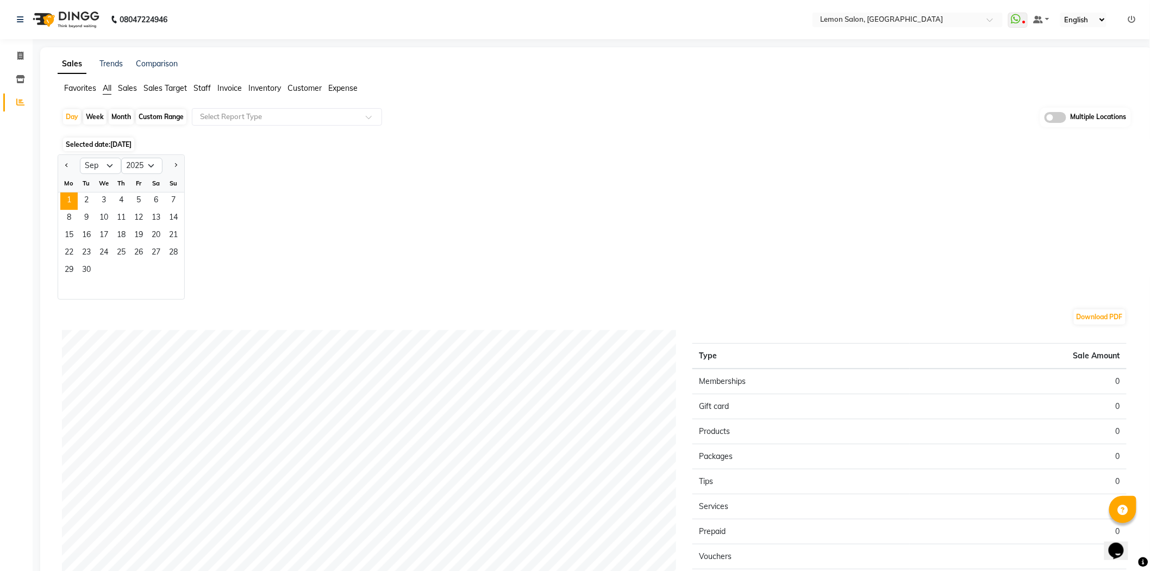
click at [72, 165] on div at bounding box center [69, 165] width 22 height 17
click at [67, 165] on span "Previous month" at bounding box center [67, 165] width 4 height 4
select select "8"
click at [167, 274] on span "31" at bounding box center [173, 270] width 17 height 17
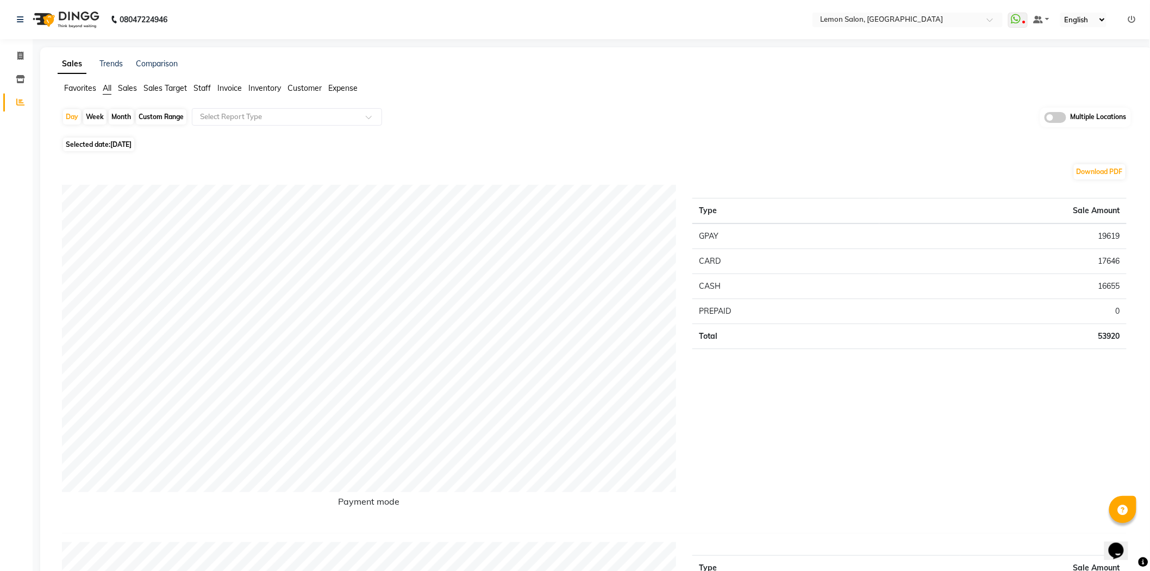
click at [1107, 338] on td "53920" at bounding box center [1003, 335] width 247 height 25
click at [1113, 264] on td "17646" at bounding box center [1003, 260] width 247 height 25
click at [1107, 234] on td "19619" at bounding box center [1003, 236] width 247 height 26
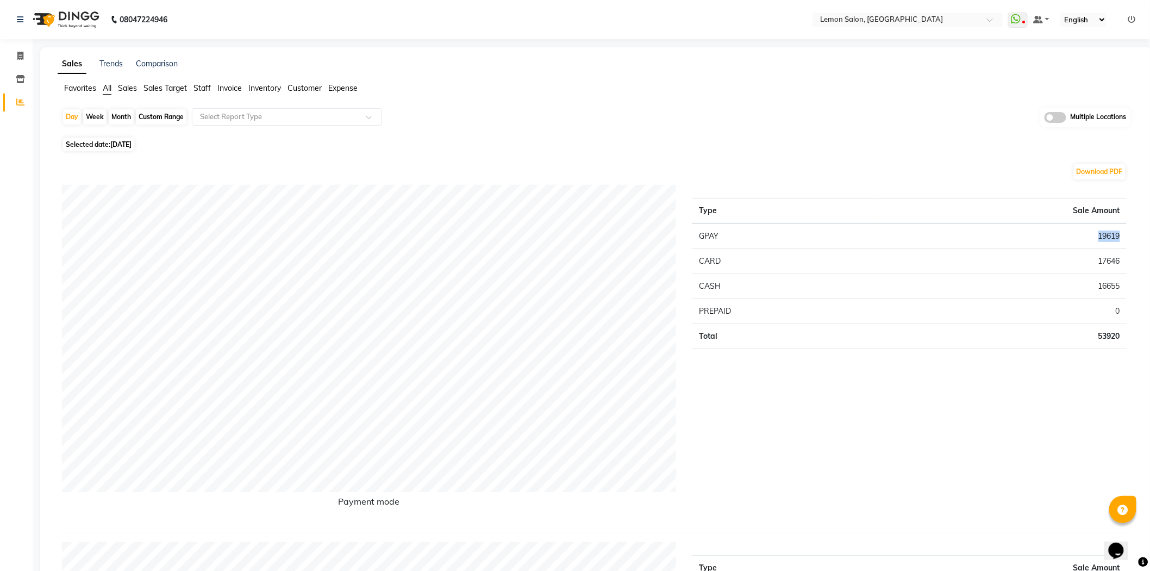
click at [1107, 234] on td "19619" at bounding box center [1003, 236] width 247 height 26
click at [1112, 330] on td "53920" at bounding box center [1003, 335] width 247 height 25
click at [1121, 327] on td "53920" at bounding box center [1003, 335] width 247 height 25
copy td "20"
click at [1106, 335] on td "53920" at bounding box center [1003, 335] width 247 height 25
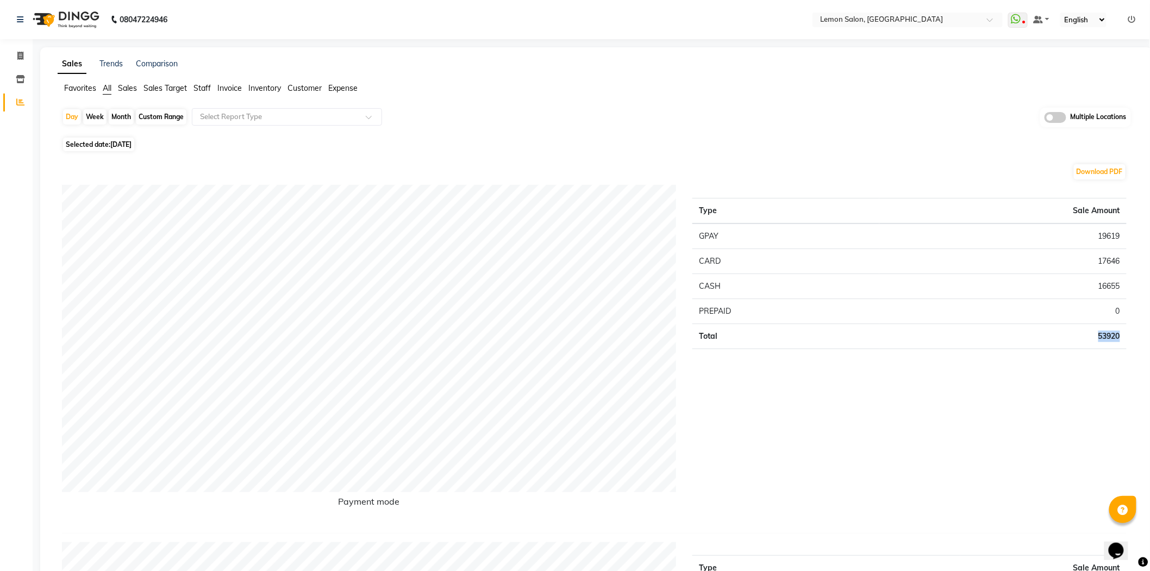
click at [1106, 334] on td "53920" at bounding box center [1003, 335] width 247 height 25
copy td "53920"
click at [1110, 239] on td "19619" at bounding box center [1003, 236] width 247 height 26
click at [1110, 240] on td "19619" at bounding box center [1003, 236] width 247 height 26
copy td "19619"
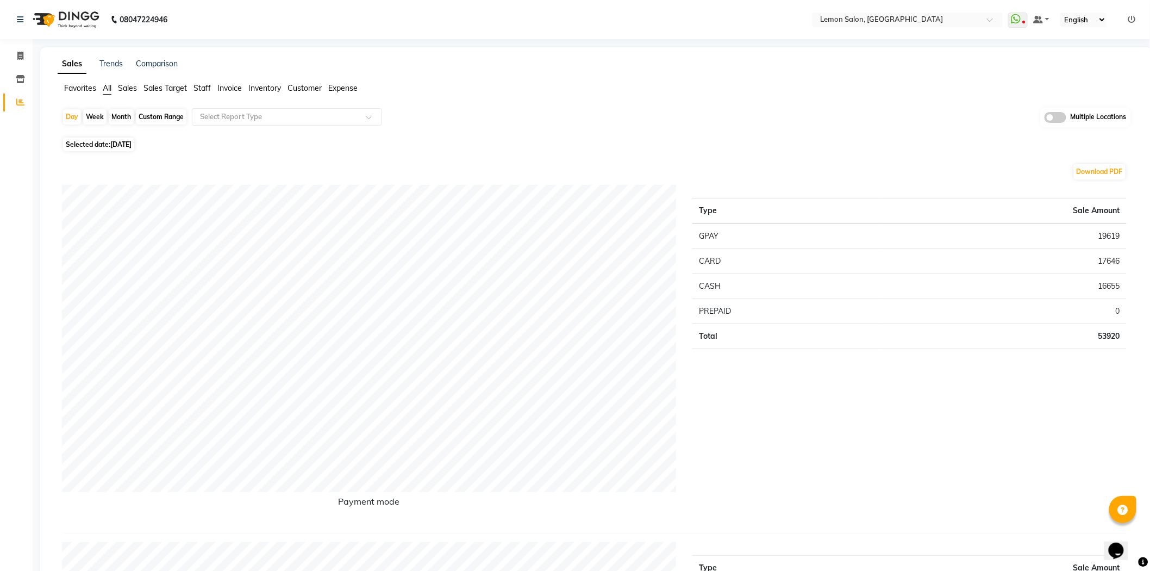
click at [1103, 259] on td "17646" at bounding box center [1003, 260] width 247 height 25
copy td "17646"
click at [1106, 287] on td "16655" at bounding box center [1003, 285] width 247 height 25
click at [1108, 287] on td "16655" at bounding box center [1003, 285] width 247 height 25
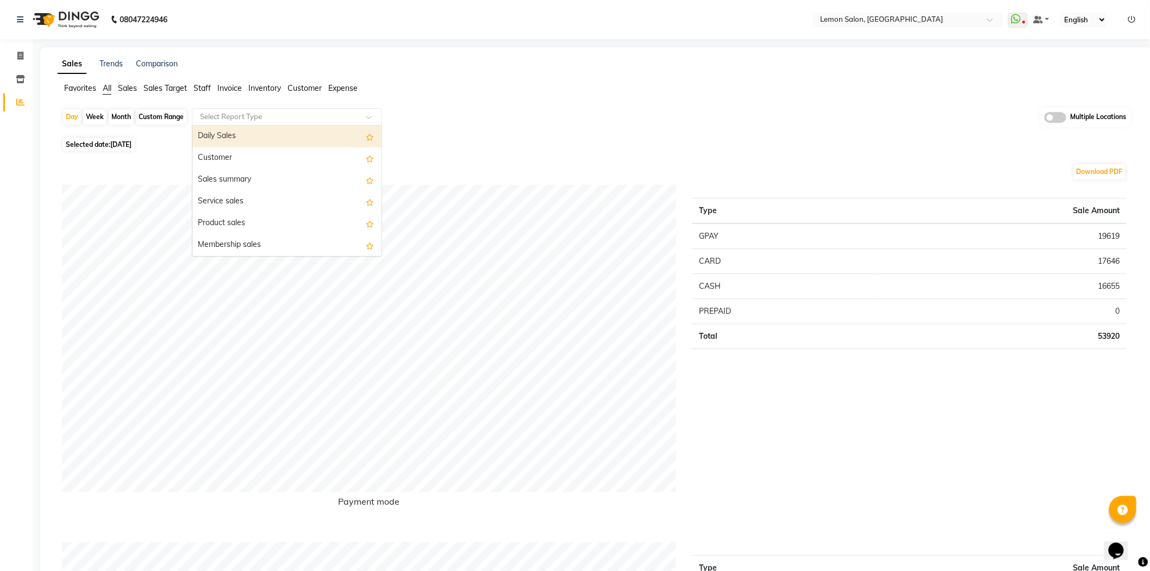
click at [273, 116] on input "text" at bounding box center [276, 116] width 157 height 11
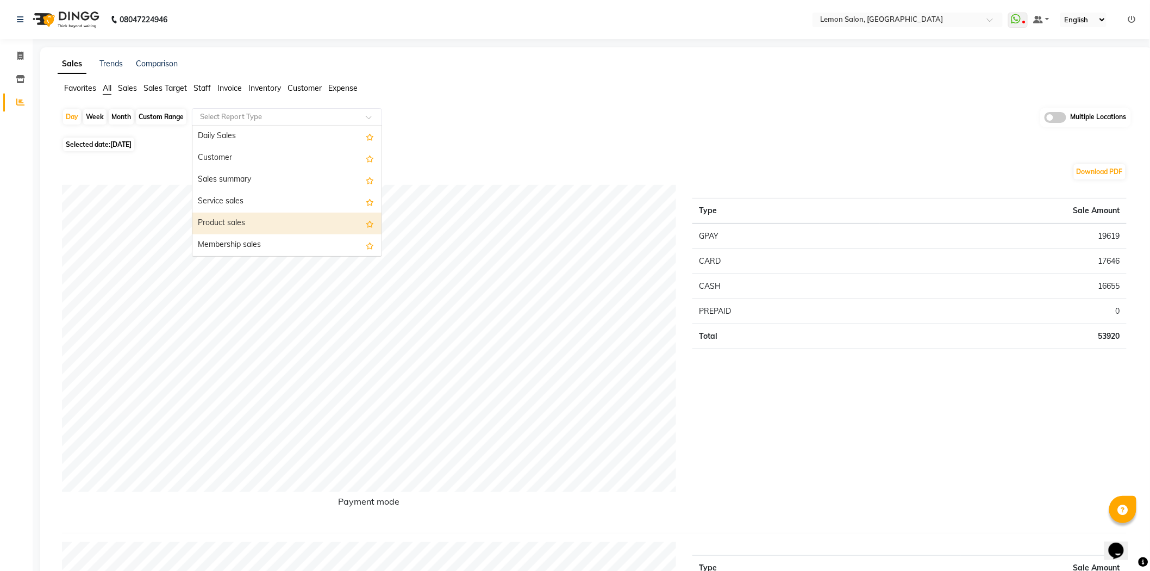
click at [242, 215] on div "Product sales" at bounding box center [286, 224] width 189 height 22
select select "full_report"
select select "csv"
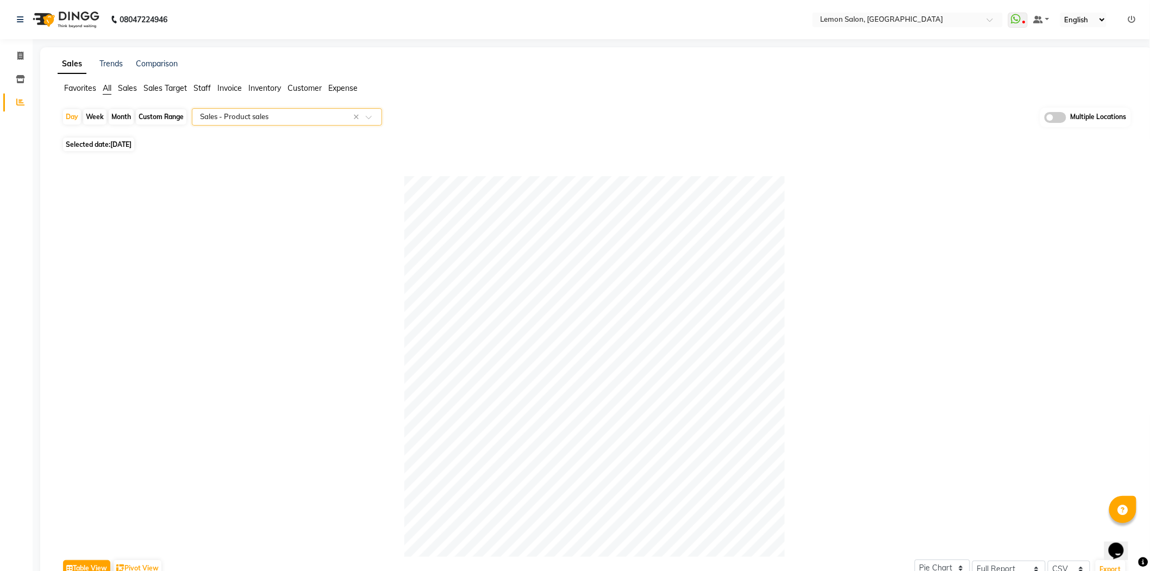
click at [159, 116] on div "Custom Range" at bounding box center [161, 116] width 51 height 15
select select "8"
select select "2025"
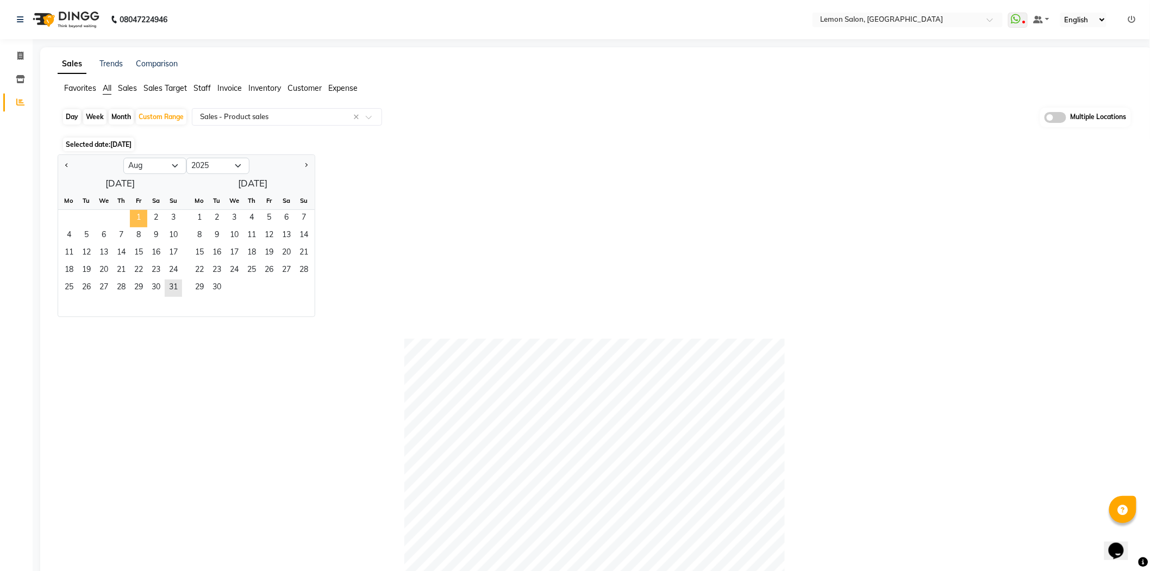
click at [132, 216] on span "1" at bounding box center [138, 218] width 17 height 17
click at [169, 291] on span "31" at bounding box center [173, 287] width 17 height 17
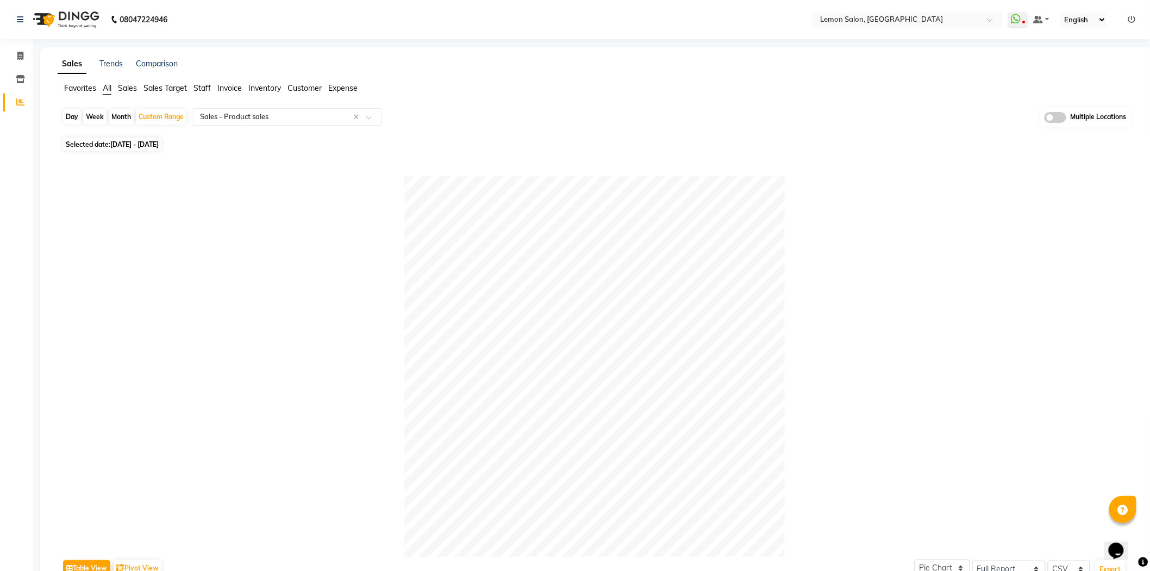
click at [105, 91] on span "All" at bounding box center [107, 88] width 9 height 10
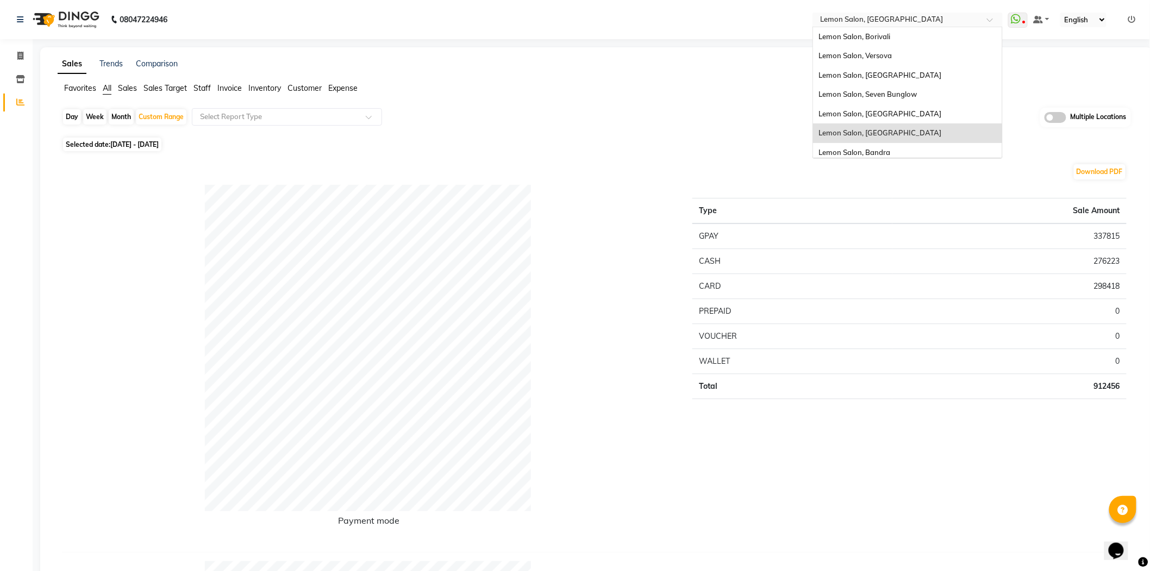
click at [881, 19] on input "text" at bounding box center [897, 20] width 158 height 11
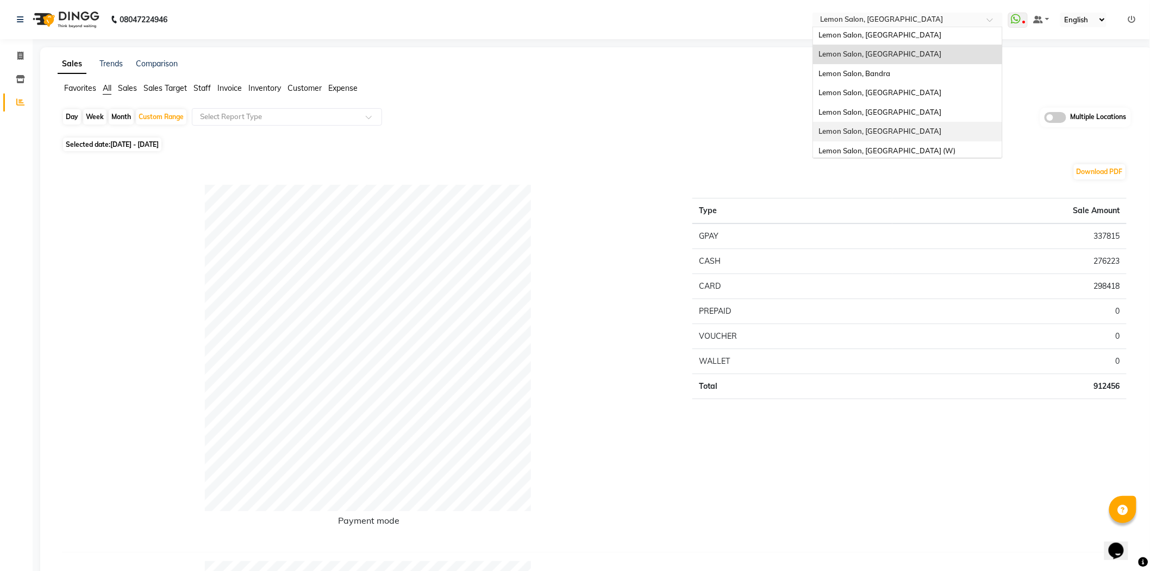
scroll to position [82, 0]
click at [895, 95] on div "Lemon Salon, [GEOGRAPHIC_DATA]" at bounding box center [907, 90] width 189 height 20
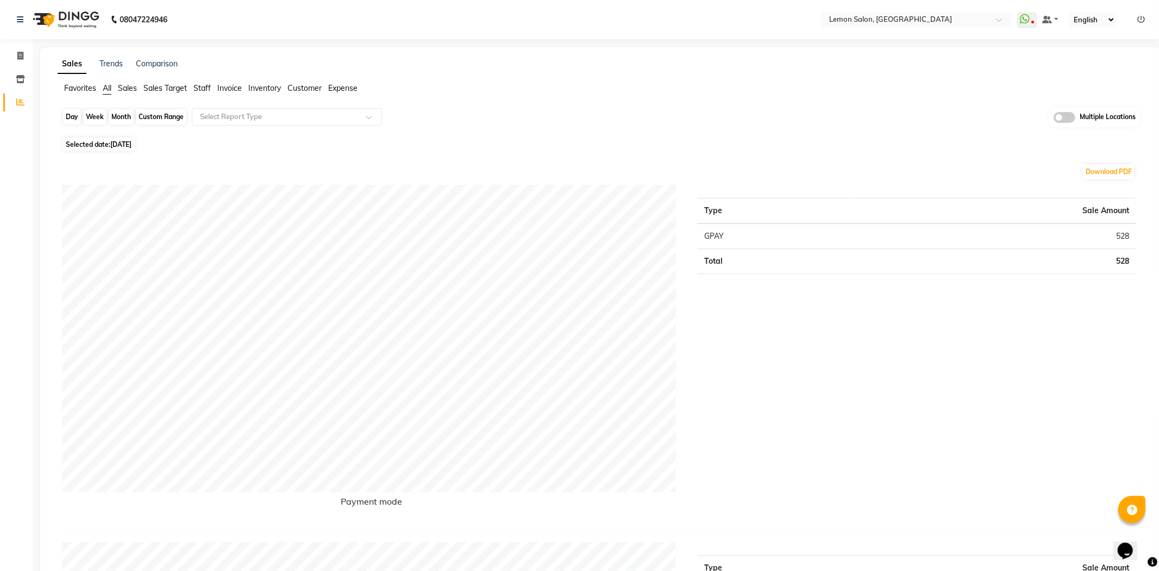
click at [72, 118] on div "Day" at bounding box center [72, 116] width 18 height 15
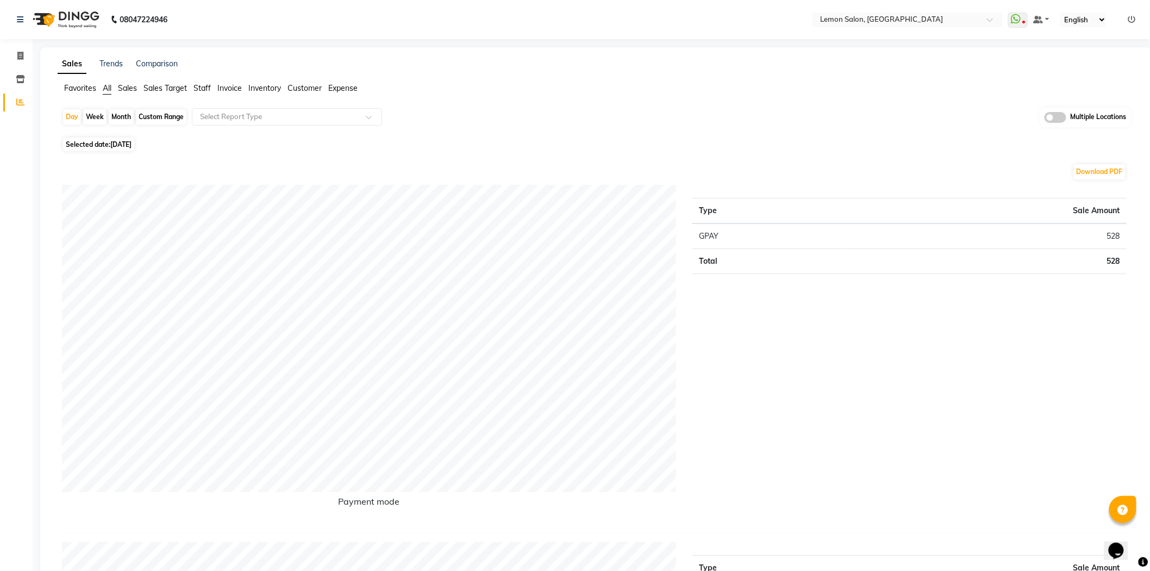
select select "9"
select select "2025"
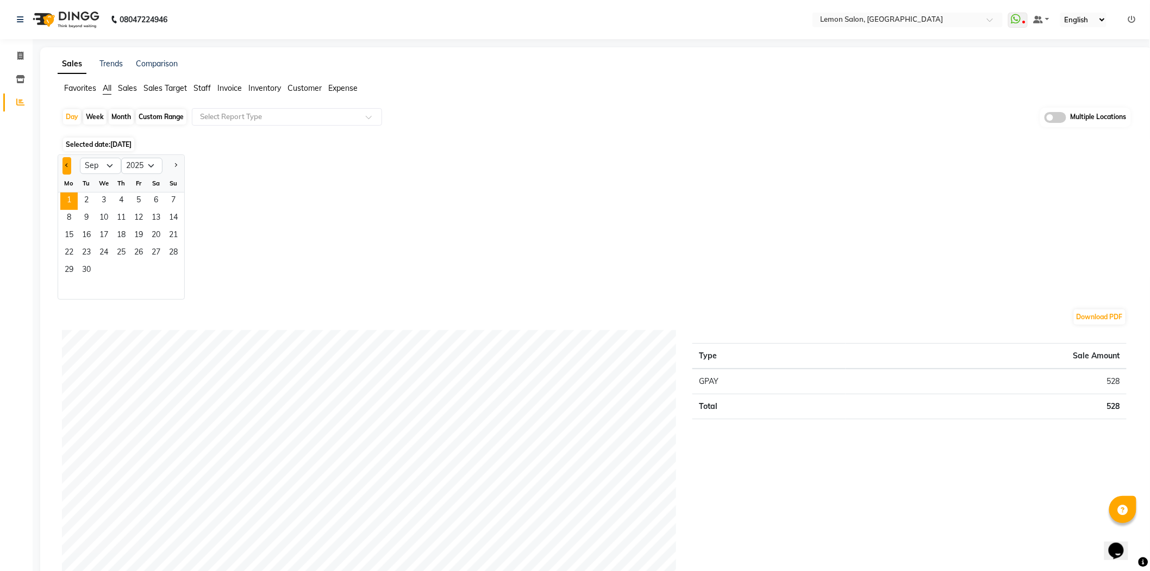
click at [68, 166] on button "Previous month" at bounding box center [67, 165] width 9 height 17
select select "8"
click at [173, 265] on span "31" at bounding box center [173, 270] width 17 height 17
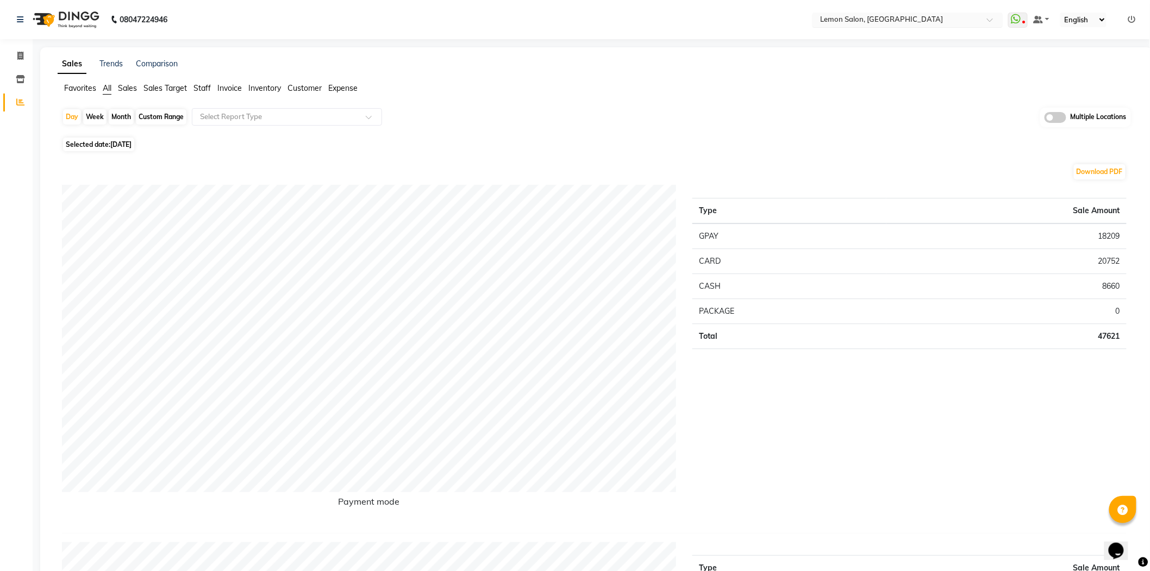
click at [898, 21] on input "text" at bounding box center [897, 20] width 158 height 11
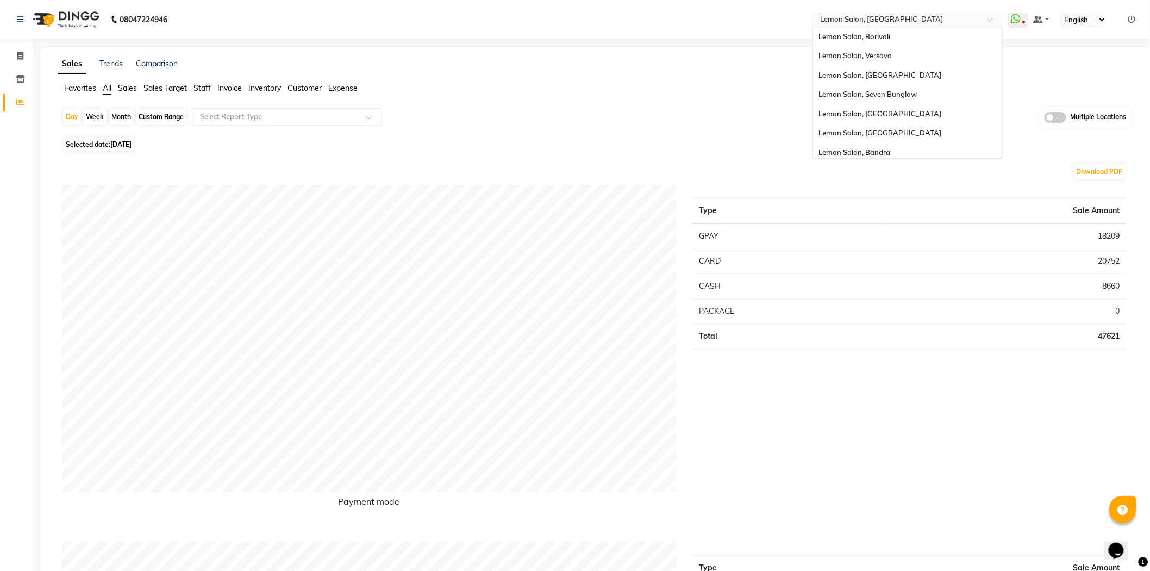
scroll to position [82, 0]
click at [881, 37] on div "Lemon Salon, [GEOGRAPHIC_DATA]" at bounding box center [907, 33] width 189 height 20
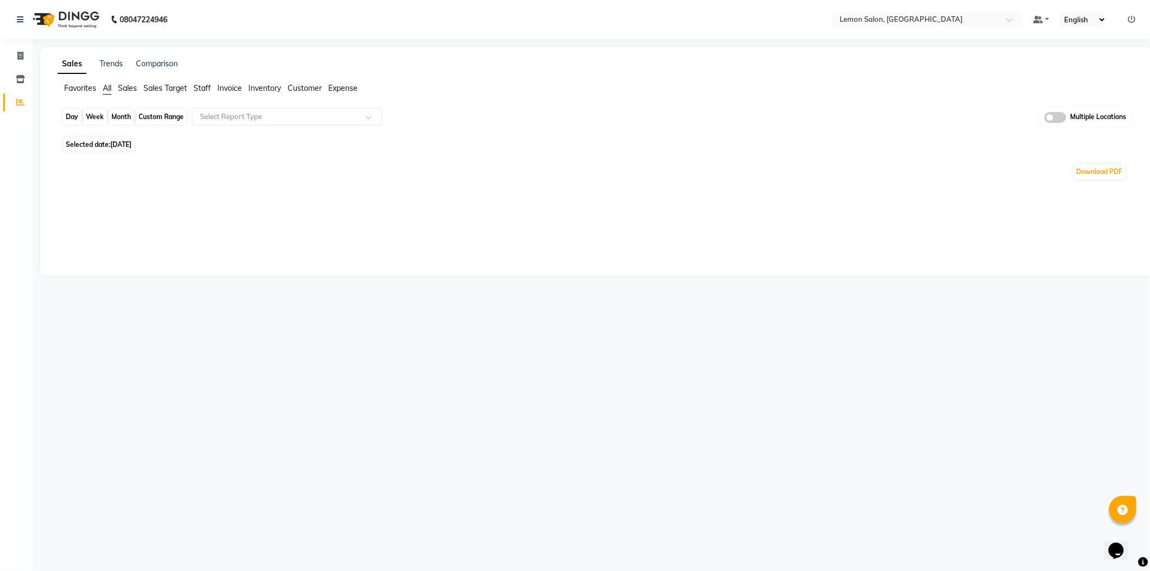
click at [68, 120] on div "Day" at bounding box center [72, 116] width 18 height 15
select select "9"
select select "2025"
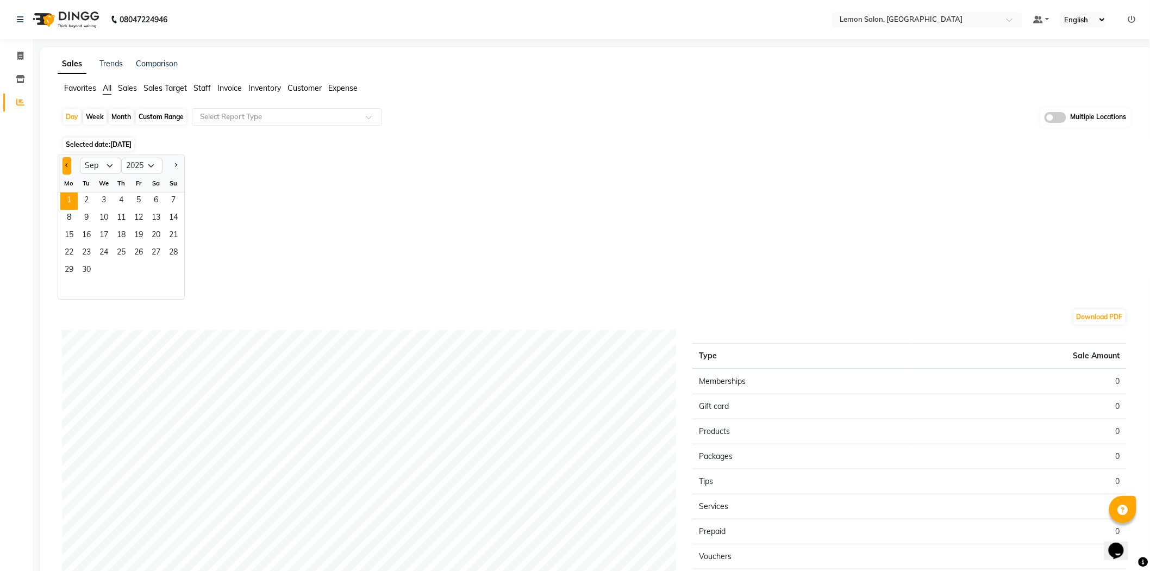
click at [66, 157] on button "Previous month" at bounding box center [67, 165] width 9 height 17
select select "8"
click at [176, 265] on span "31" at bounding box center [173, 270] width 17 height 17
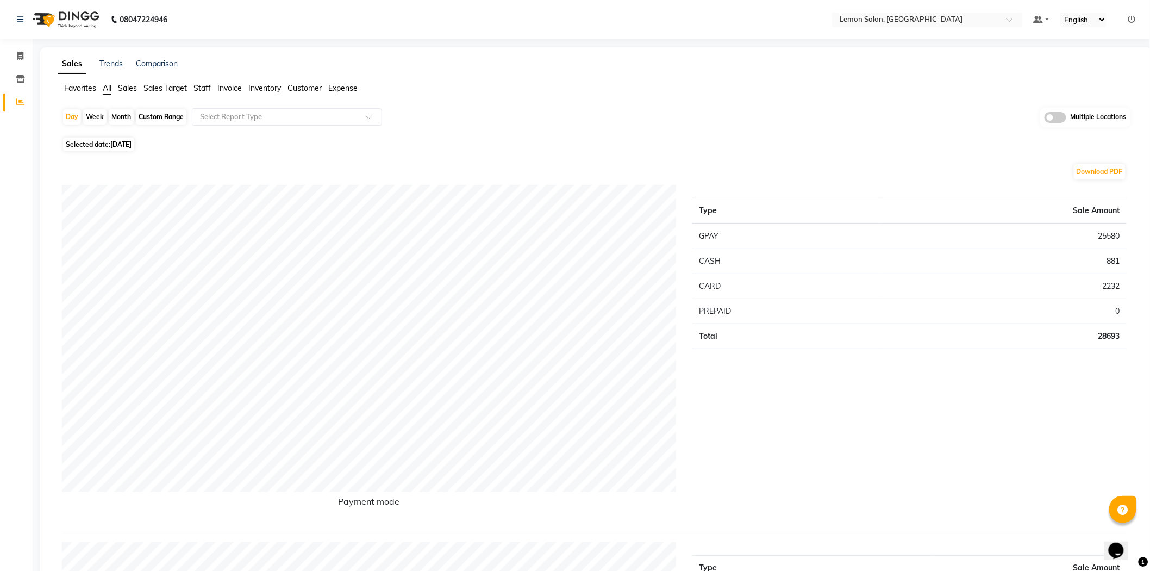
click at [1102, 329] on td "28693" at bounding box center [1003, 335] width 247 height 25
click at [1104, 329] on td "28693" at bounding box center [1003, 335] width 247 height 25
copy td "28693"
click at [279, 115] on input "text" at bounding box center [276, 116] width 157 height 11
click at [272, 228] on div "Product sales" at bounding box center [286, 224] width 189 height 22
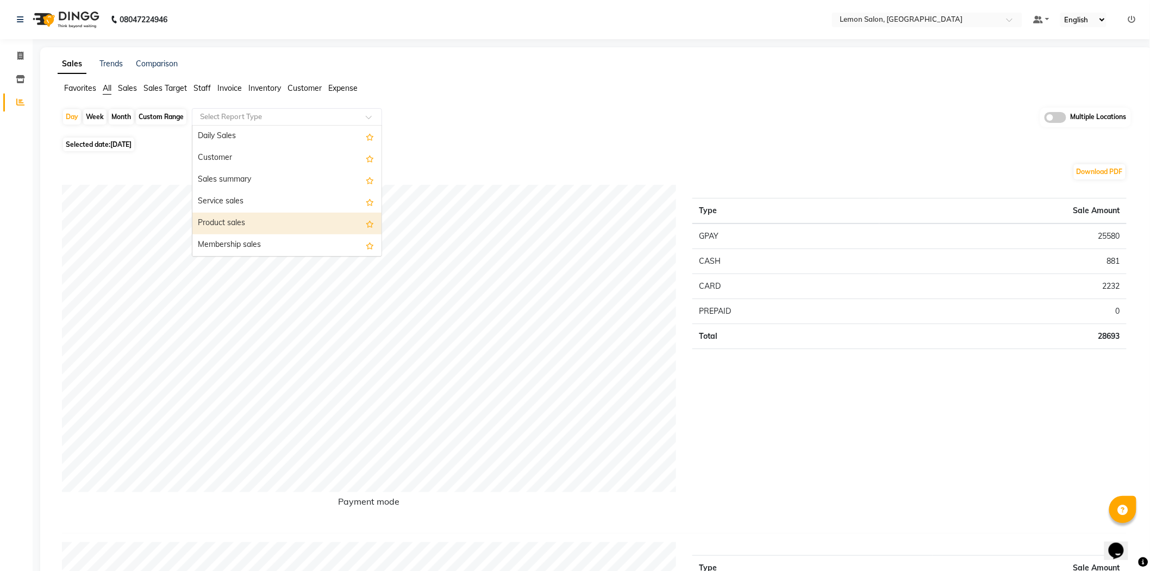
select select "full_report"
select select "csv"
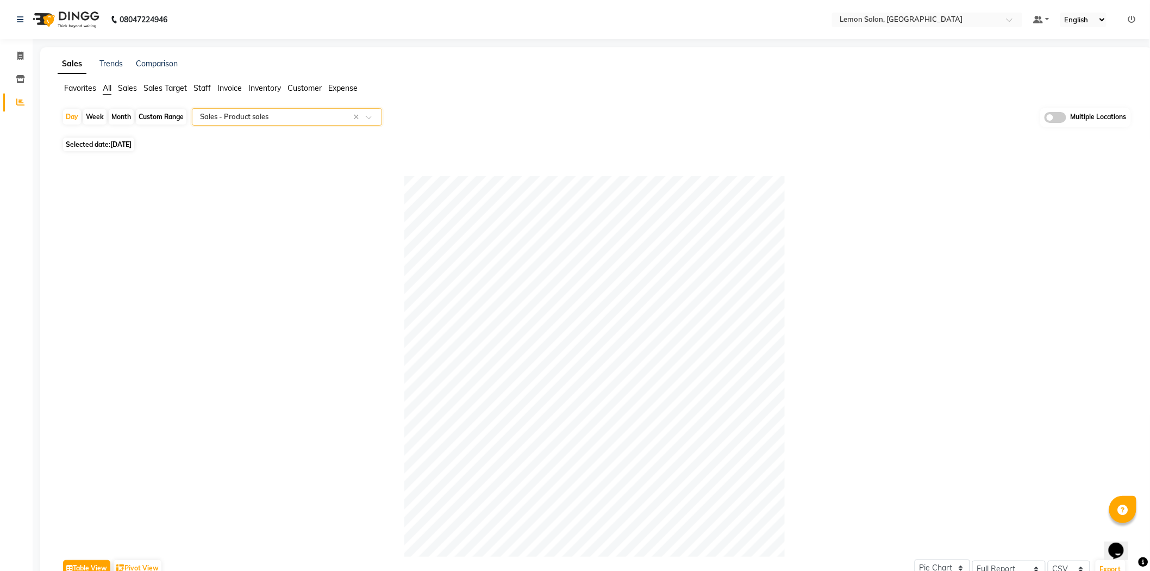
click at [170, 122] on div "Custom Range" at bounding box center [161, 116] width 51 height 15
select select "8"
select select "2025"
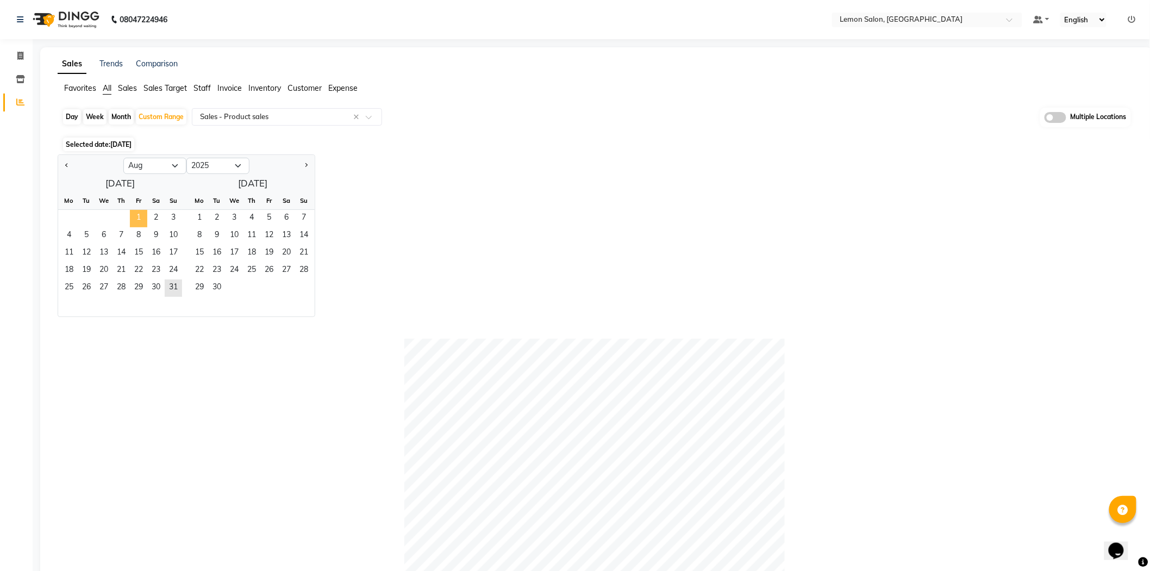
click at [145, 222] on span "1" at bounding box center [138, 218] width 17 height 17
click at [173, 287] on span "31" at bounding box center [173, 287] width 17 height 17
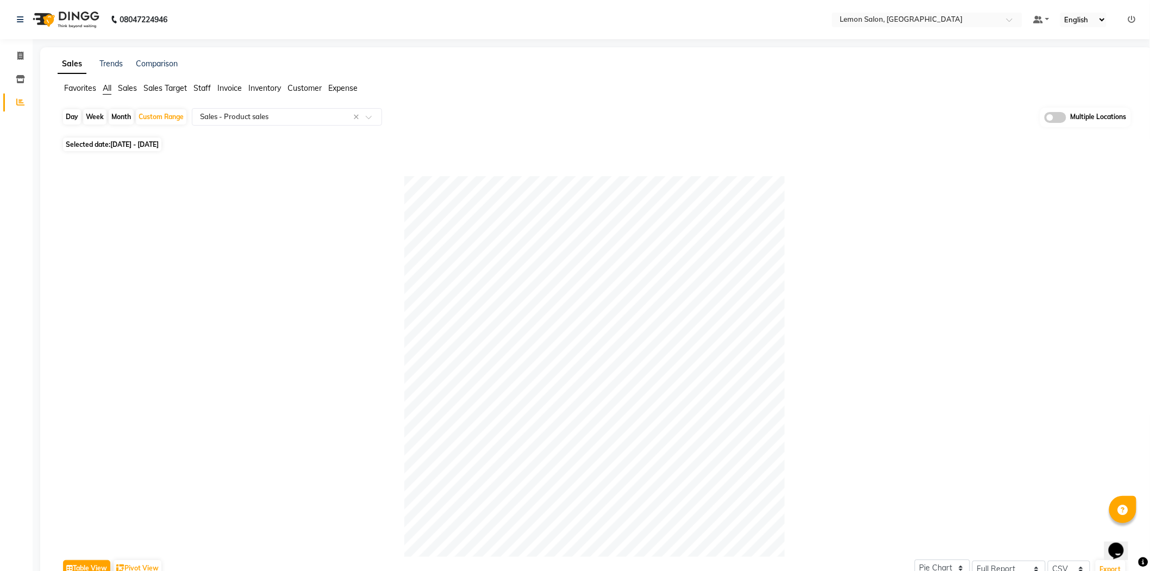
click at [110, 89] on span "All" at bounding box center [107, 88] width 9 height 10
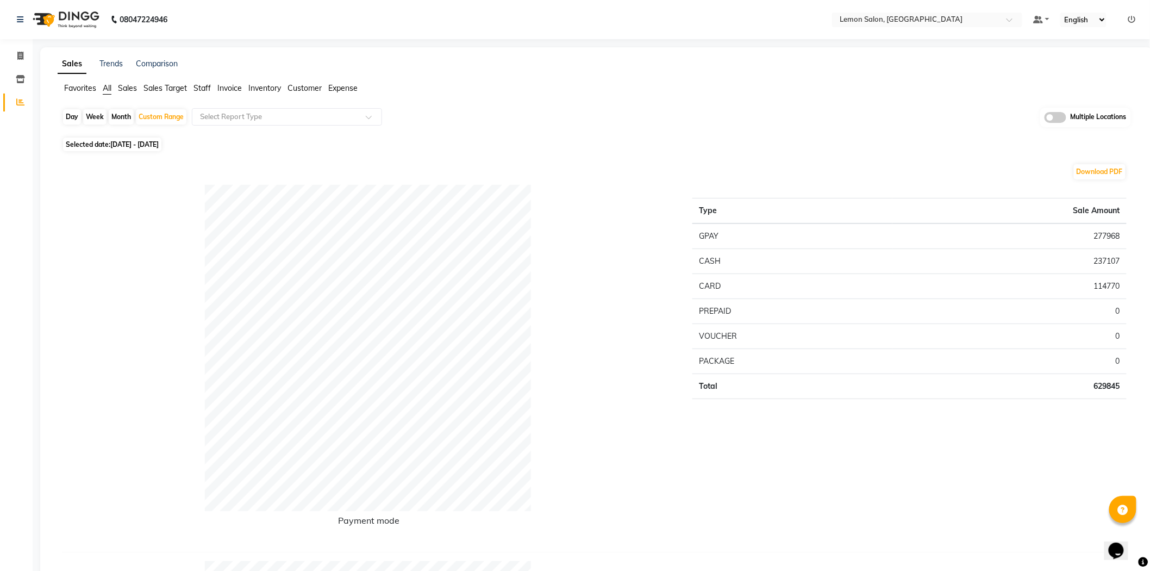
click at [1111, 388] on td "629845" at bounding box center [1010, 385] width 234 height 25
copy td "629845"
click at [71, 118] on div "Day" at bounding box center [72, 116] width 18 height 15
select select "8"
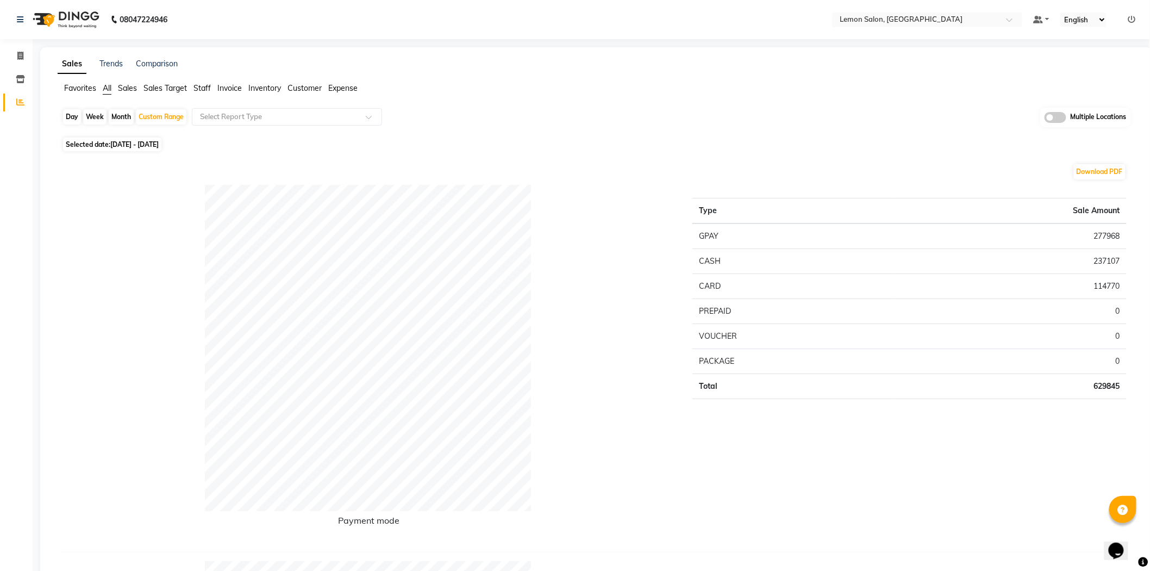
select select "2025"
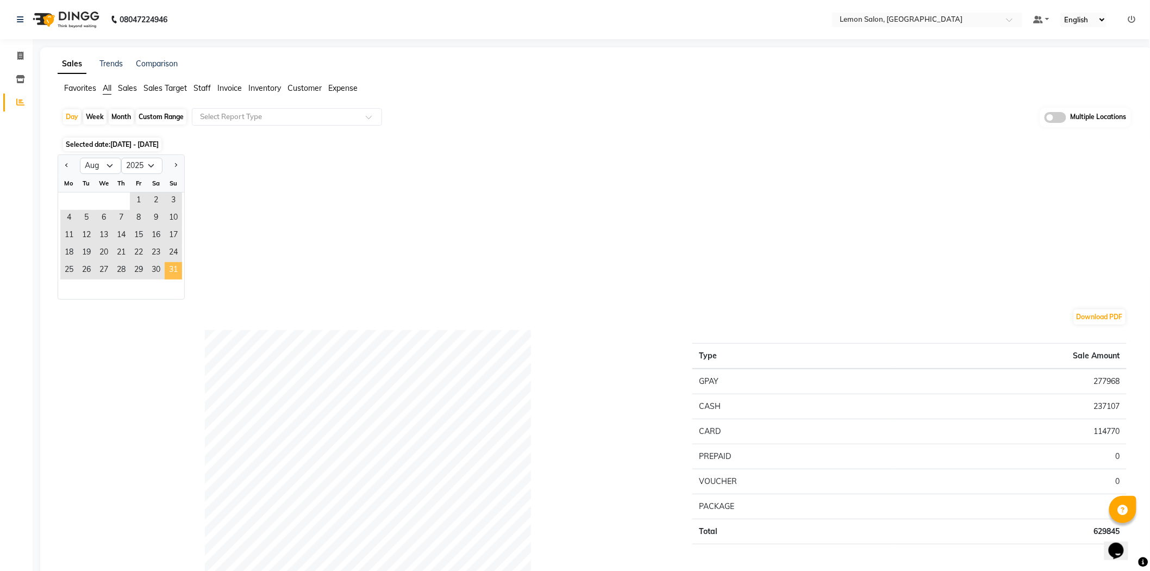
click at [167, 266] on span "31" at bounding box center [173, 270] width 17 height 17
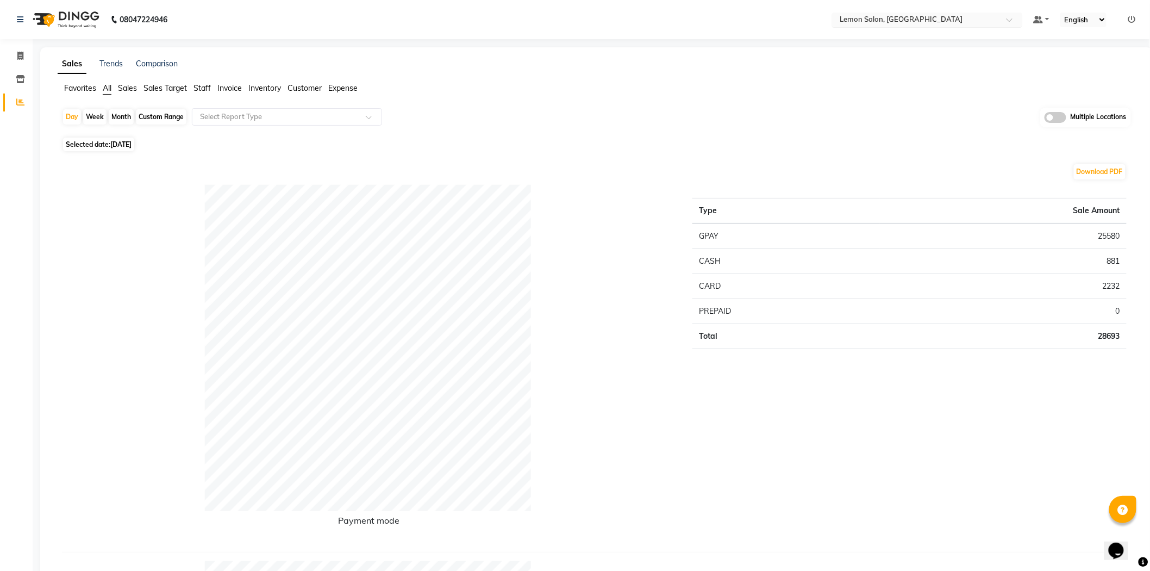
click at [925, 13] on div "Select Location × Lemon Salon, Malad" at bounding box center [927, 20] width 190 height 15
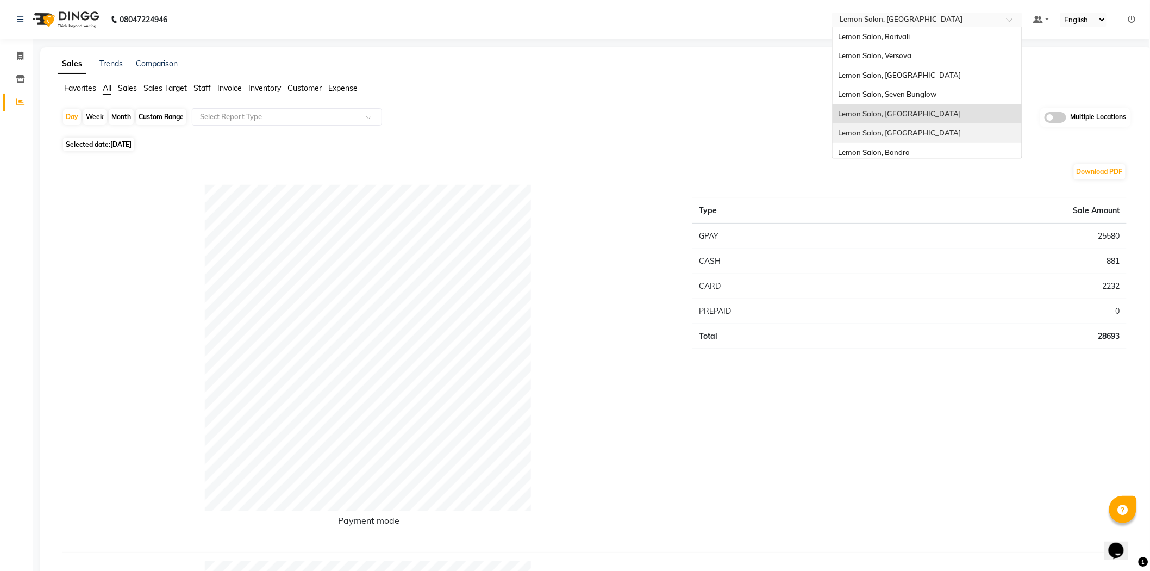
scroll to position [82, 0]
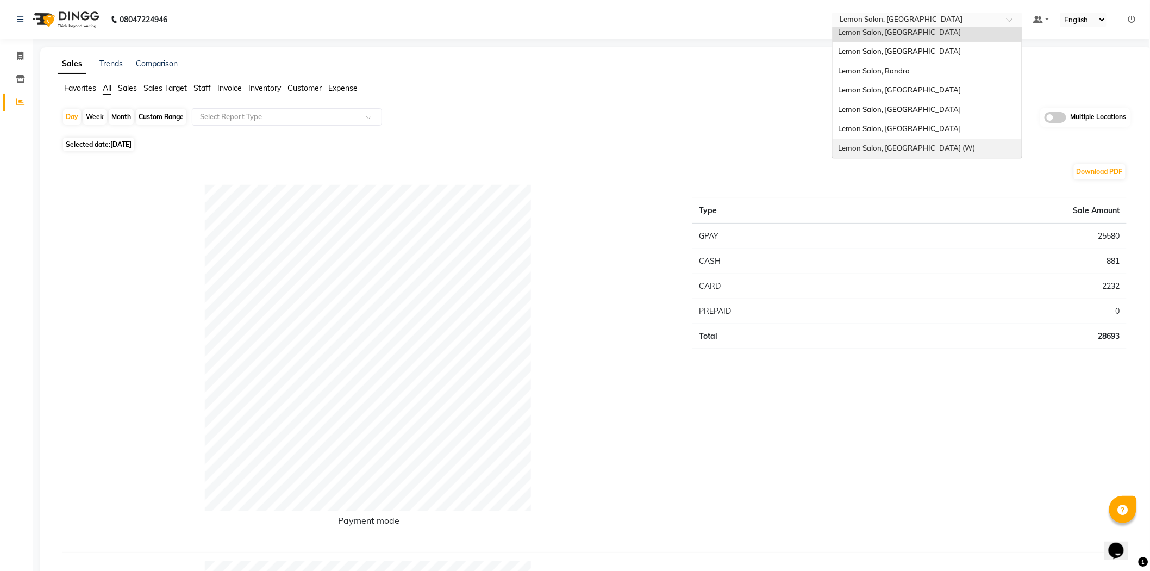
click at [910, 141] on div "Lemon Salon, [GEOGRAPHIC_DATA] (W)" at bounding box center [927, 149] width 189 height 20
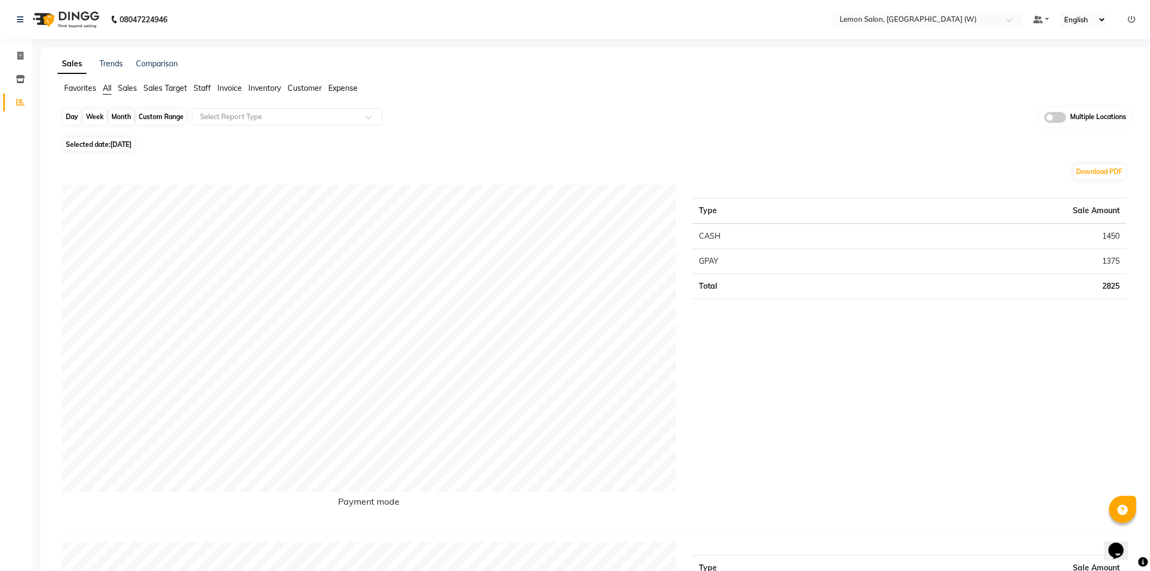
click at [73, 115] on div "Day" at bounding box center [72, 116] width 18 height 15
select select "9"
select select "2025"
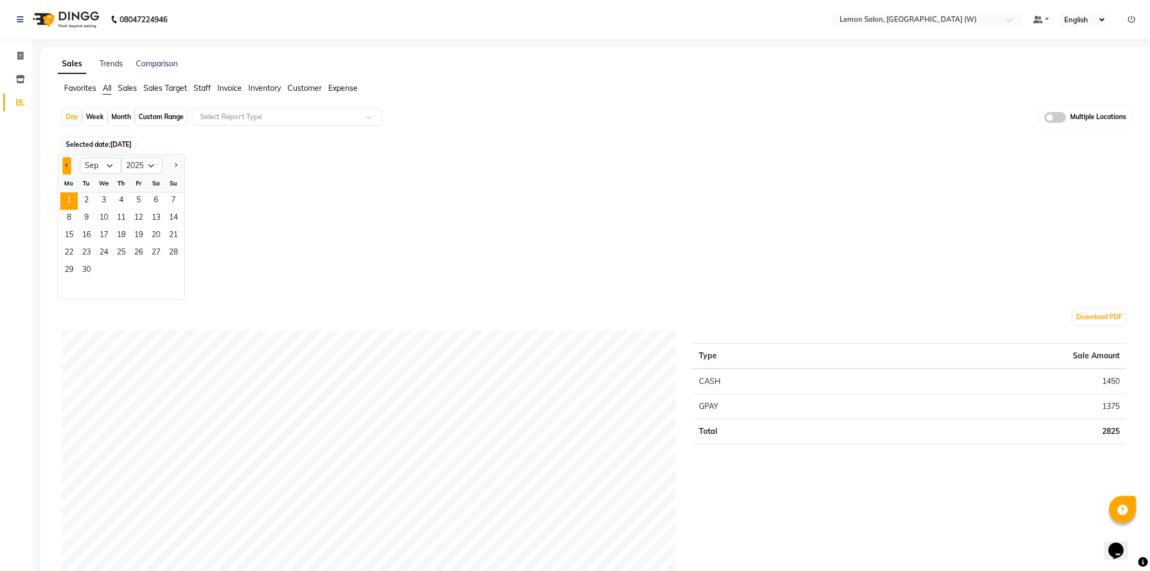
click at [63, 165] on button "Previous month" at bounding box center [67, 165] width 9 height 17
select select "8"
click at [166, 272] on span "31" at bounding box center [173, 270] width 17 height 17
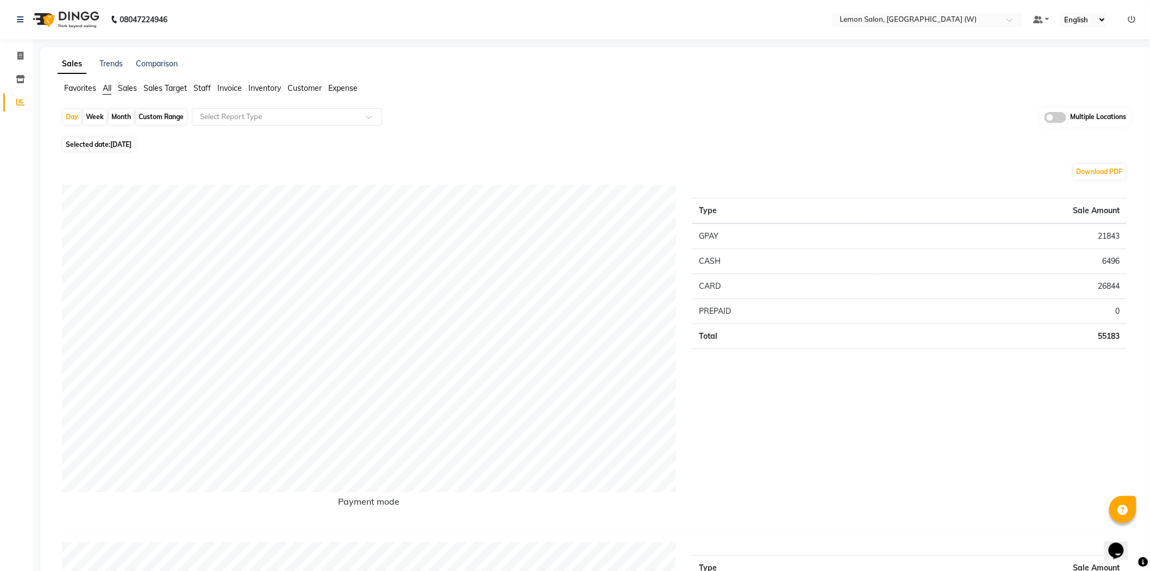
click at [1112, 285] on td "26844" at bounding box center [1003, 285] width 247 height 25
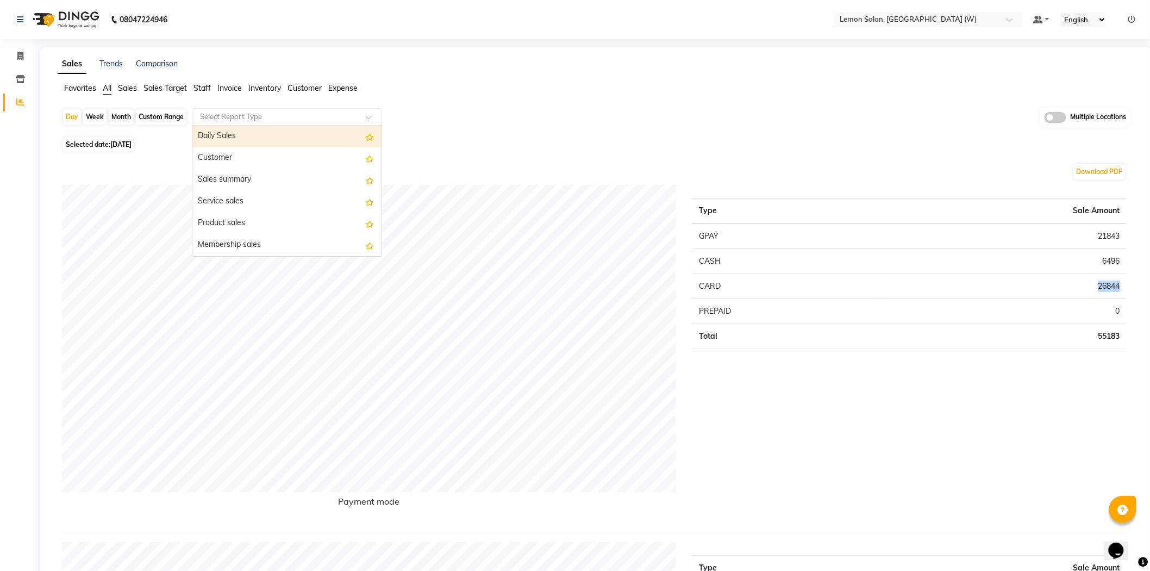
click at [294, 114] on input "text" at bounding box center [276, 116] width 157 height 11
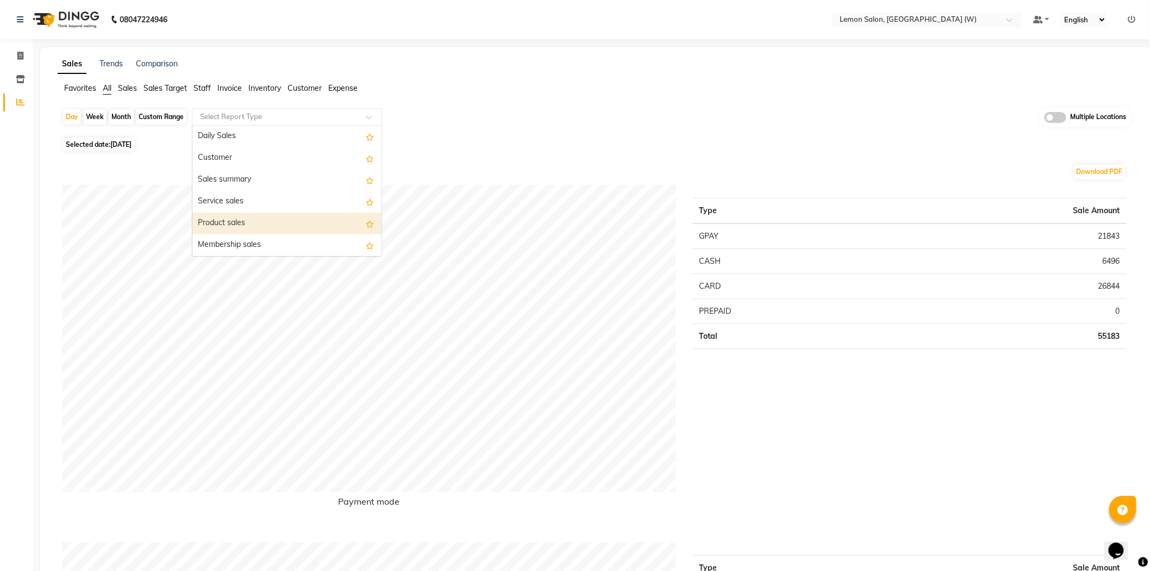
click at [263, 227] on div "Product sales" at bounding box center [286, 224] width 189 height 22
select select "full_report"
select select "csv"
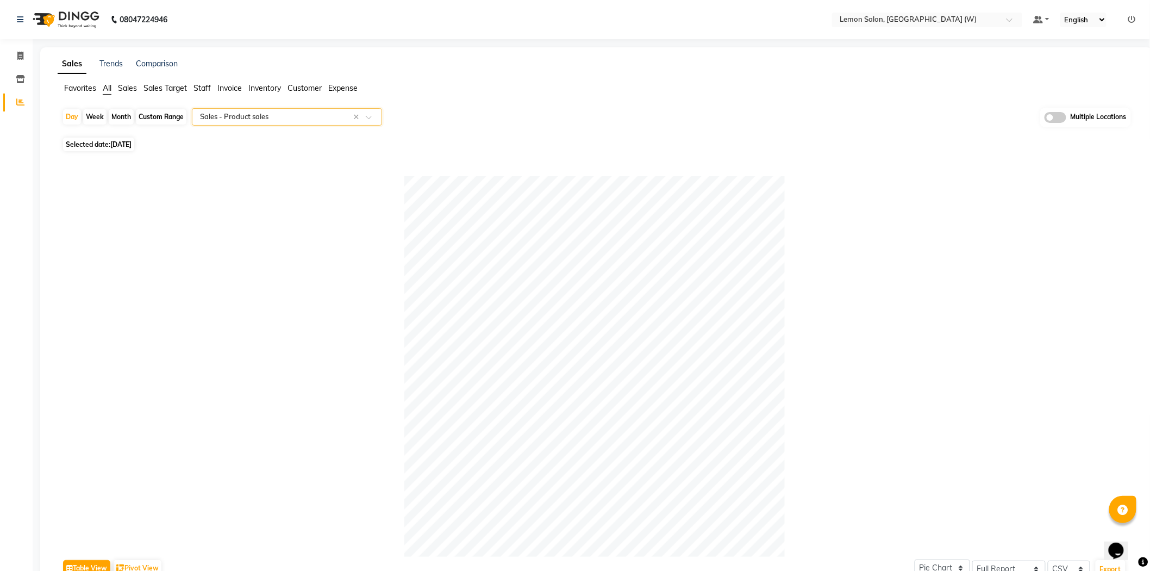
click at [265, 114] on input "text" at bounding box center [276, 116] width 157 height 11
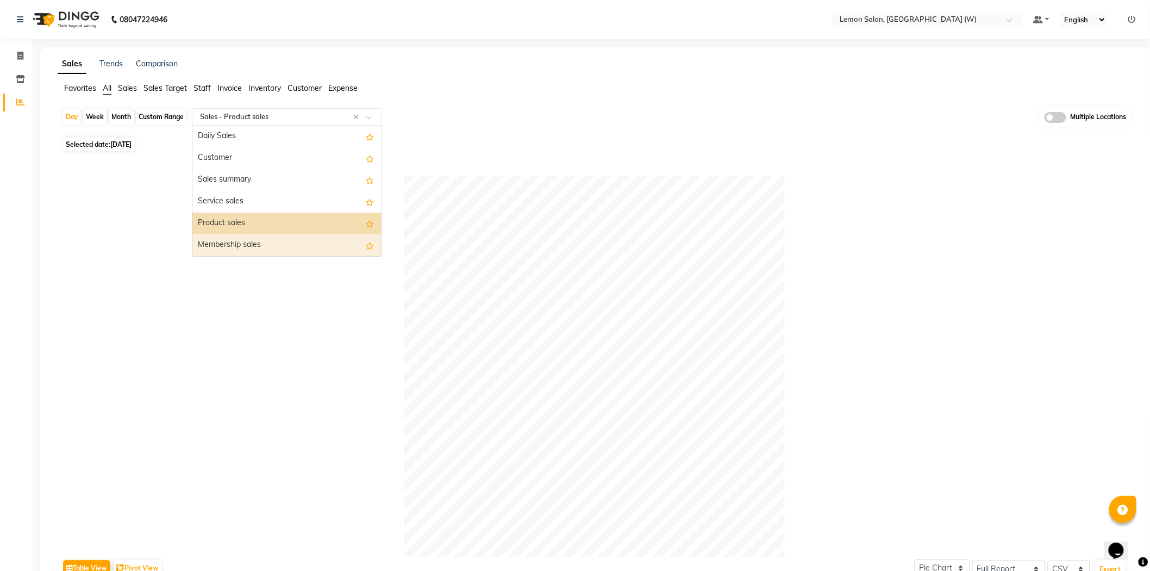
click at [232, 245] on div "Membership sales" at bounding box center [286, 245] width 189 height 22
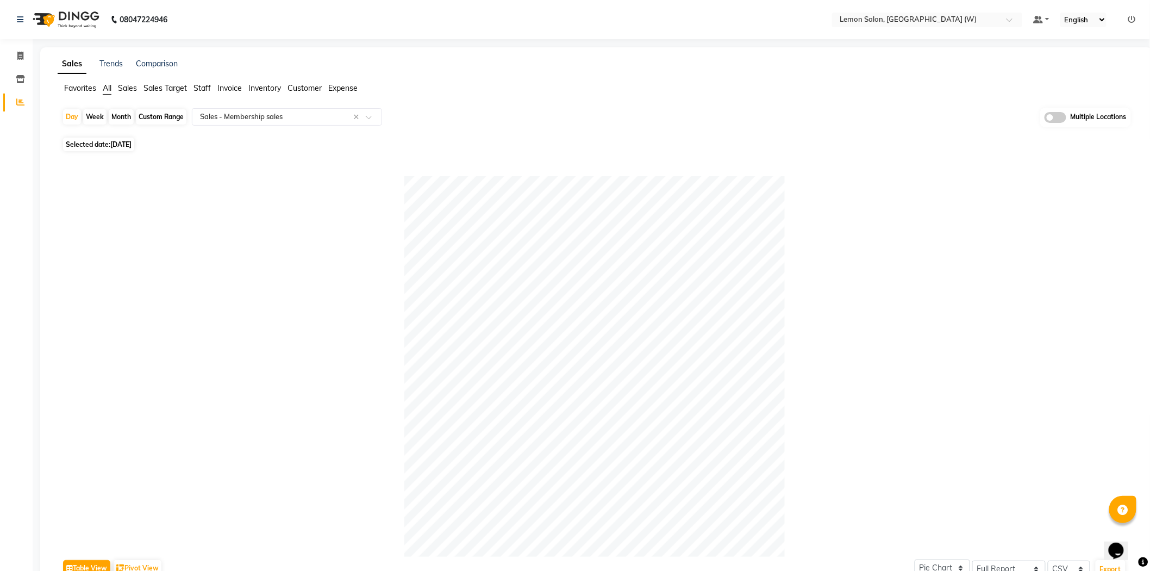
click at [162, 113] on div "Custom Range" at bounding box center [161, 116] width 51 height 15
select select "8"
select select "2025"
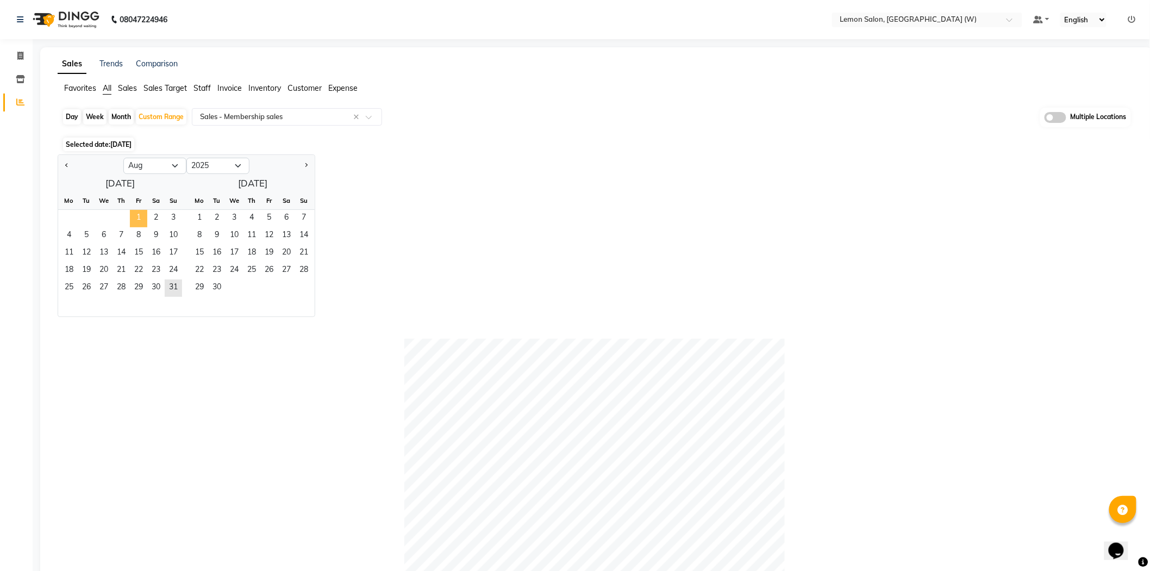
click at [138, 214] on span "1" at bounding box center [138, 218] width 17 height 17
click at [174, 283] on span "31" at bounding box center [173, 287] width 17 height 17
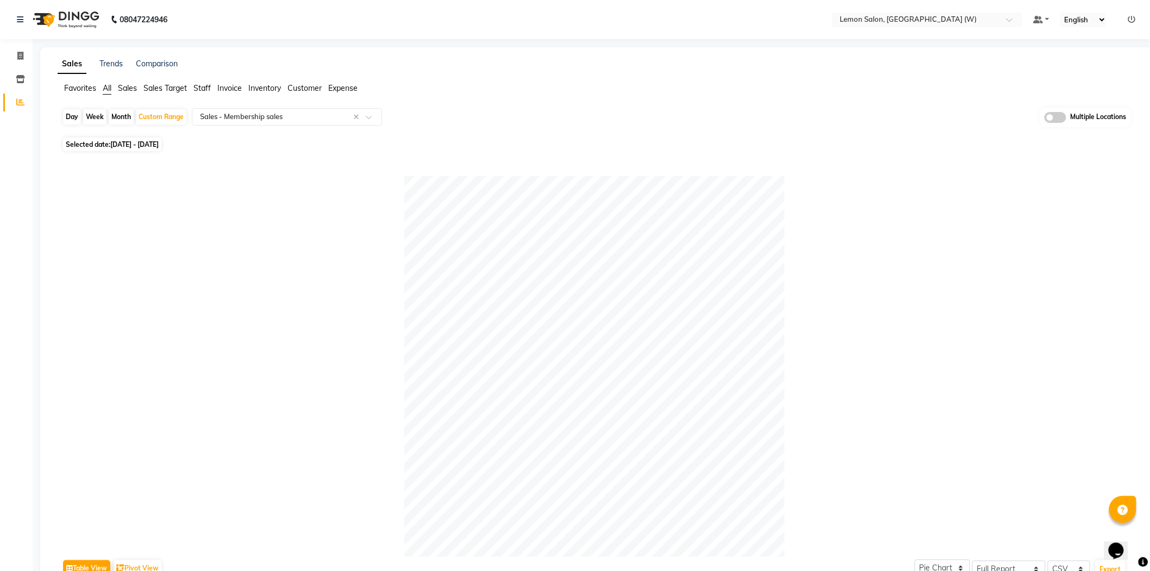
click at [107, 88] on span "All" at bounding box center [107, 88] width 9 height 10
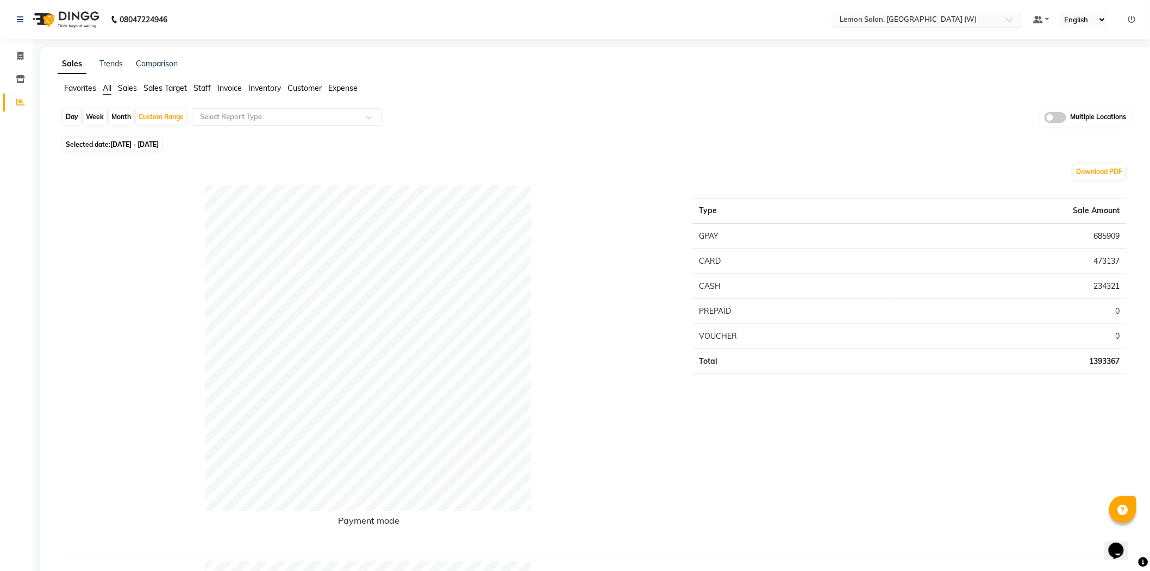
click at [918, 19] on input "text" at bounding box center [917, 20] width 158 height 11
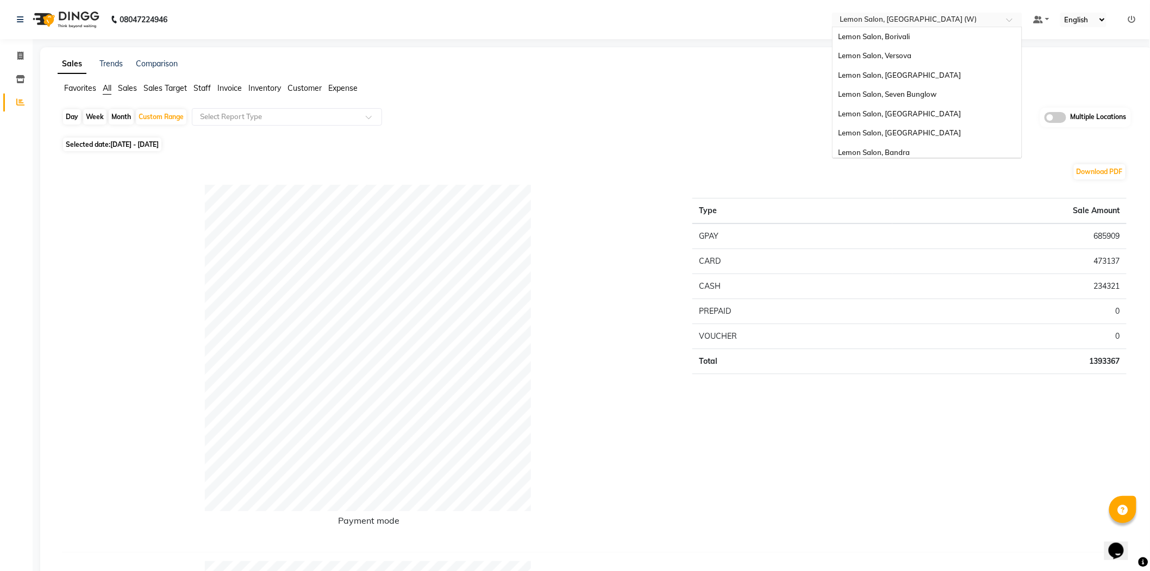
scroll to position [82, 0]
click at [920, 93] on span "Lemon Salon, Mira Road" at bounding box center [899, 89] width 123 height 9
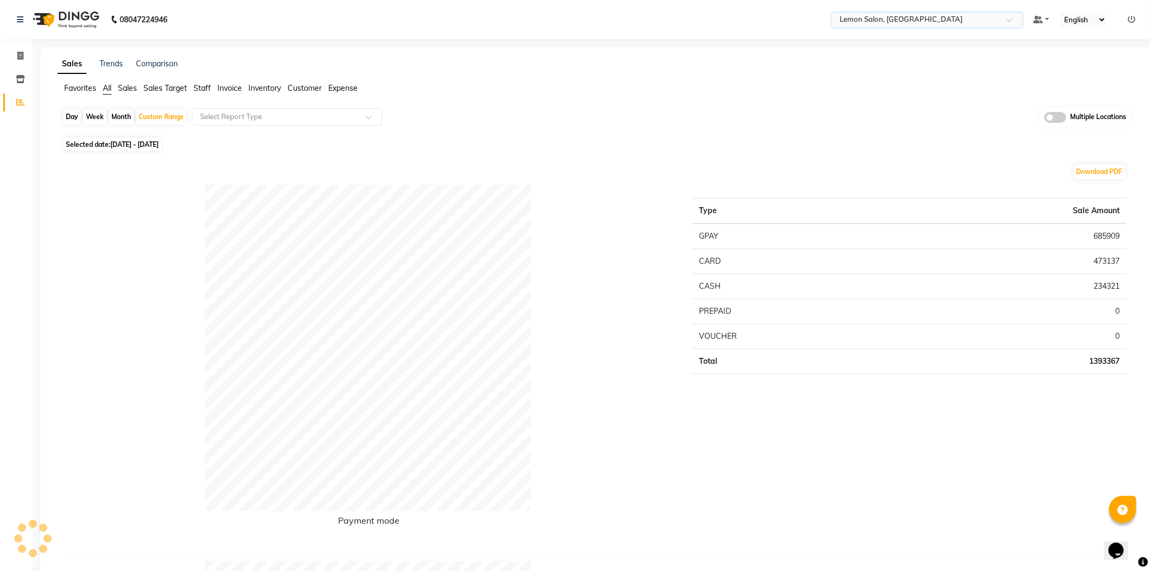
click at [76, 116] on div "Day" at bounding box center [72, 116] width 18 height 15
select select "8"
select select "2025"
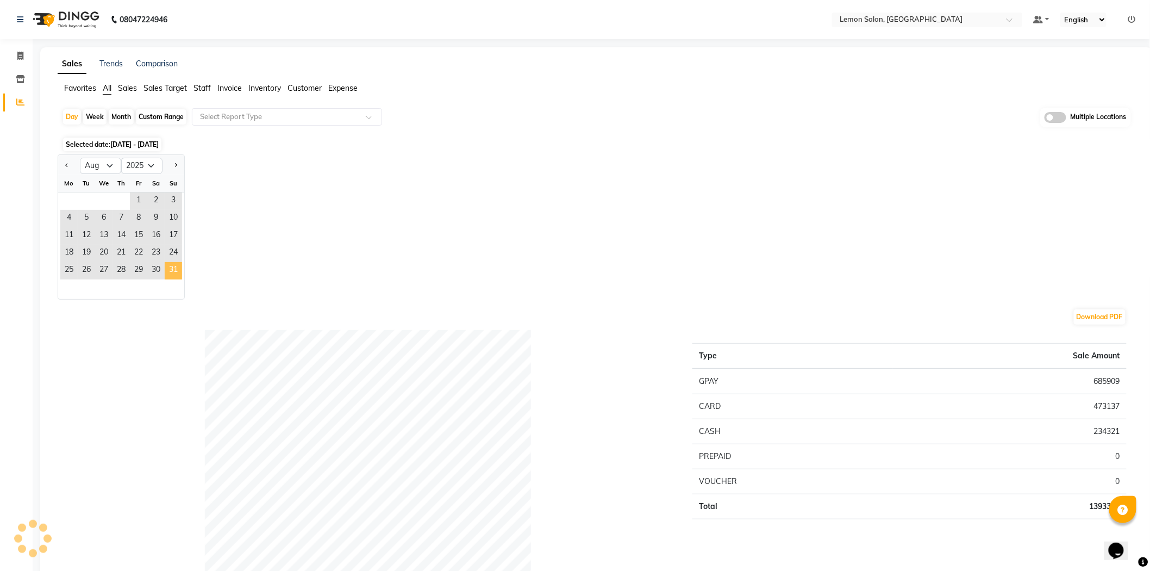
click at [177, 270] on span "31" at bounding box center [173, 270] width 17 height 17
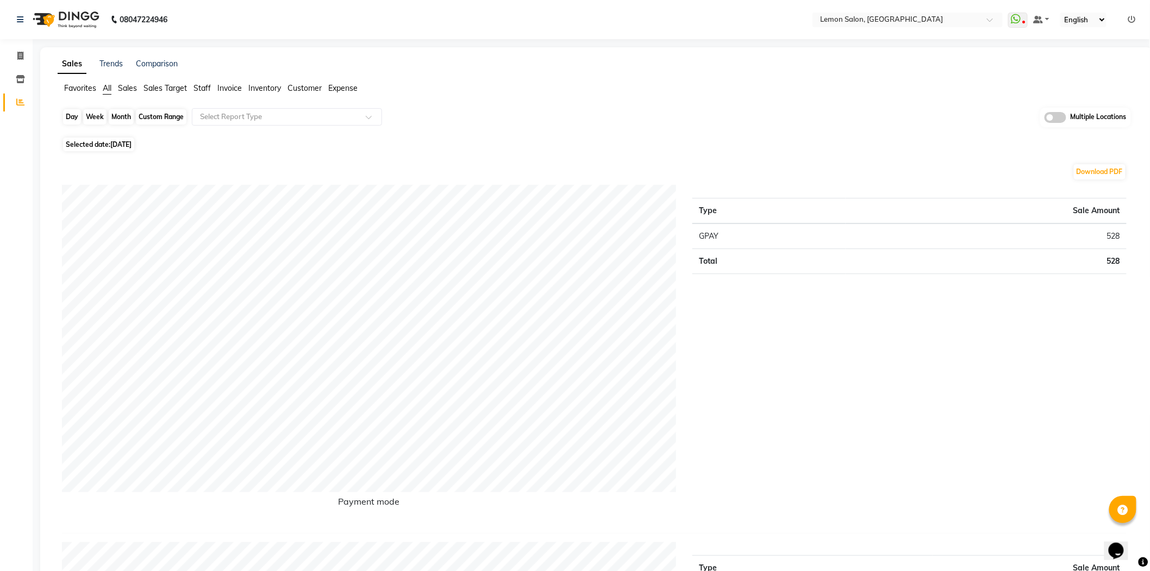
click at [71, 117] on div "Day" at bounding box center [72, 116] width 18 height 15
select select "9"
select select "2025"
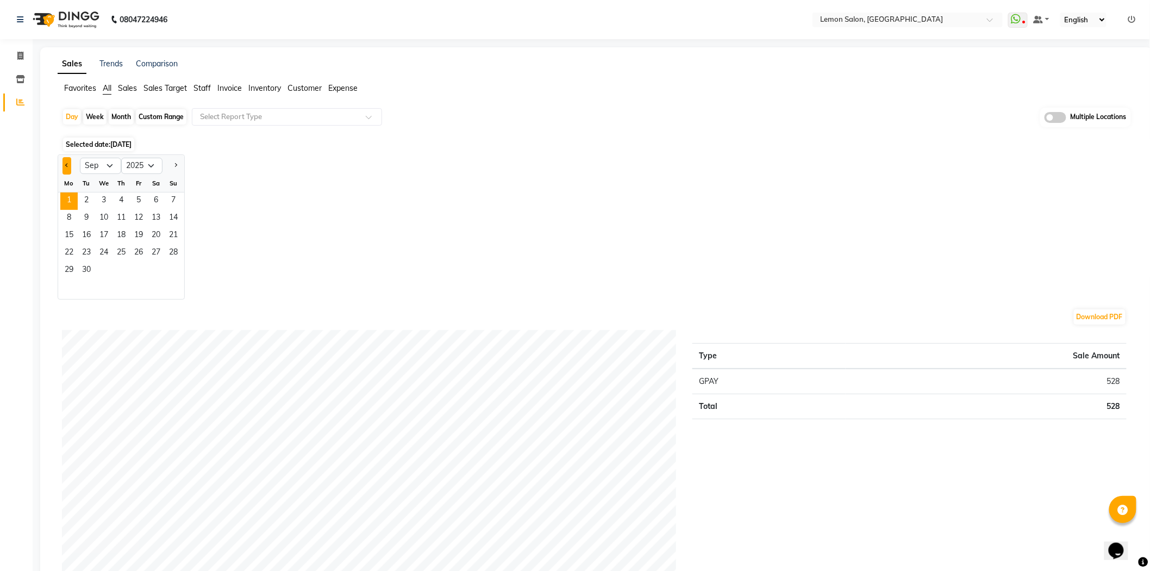
click at [68, 169] on button "Previous month" at bounding box center [67, 165] width 9 height 17
select select "8"
click at [170, 269] on span "31" at bounding box center [173, 270] width 17 height 17
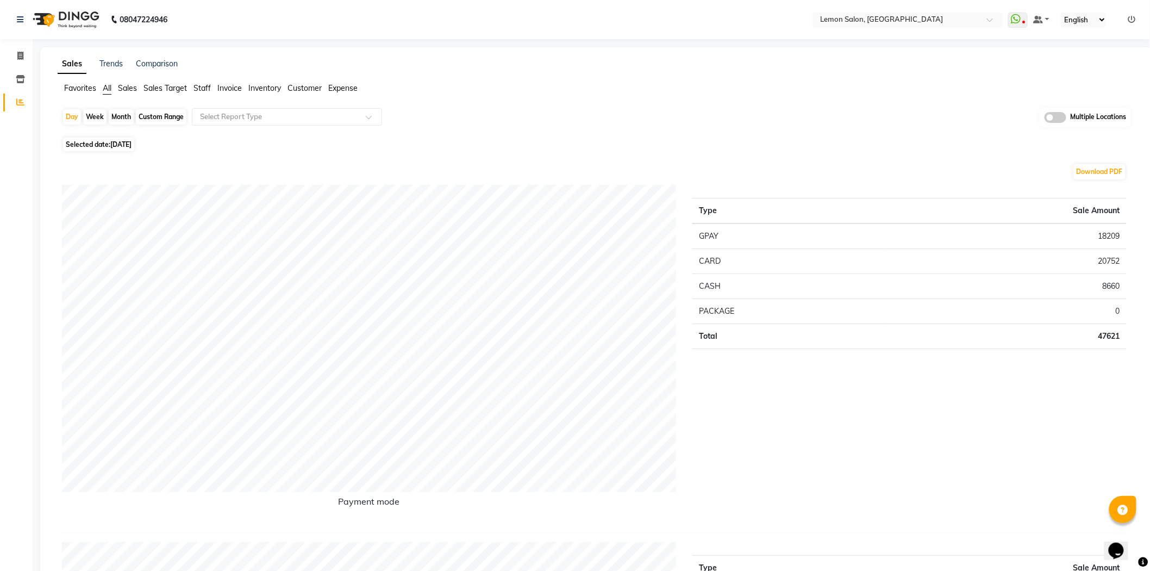
click at [1112, 230] on td "18209" at bounding box center [1007, 236] width 240 height 26
click at [1107, 263] on td "20752" at bounding box center [1007, 260] width 240 height 25
click at [1107, 262] on td "20752" at bounding box center [1007, 260] width 240 height 25
click at [933, 20] on input "text" at bounding box center [897, 20] width 158 height 11
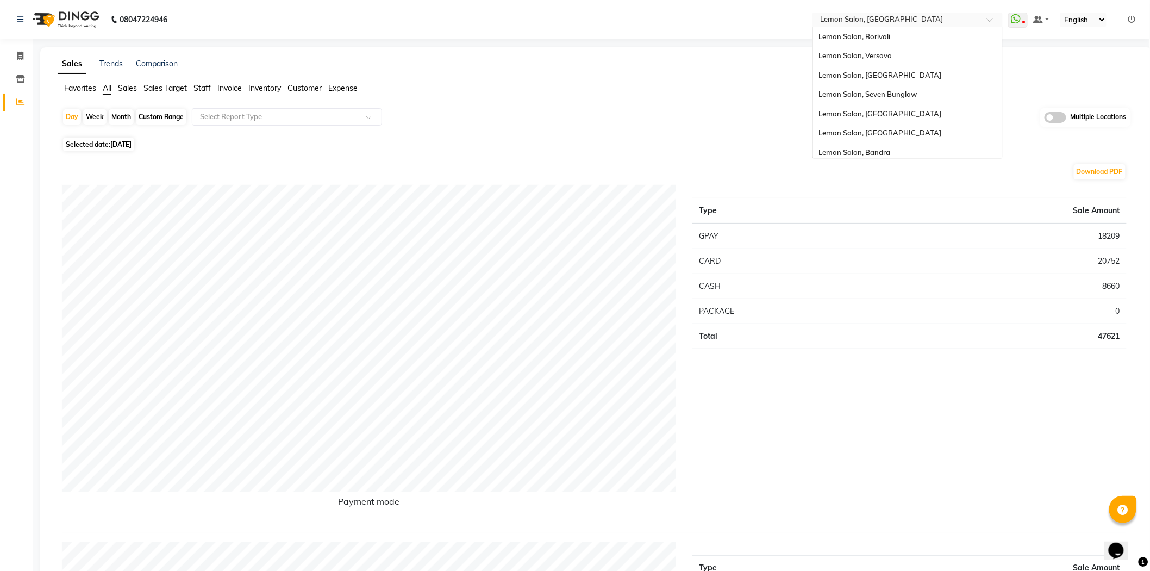
scroll to position [82, 0]
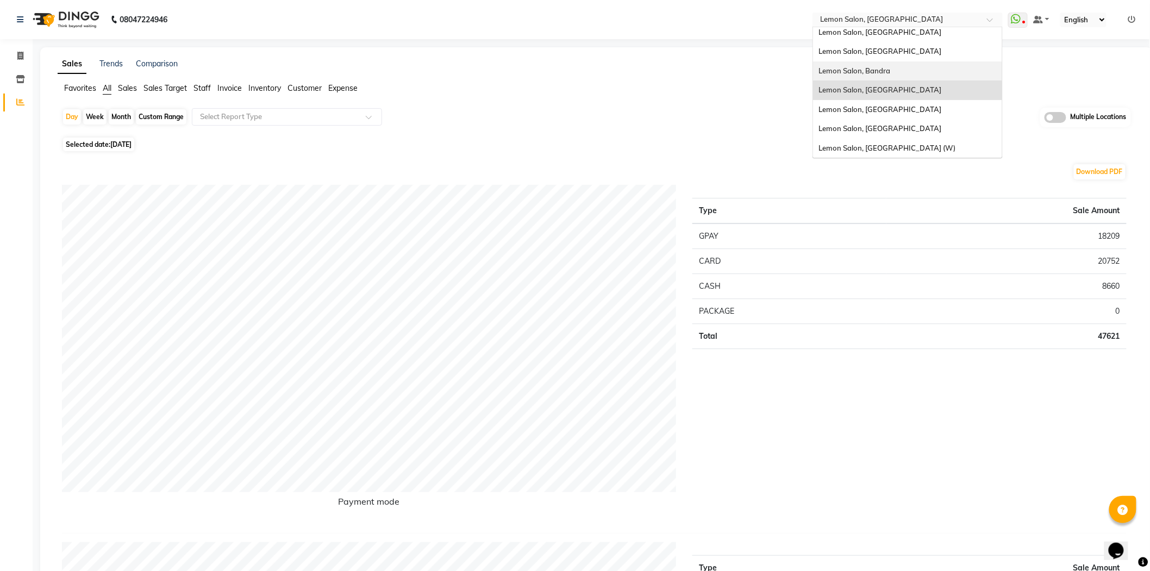
click at [754, 125] on div "Day Week Month Custom Range Select Report Type Multiple Locations" at bounding box center [596, 121] width 1069 height 27
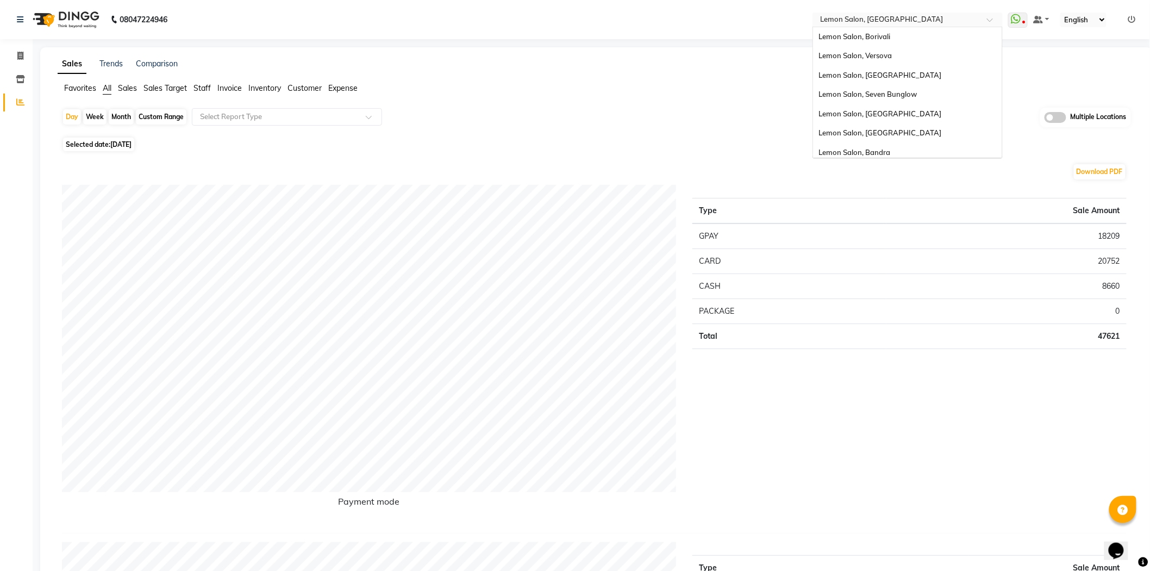
click at [920, 15] on input "text" at bounding box center [897, 20] width 158 height 11
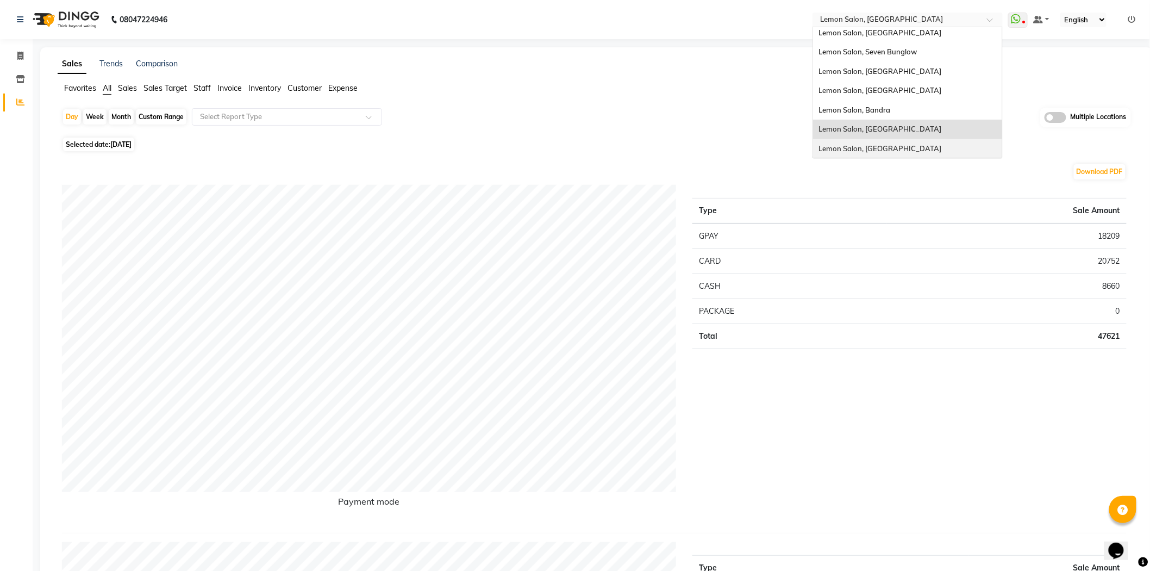
scroll to position [0, 0]
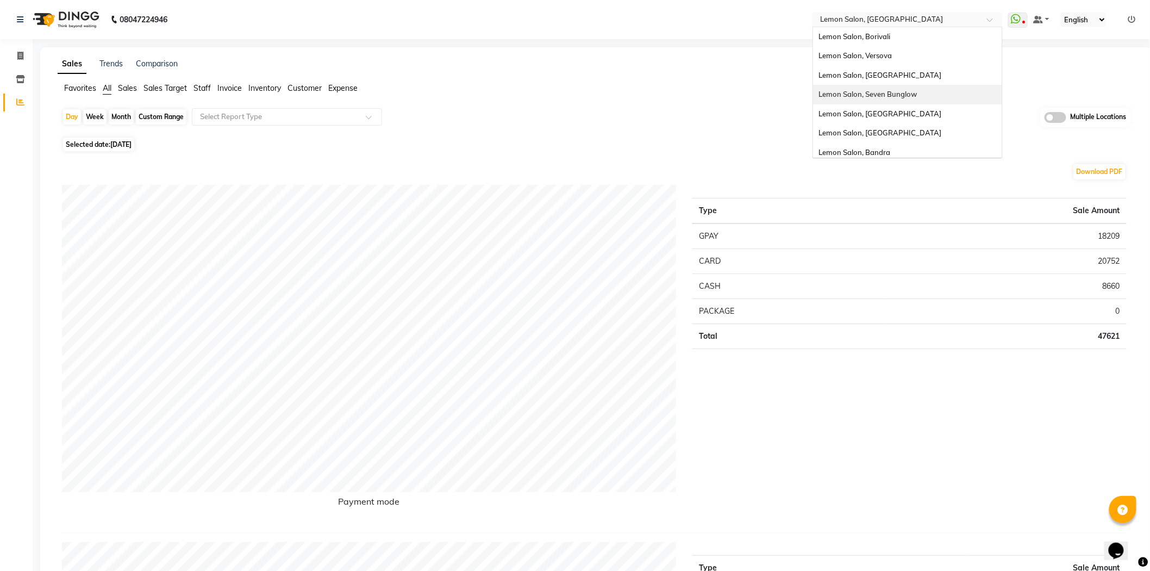
click at [886, 93] on span "Lemon Salon, Seven Bunglow" at bounding box center [868, 94] width 98 height 9
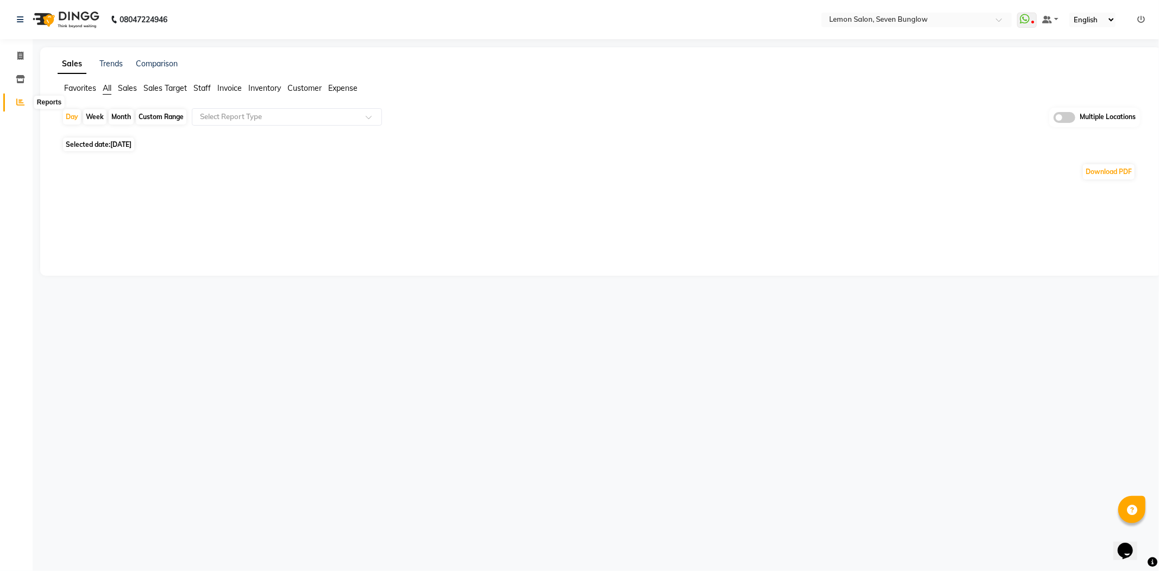
click at [18, 103] on icon at bounding box center [20, 102] width 8 height 8
click at [18, 59] on icon at bounding box center [20, 56] width 6 height 8
select select "562"
select select "service"
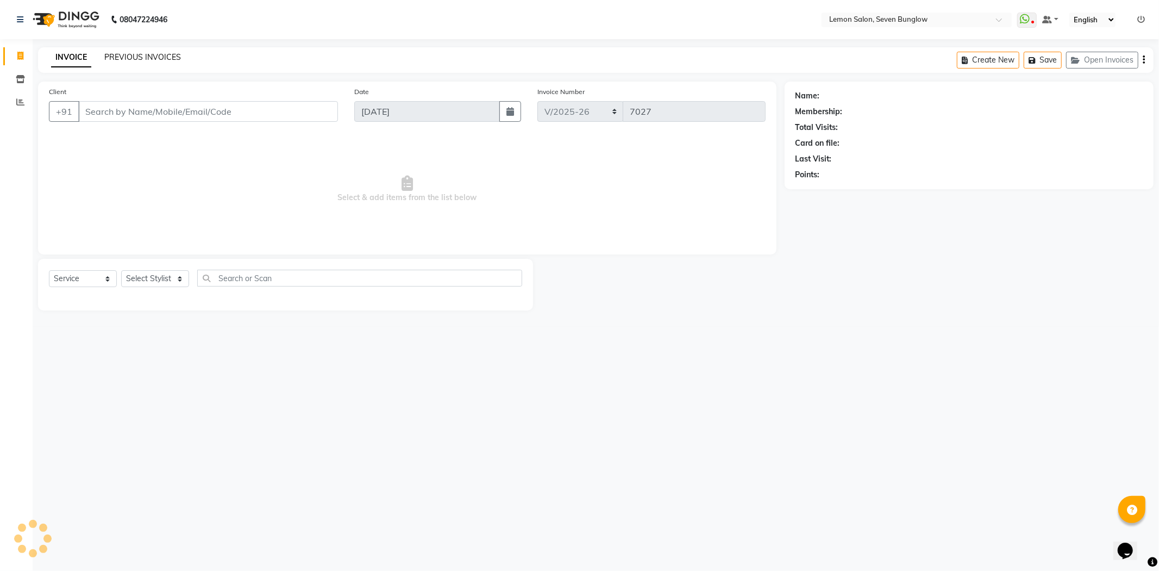
click at [128, 57] on link "PREVIOUS INVOICES" at bounding box center [142, 57] width 77 height 10
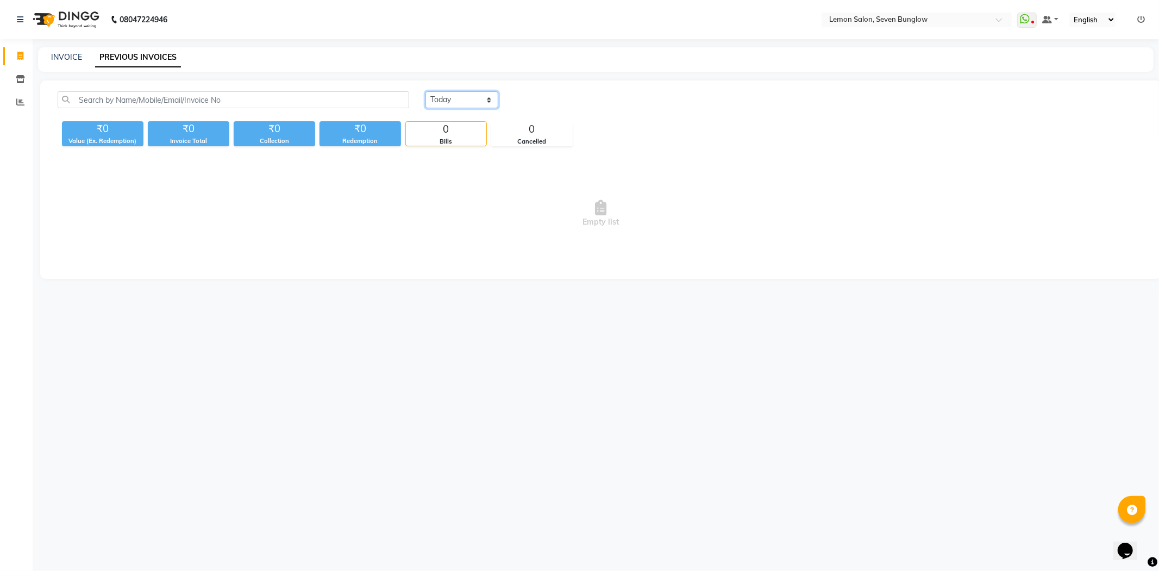
click at [454, 104] on select "[DATE] [DATE] Custom Range" at bounding box center [462, 99] width 73 height 17
select select "[DATE]"
click at [426, 91] on select "[DATE] [DATE] Custom Range" at bounding box center [462, 99] width 73 height 17
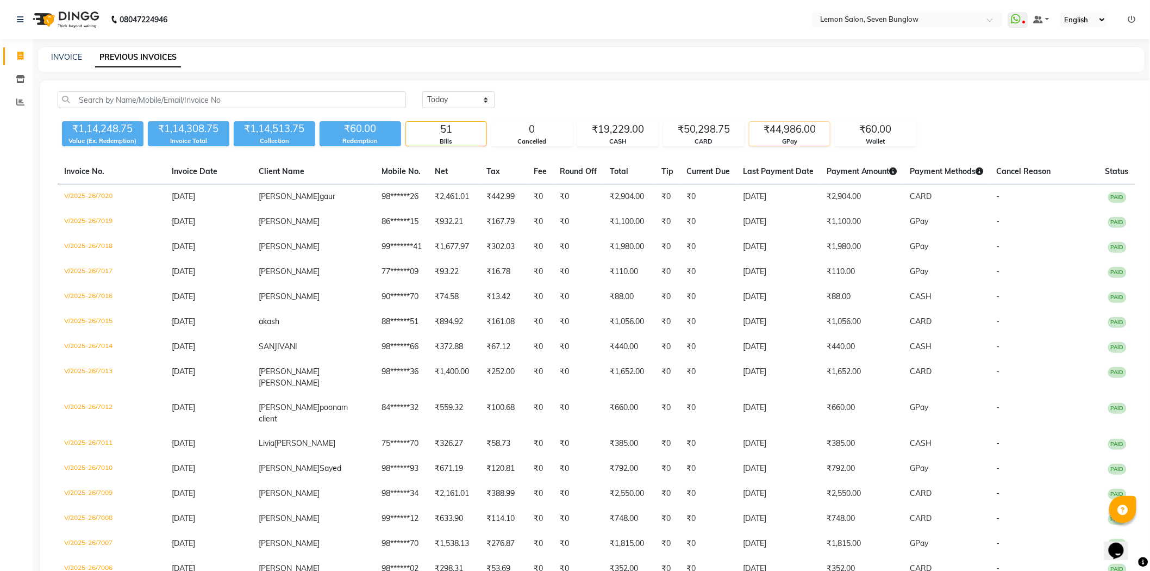
click at [794, 136] on div "₹44,986.00" at bounding box center [790, 129] width 80 height 15
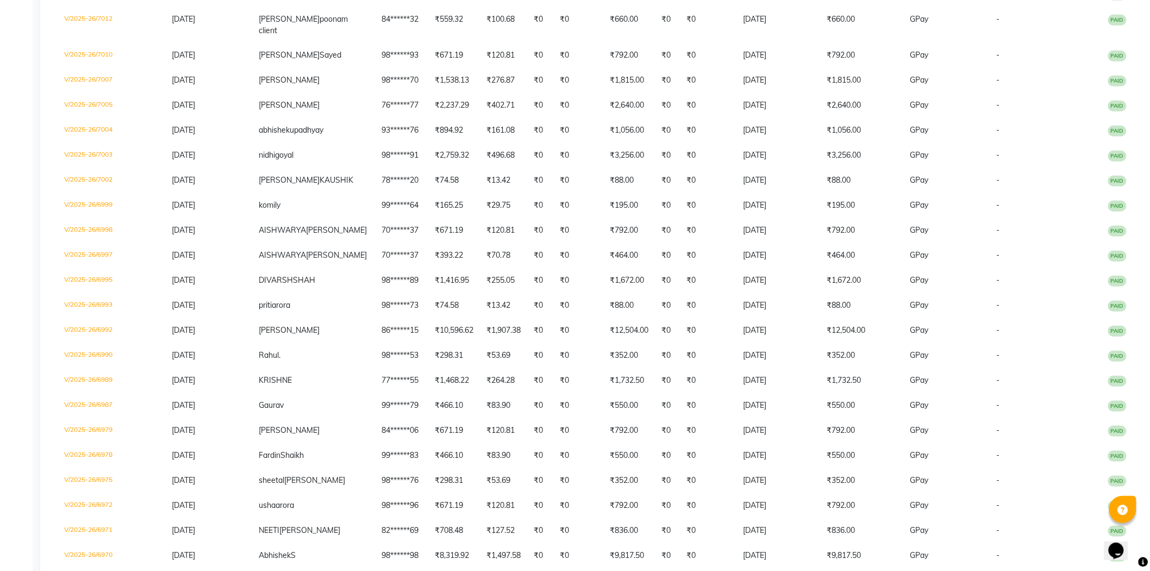
scroll to position [294, 0]
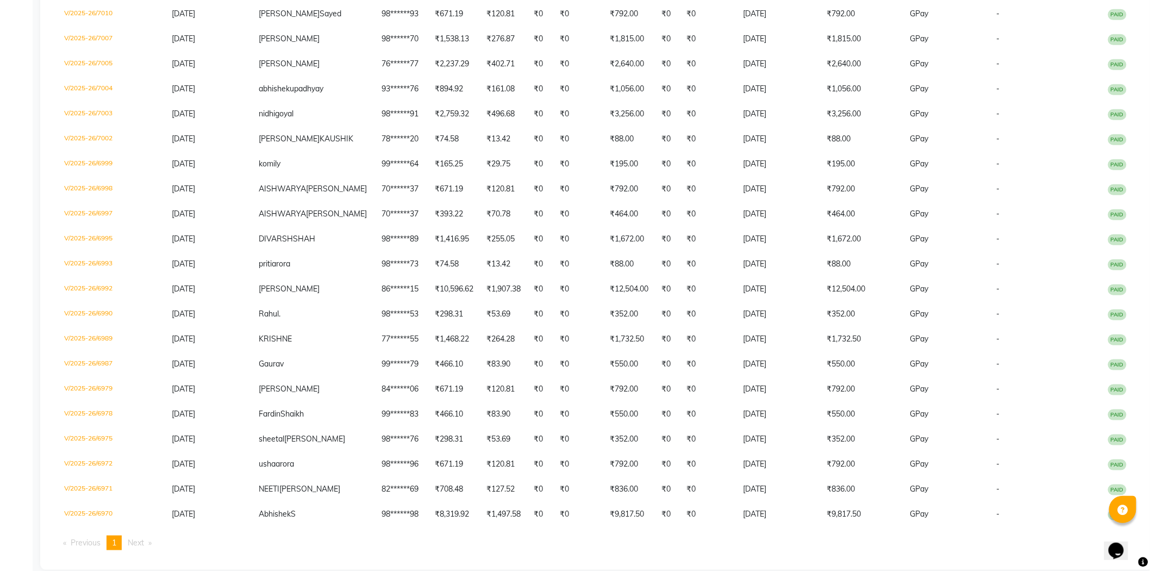
click at [139, 538] on span "Next page" at bounding box center [136, 543] width 16 height 10
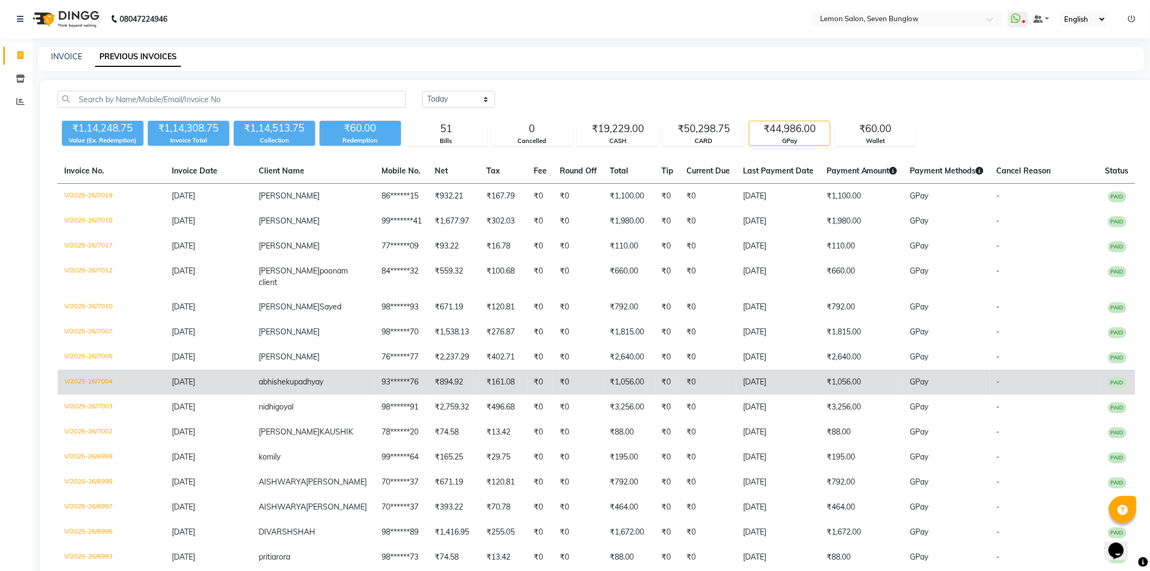
scroll to position [0, 0]
